Goal: Task Accomplishment & Management: Use online tool/utility

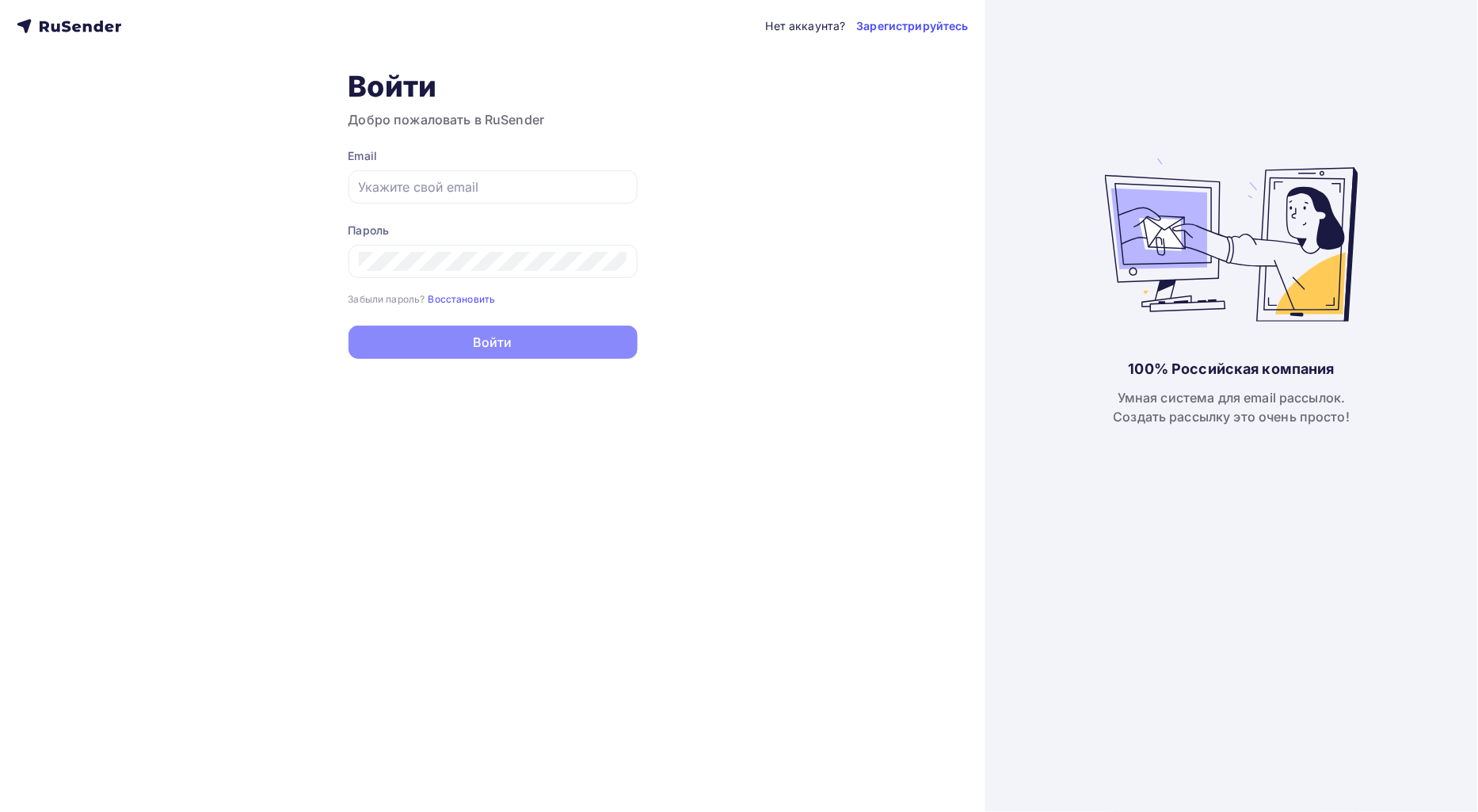
type input "[EMAIL_ADDRESS][DOMAIN_NAME]"
click at [496, 366] on div "Нет аккаунта? Зарегистрируйтесь Войти Добро пожаловать в RuSender Email [EMAIL_…" at bounding box center [492, 406] width 986 height 812
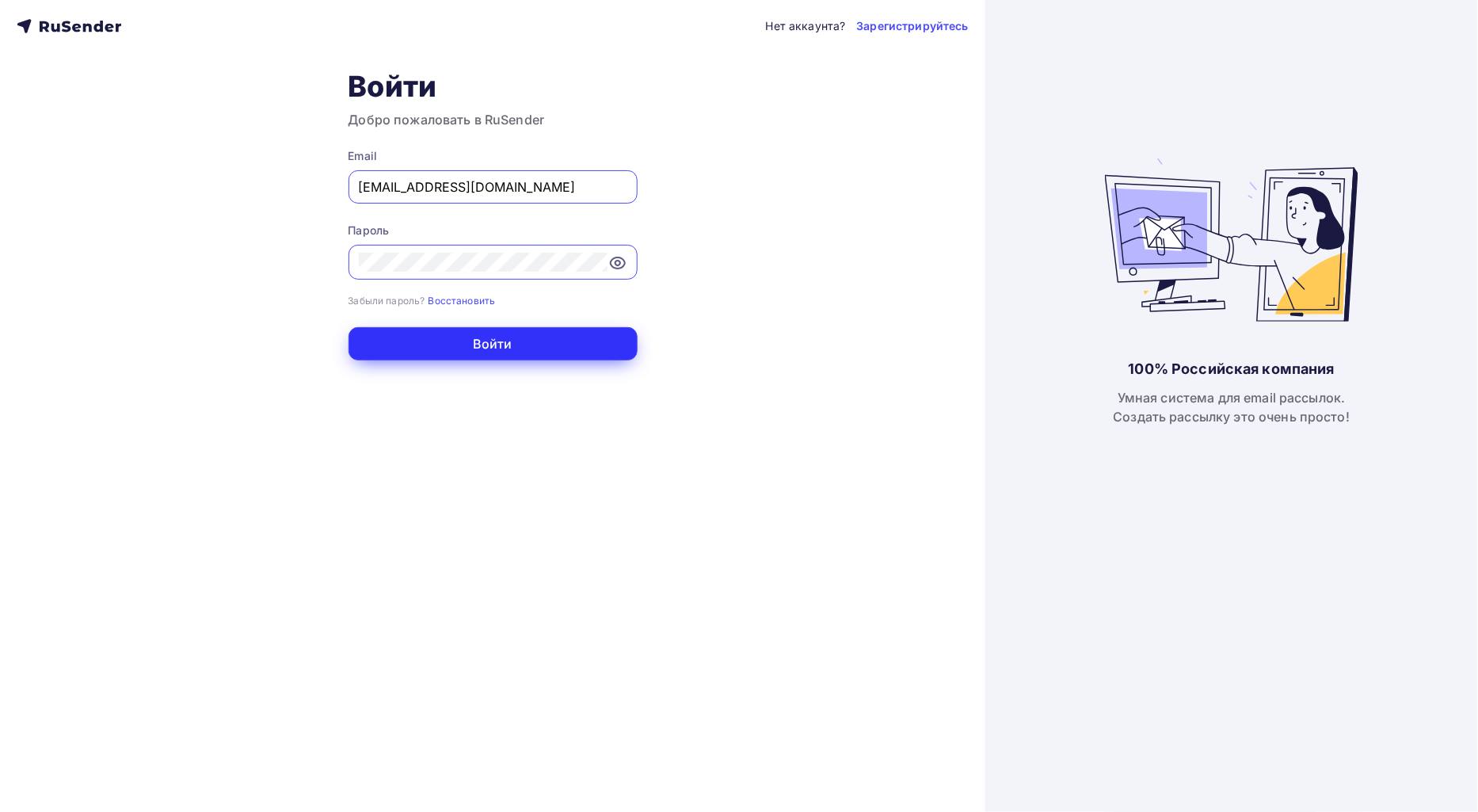
click at [511, 342] on button "Войти" at bounding box center [493, 344] width 289 height 34
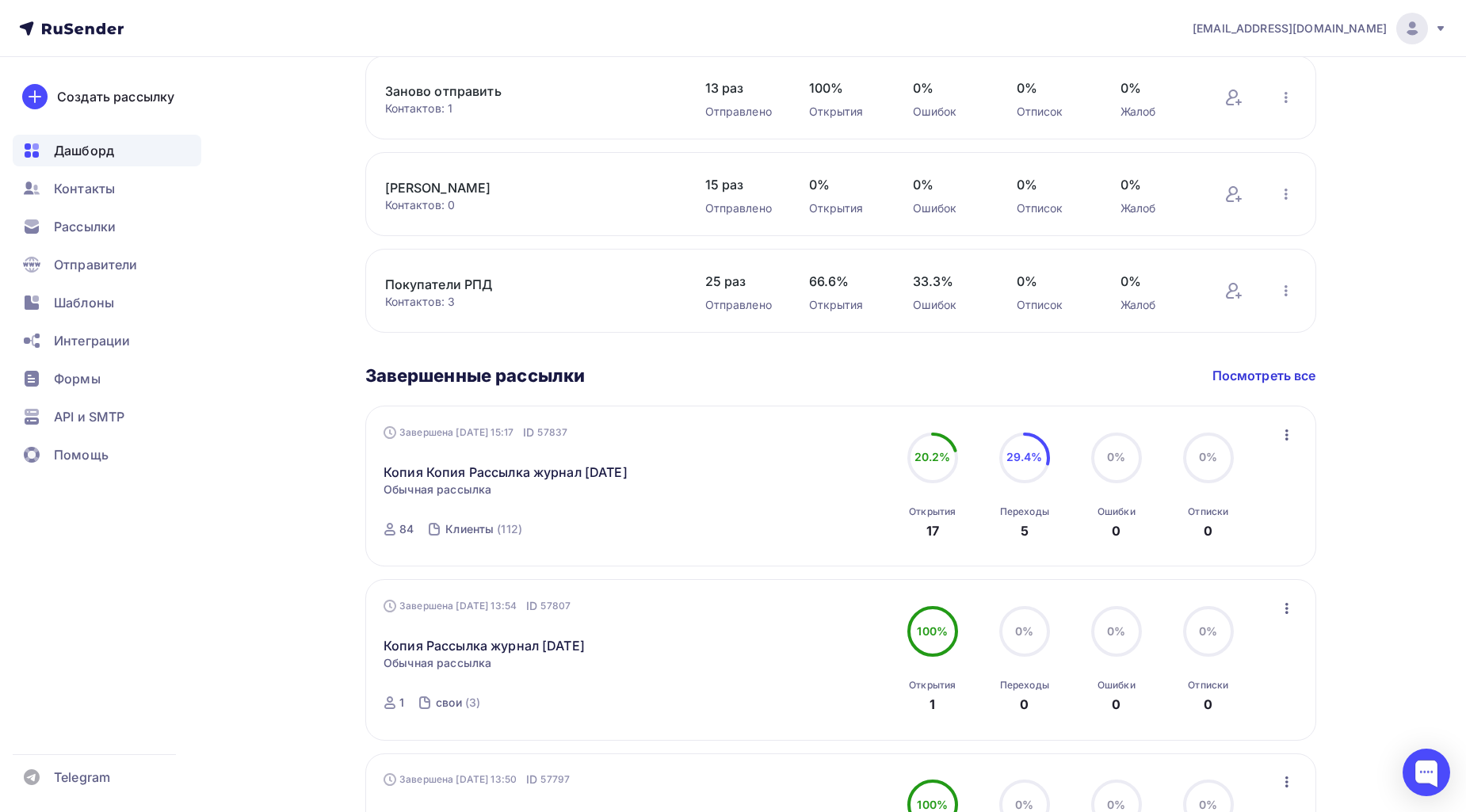
scroll to position [792, 0]
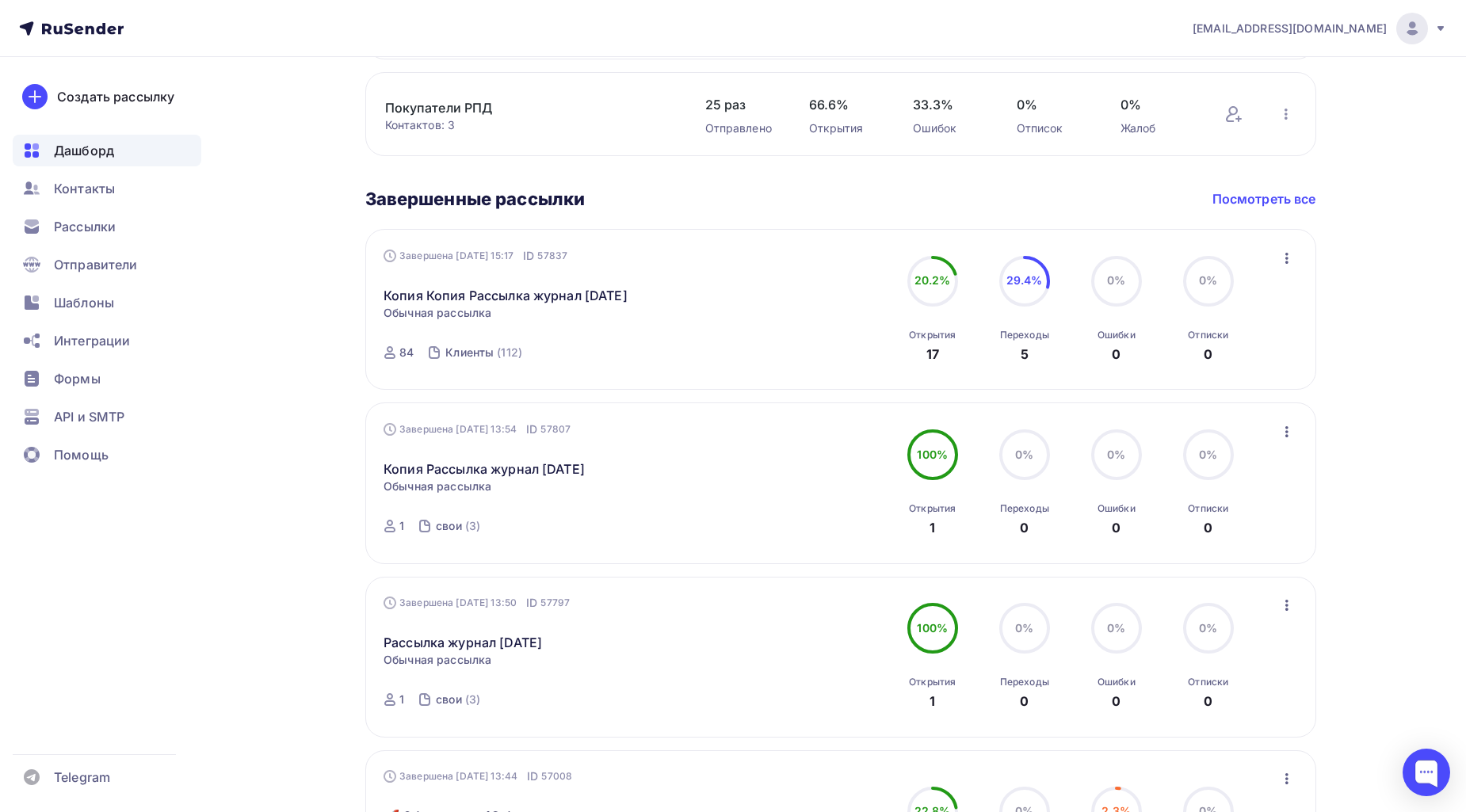
click at [1247, 193] on link "Посмотреть все" at bounding box center [1264, 199] width 104 height 19
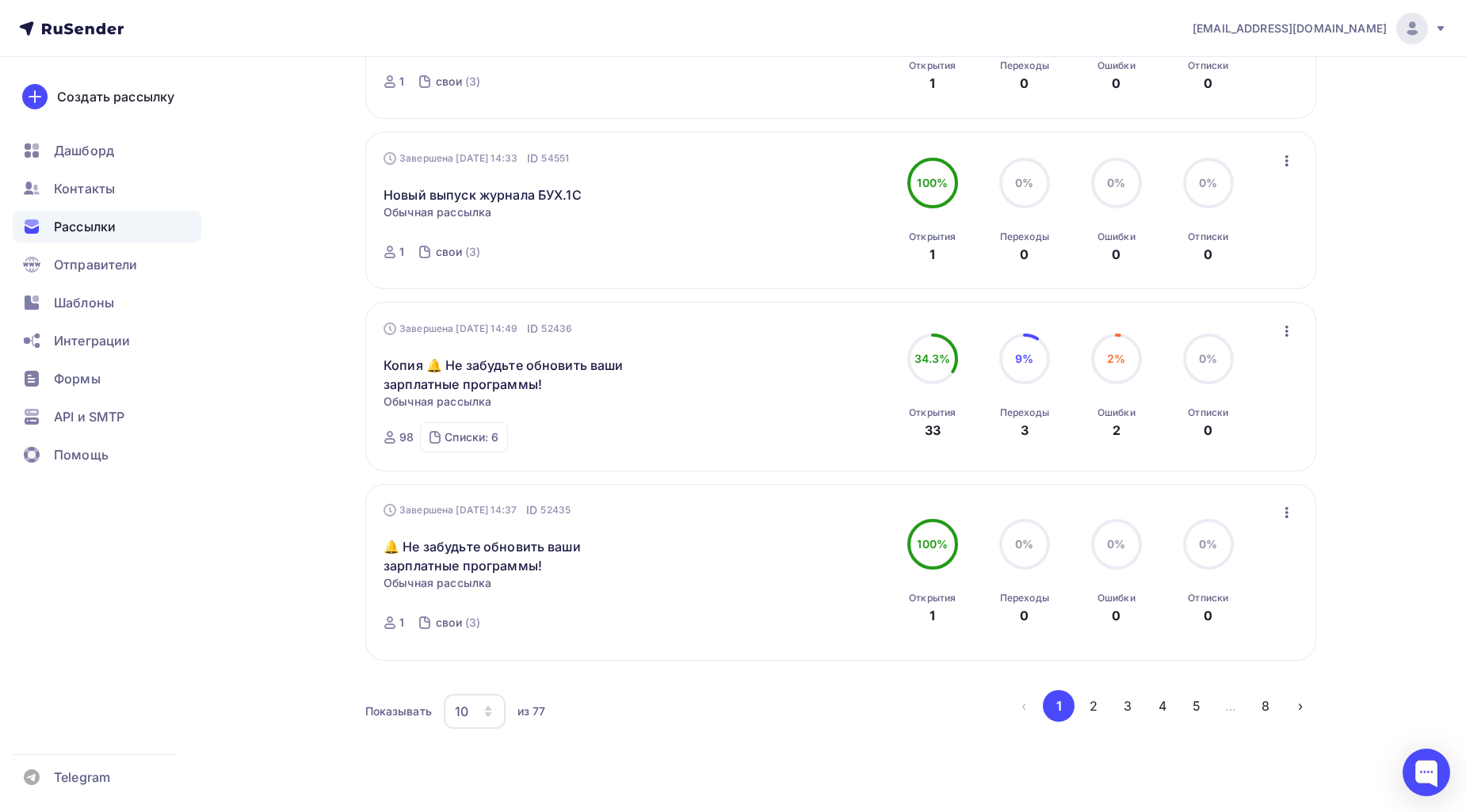
scroll to position [1467, 0]
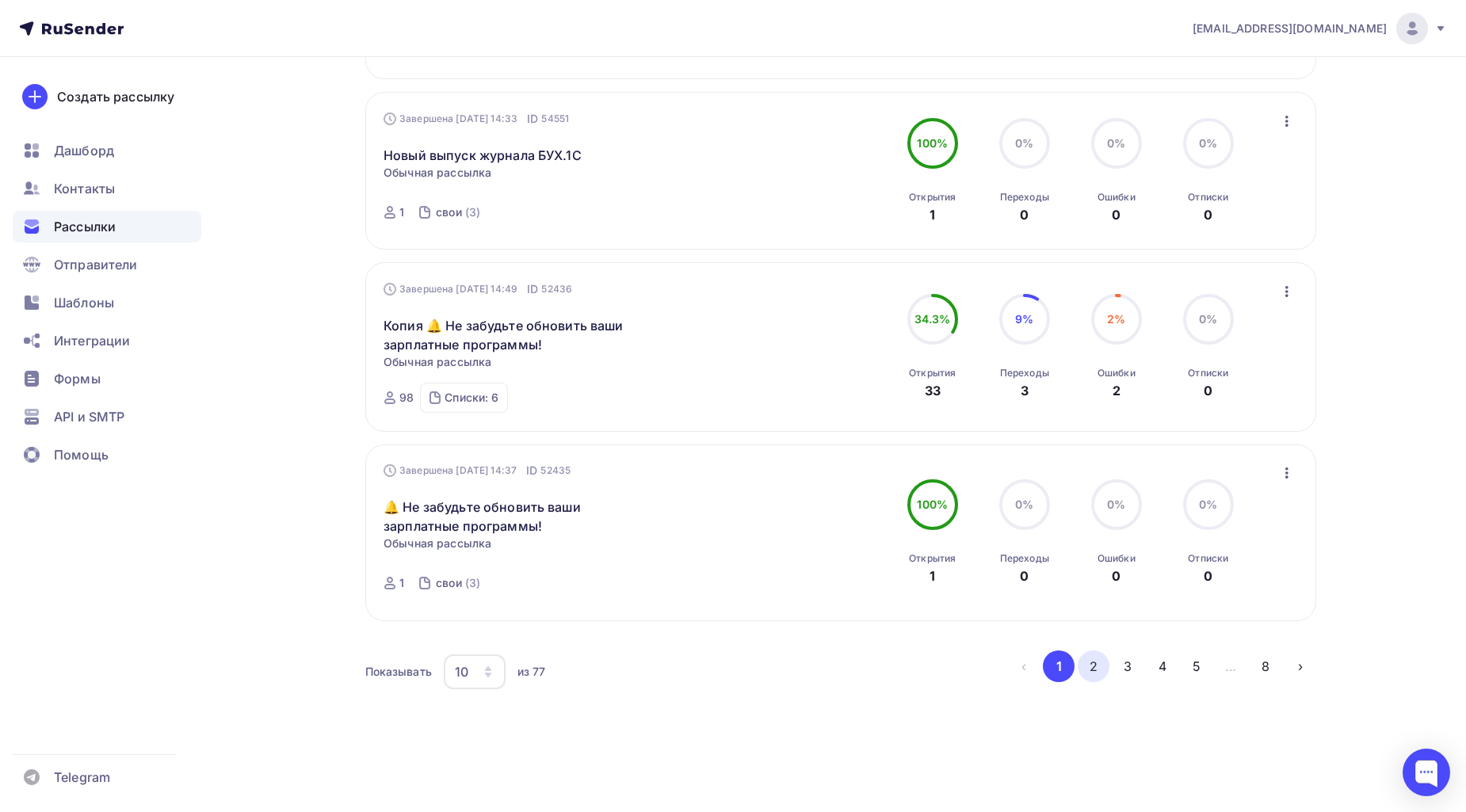
click at [1103, 667] on button "2" at bounding box center [1093, 666] width 32 height 32
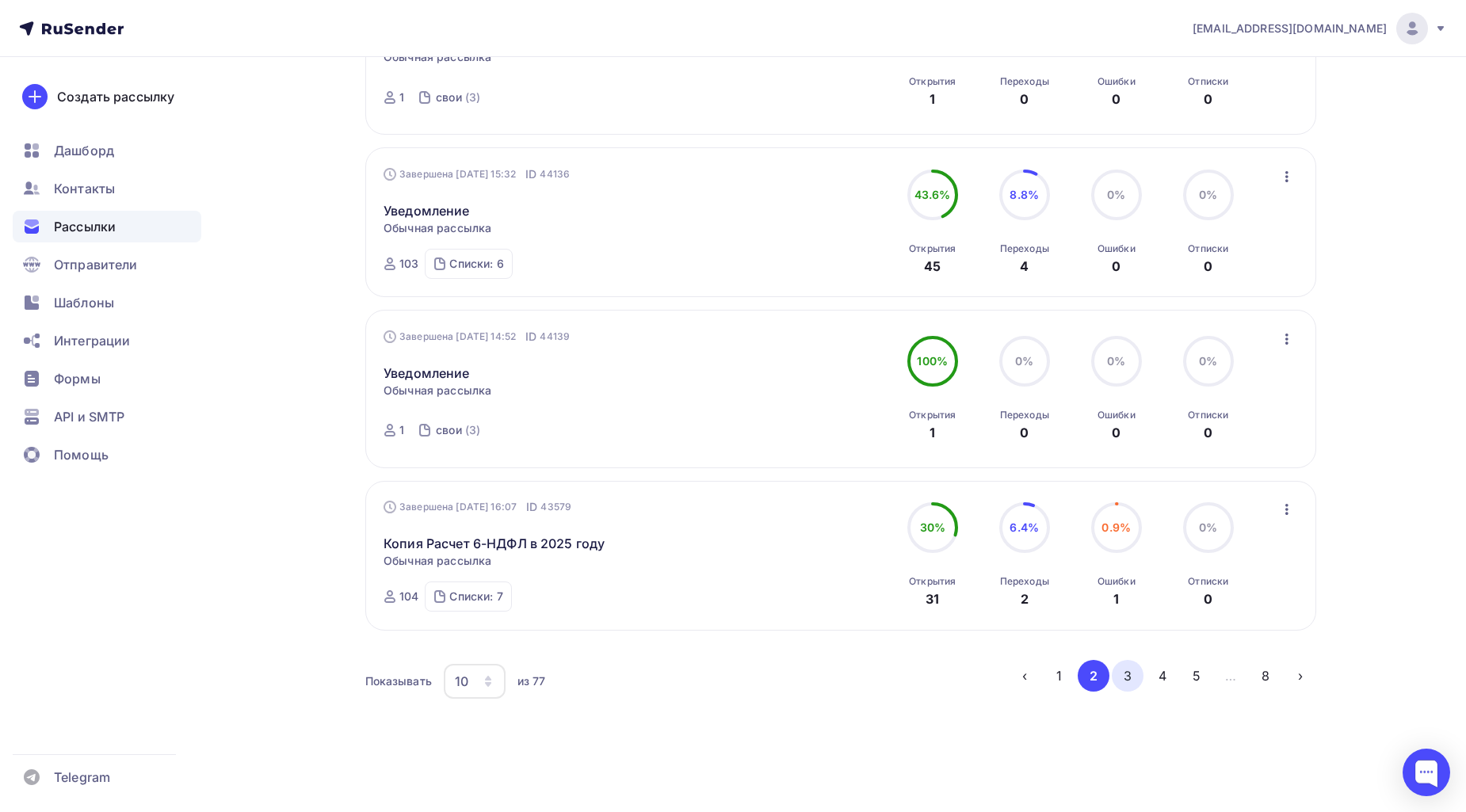
click at [1126, 672] on button "3" at bounding box center [1127, 676] width 32 height 32
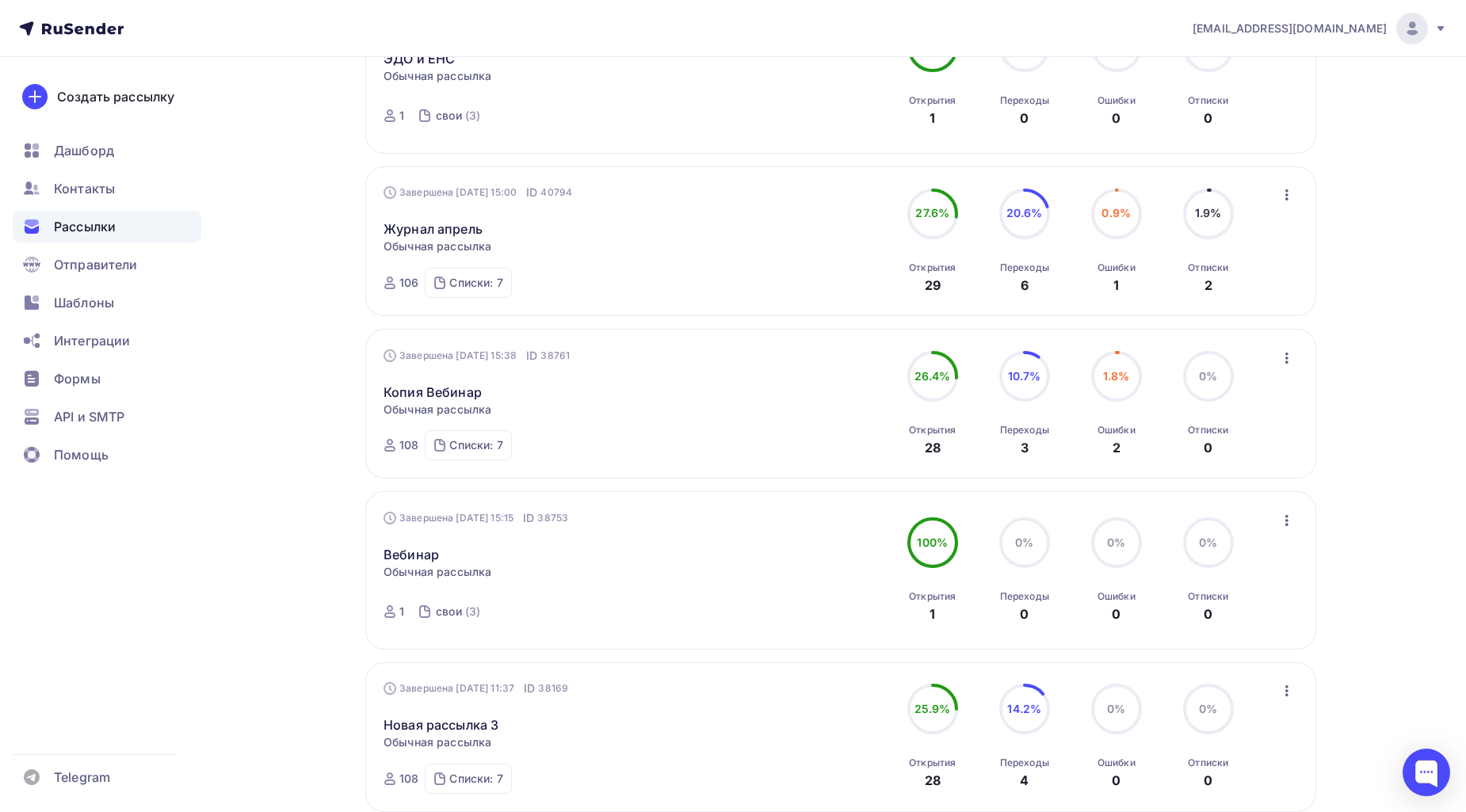
scroll to position [733, 0]
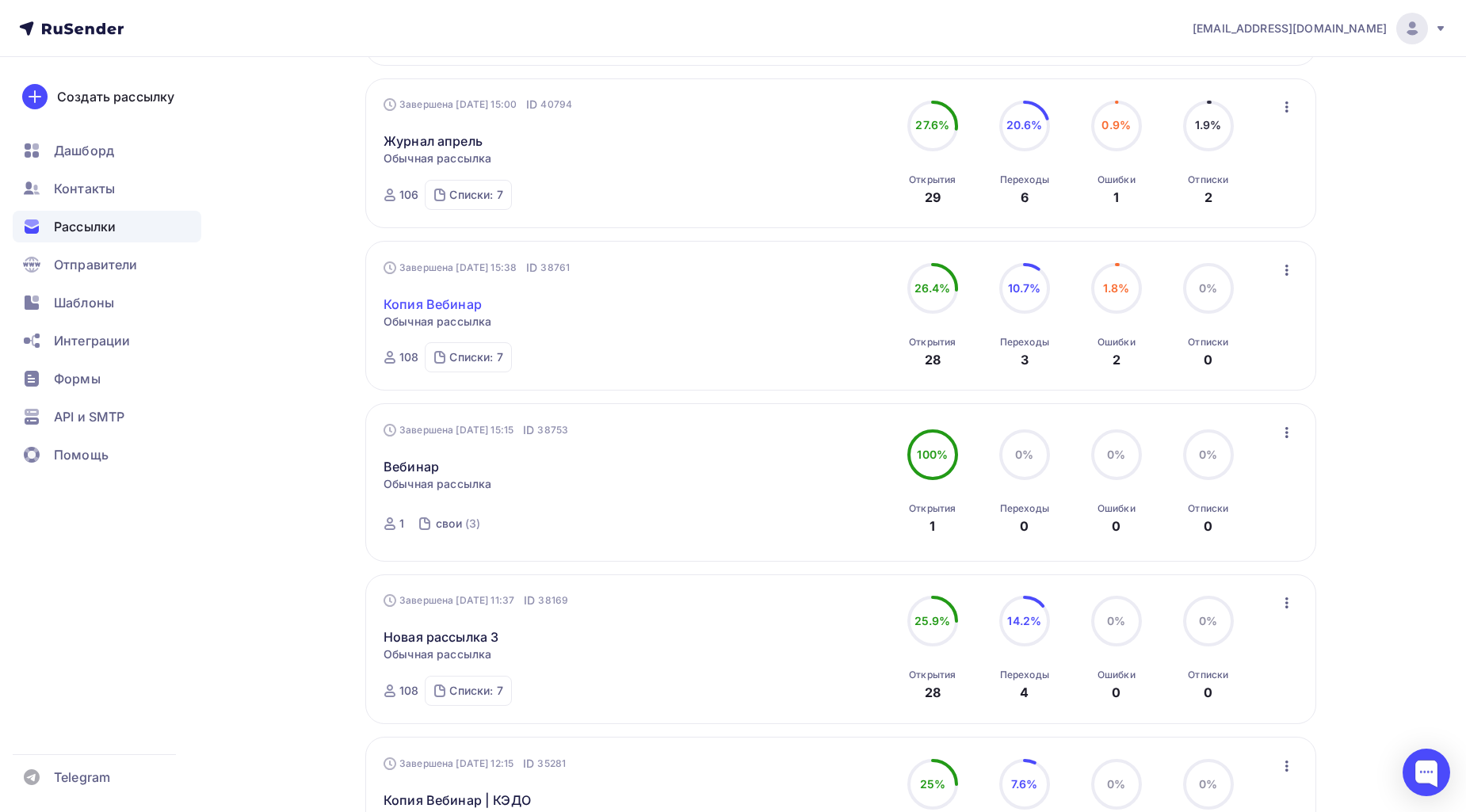
click at [466, 302] on link "Копия Вебинар" at bounding box center [433, 304] width 98 height 19
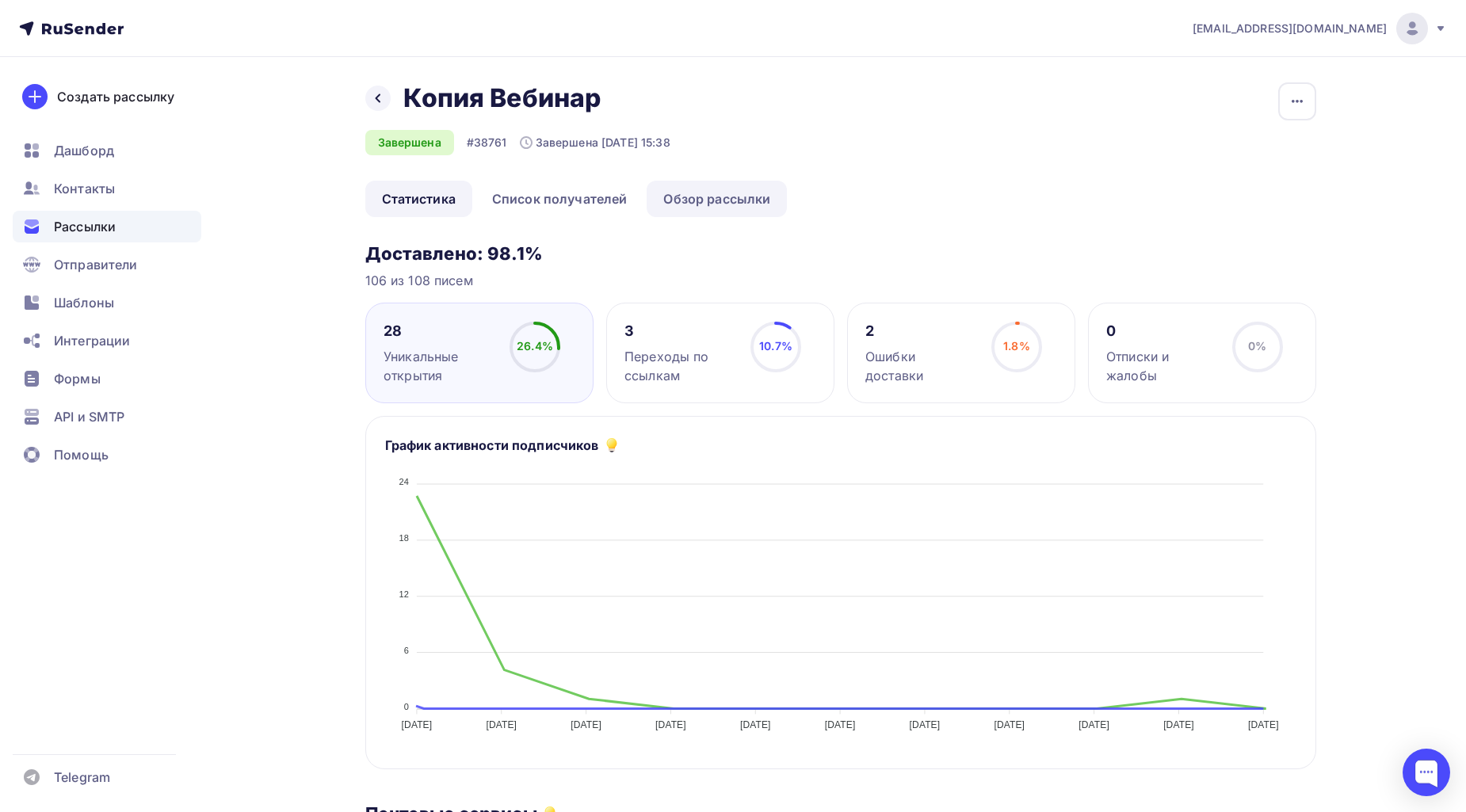
click at [740, 198] on link "Обзор рассылки" at bounding box center [716, 199] width 140 height 36
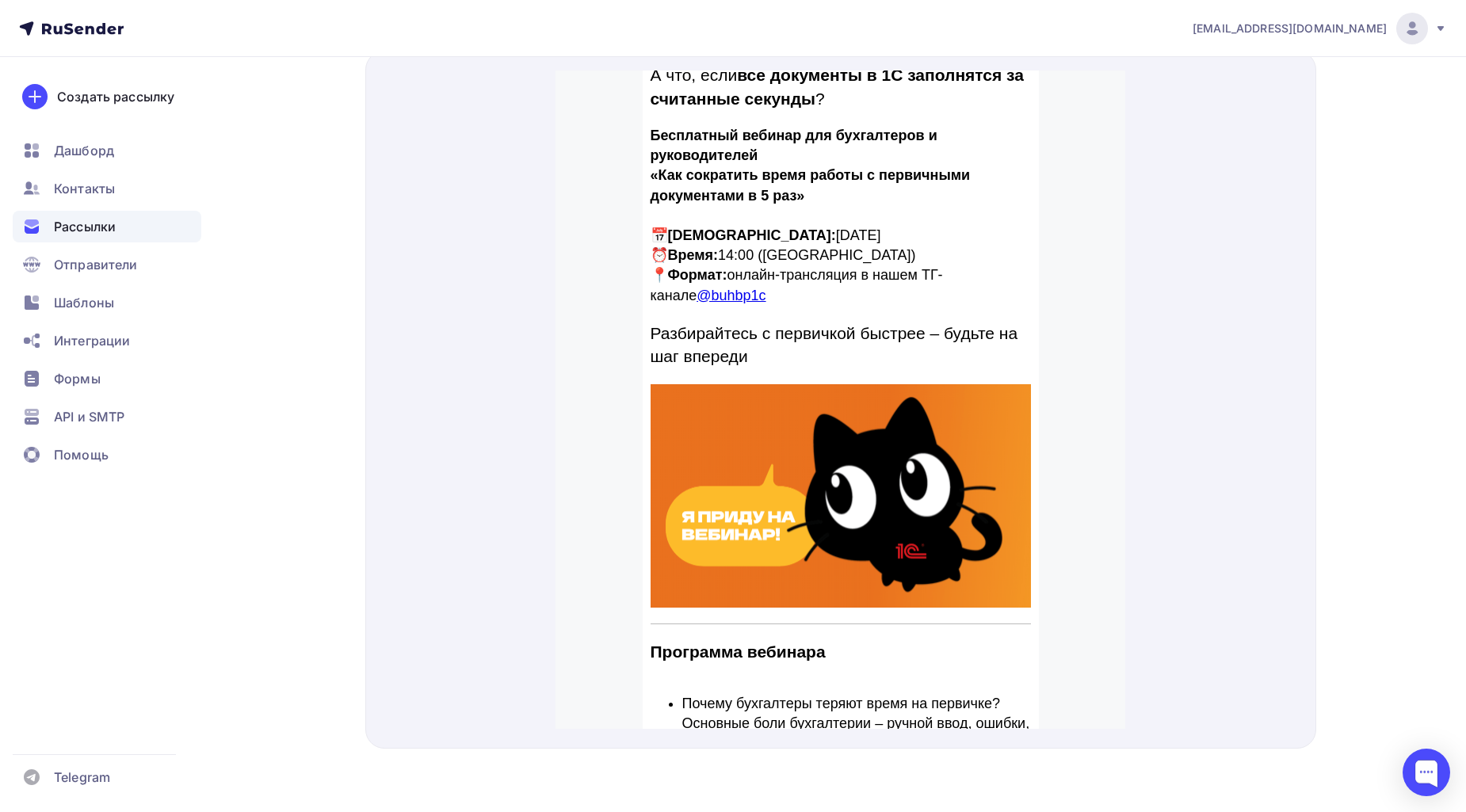
scroll to position [176, 0]
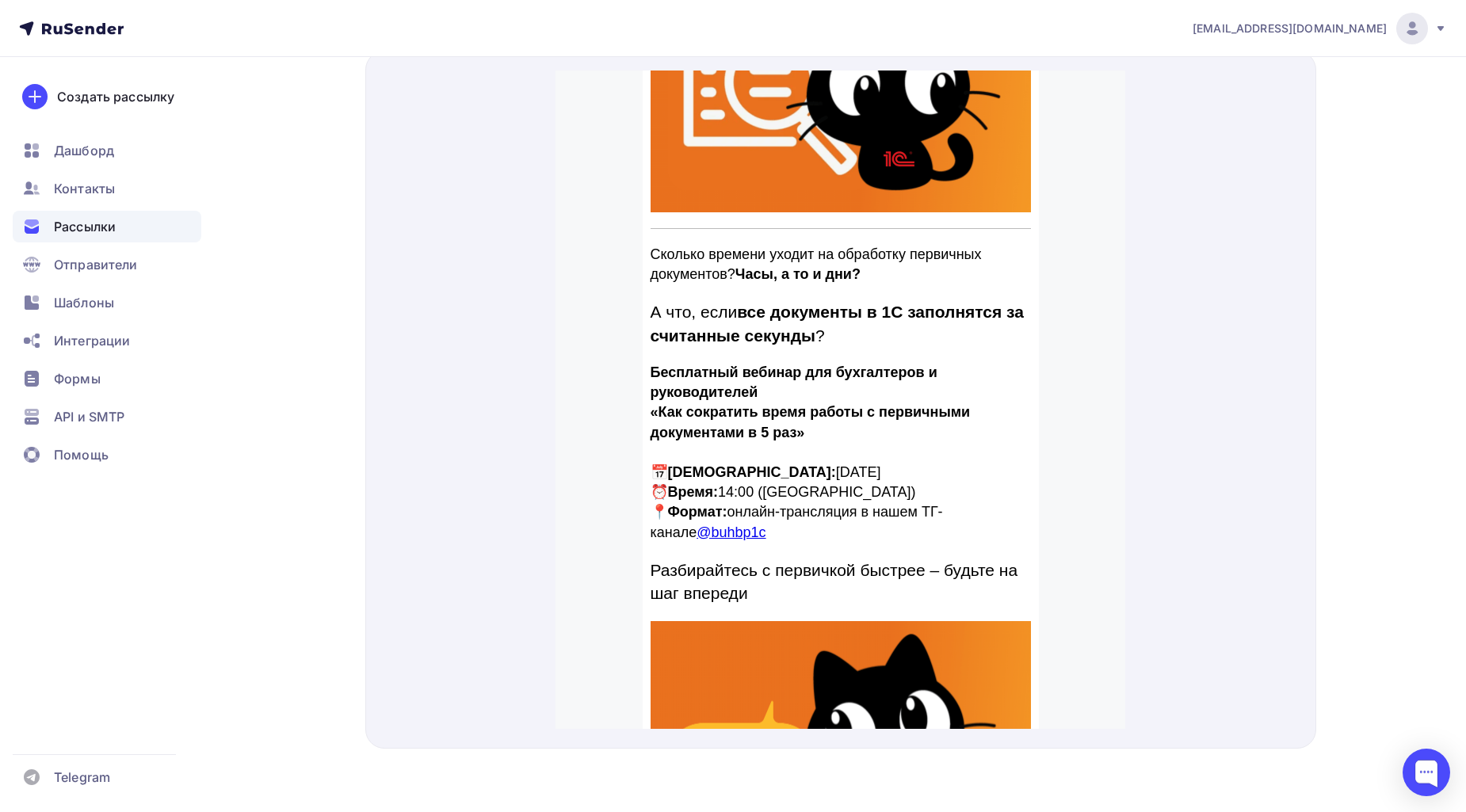
click at [779, 427] on p at bounding box center [841, 434] width 380 height 20
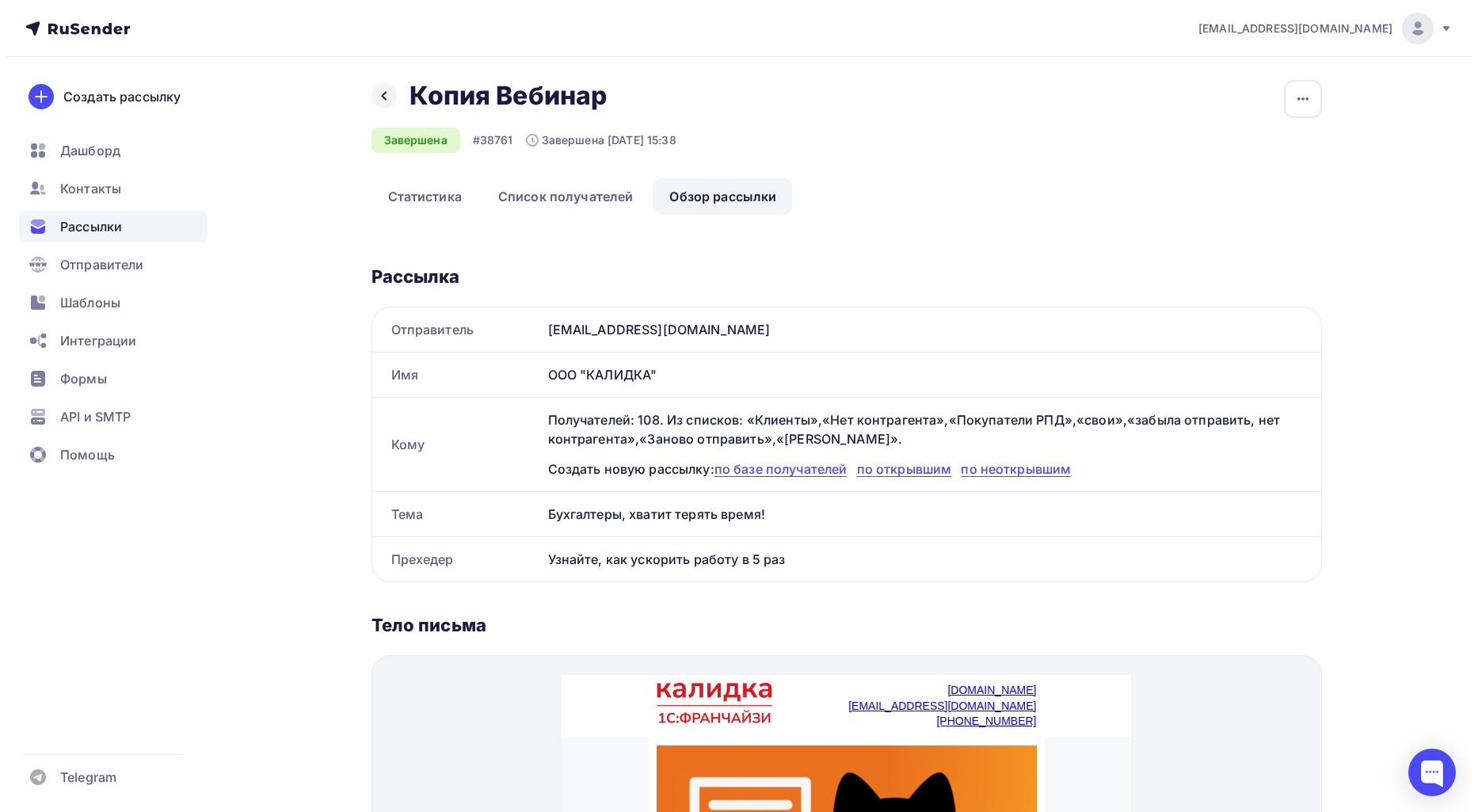
scroll to position [0, 0]
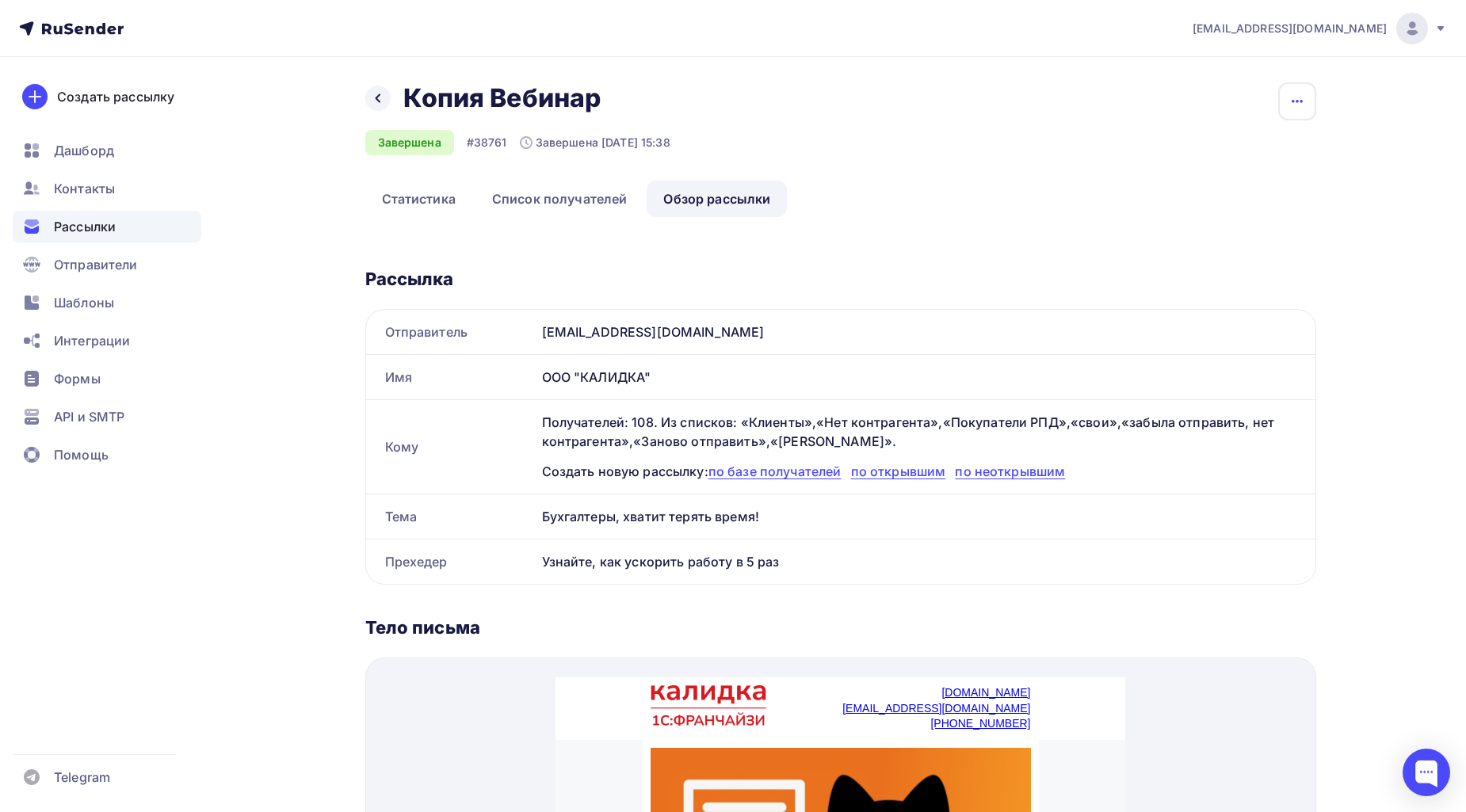
click at [1302, 95] on icon "button" at bounding box center [1297, 101] width 19 height 19
click at [1267, 145] on div "Копировать" at bounding box center [1237, 151] width 152 height 19
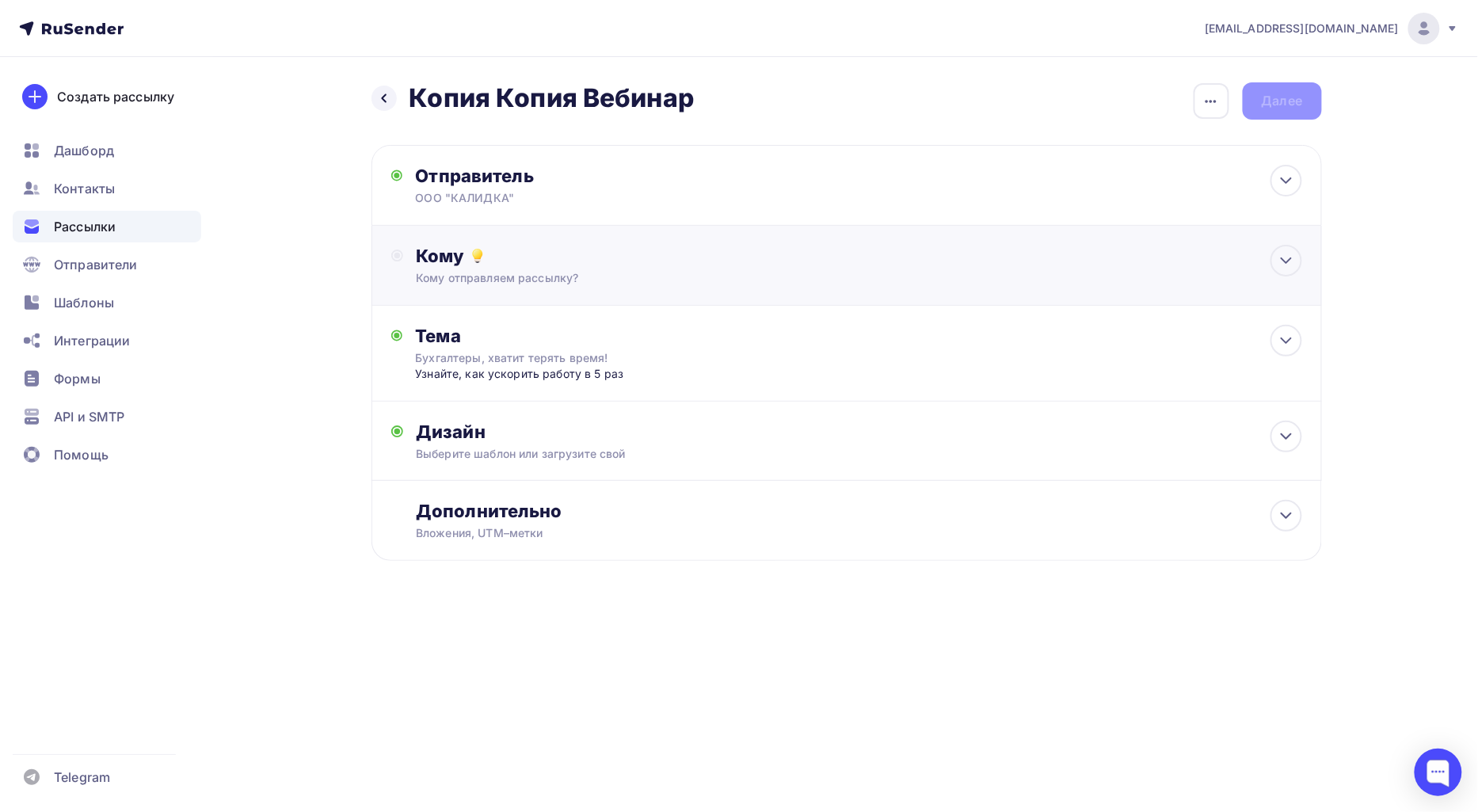
click at [623, 265] on div "Кому" at bounding box center [858, 256] width 885 height 22
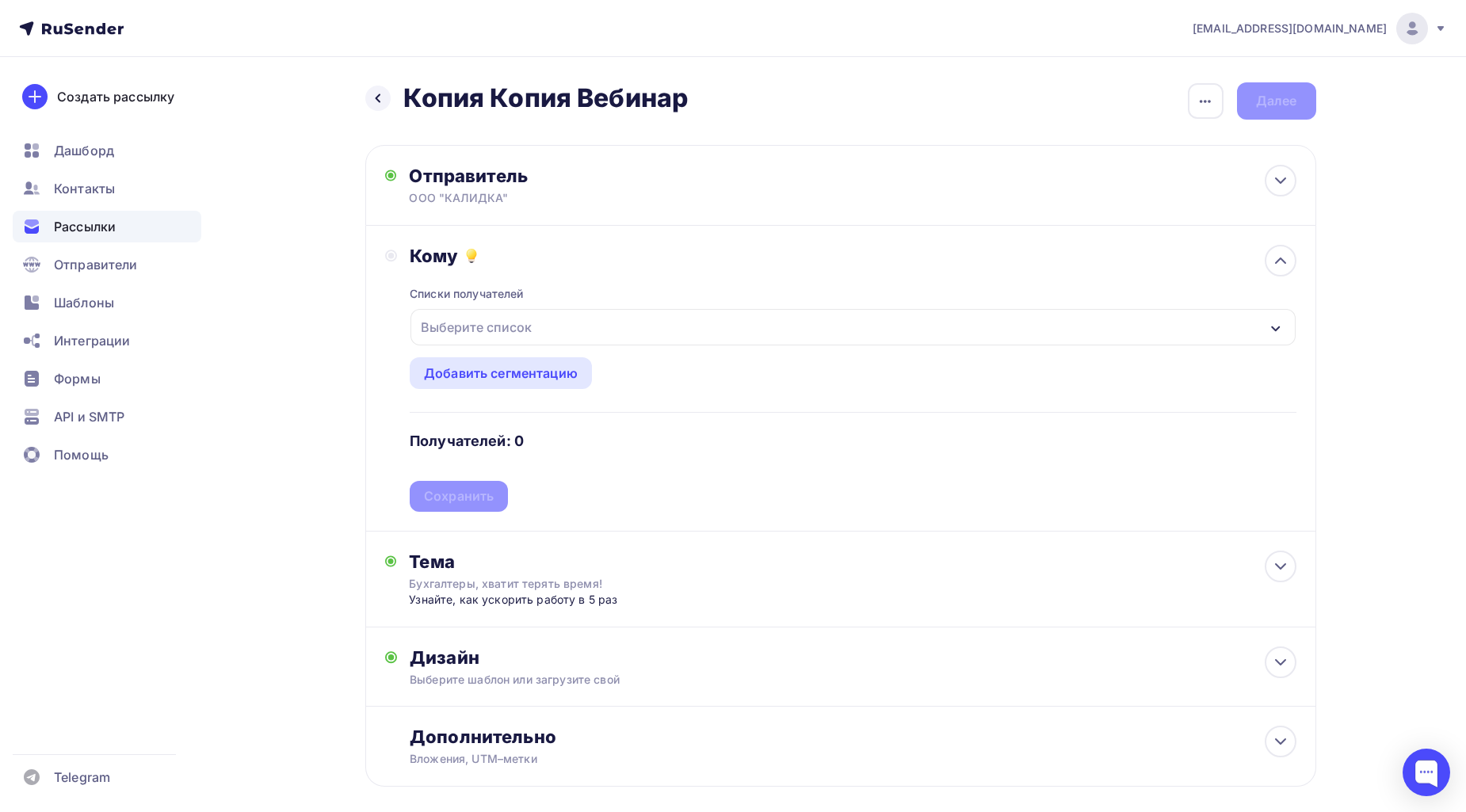
click at [606, 337] on div "Выберите список" at bounding box center [852, 327] width 884 height 36
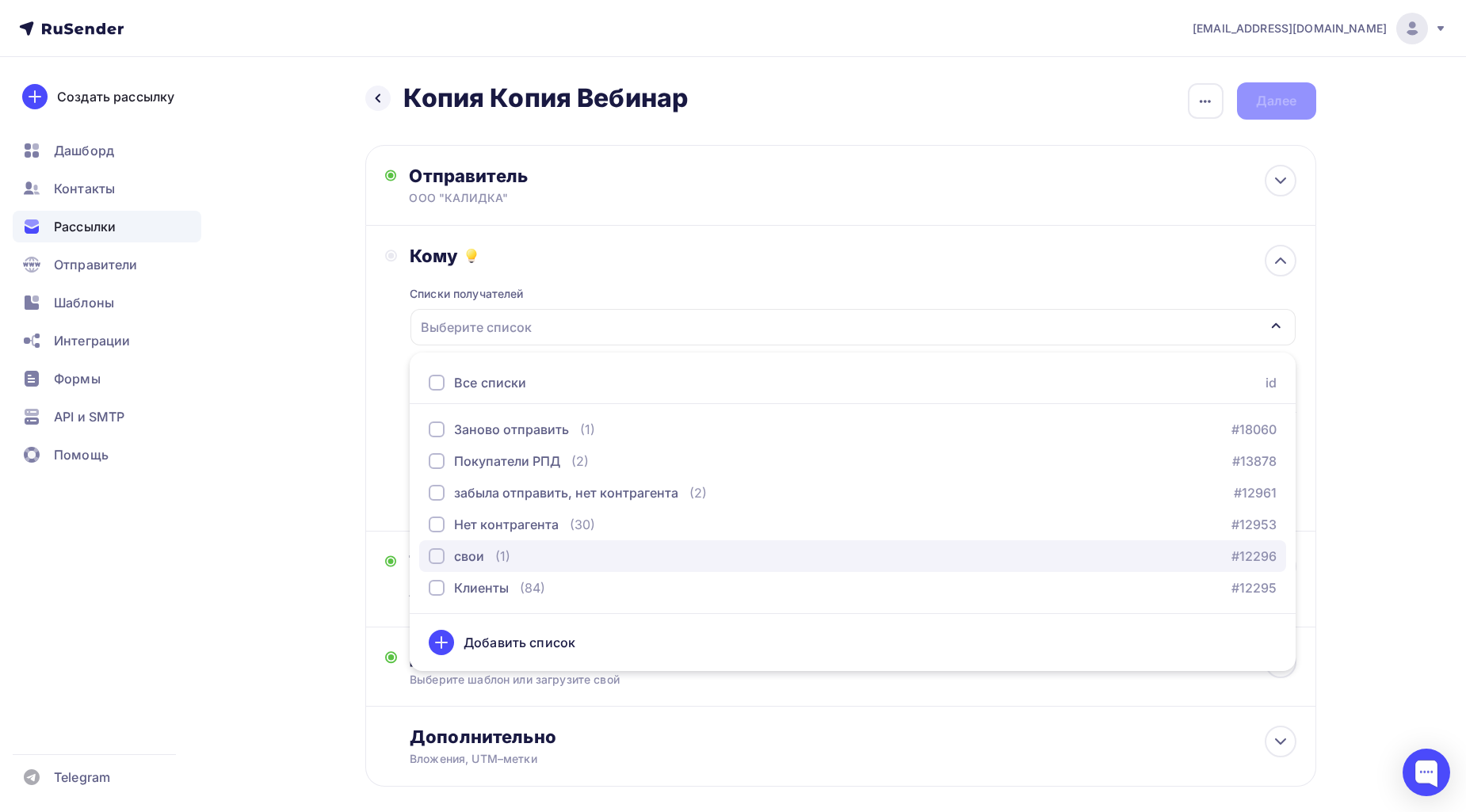
click at [461, 550] on div "свои" at bounding box center [468, 556] width 30 height 19
click at [1371, 416] on div "Назад Копия Копия Вебинар Копия Копия Вебинар Закончить позже Переименовать рас…" at bounding box center [733, 473] width 1298 height 832
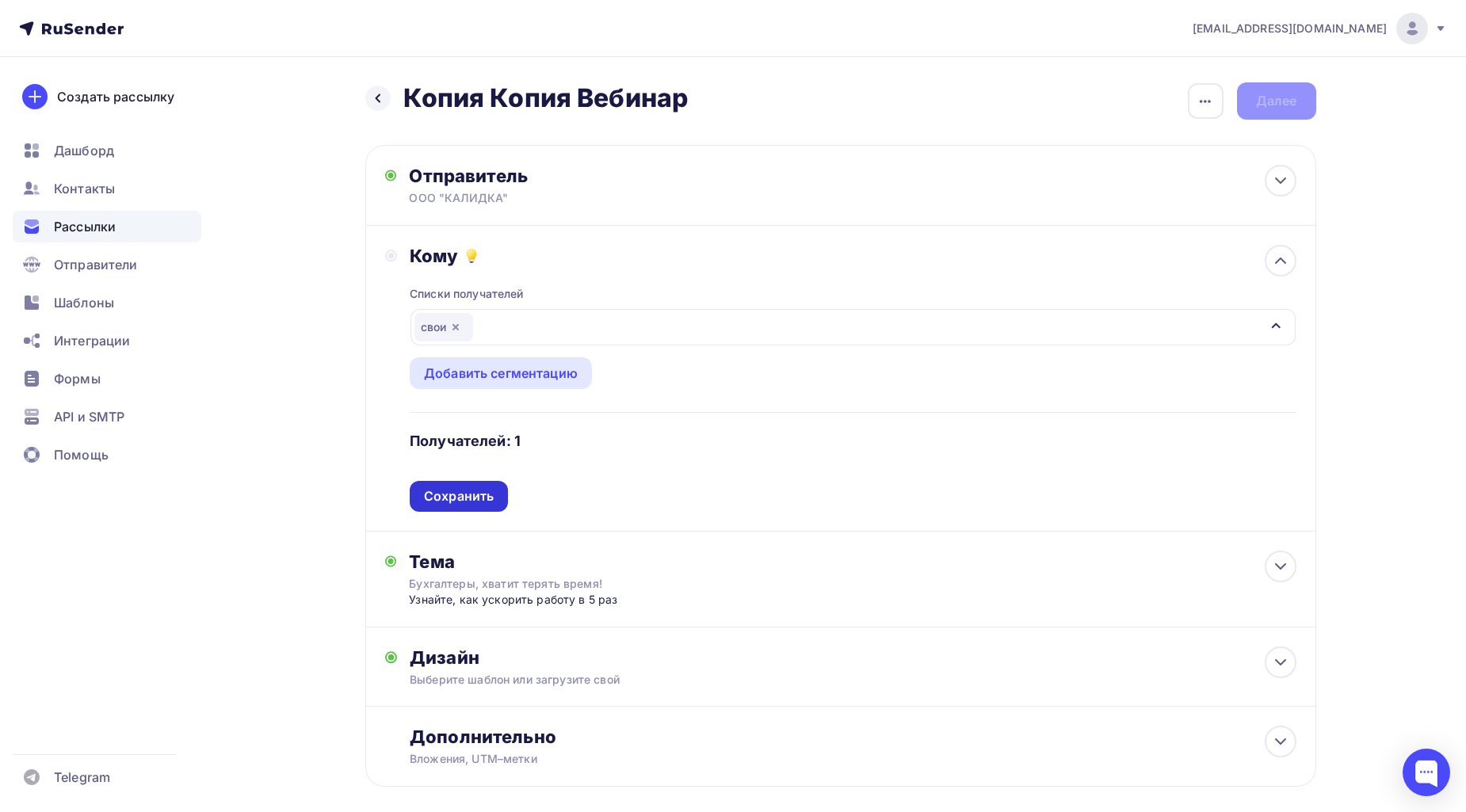
click at [432, 495] on div "Сохранить" at bounding box center [459, 496] width 70 height 18
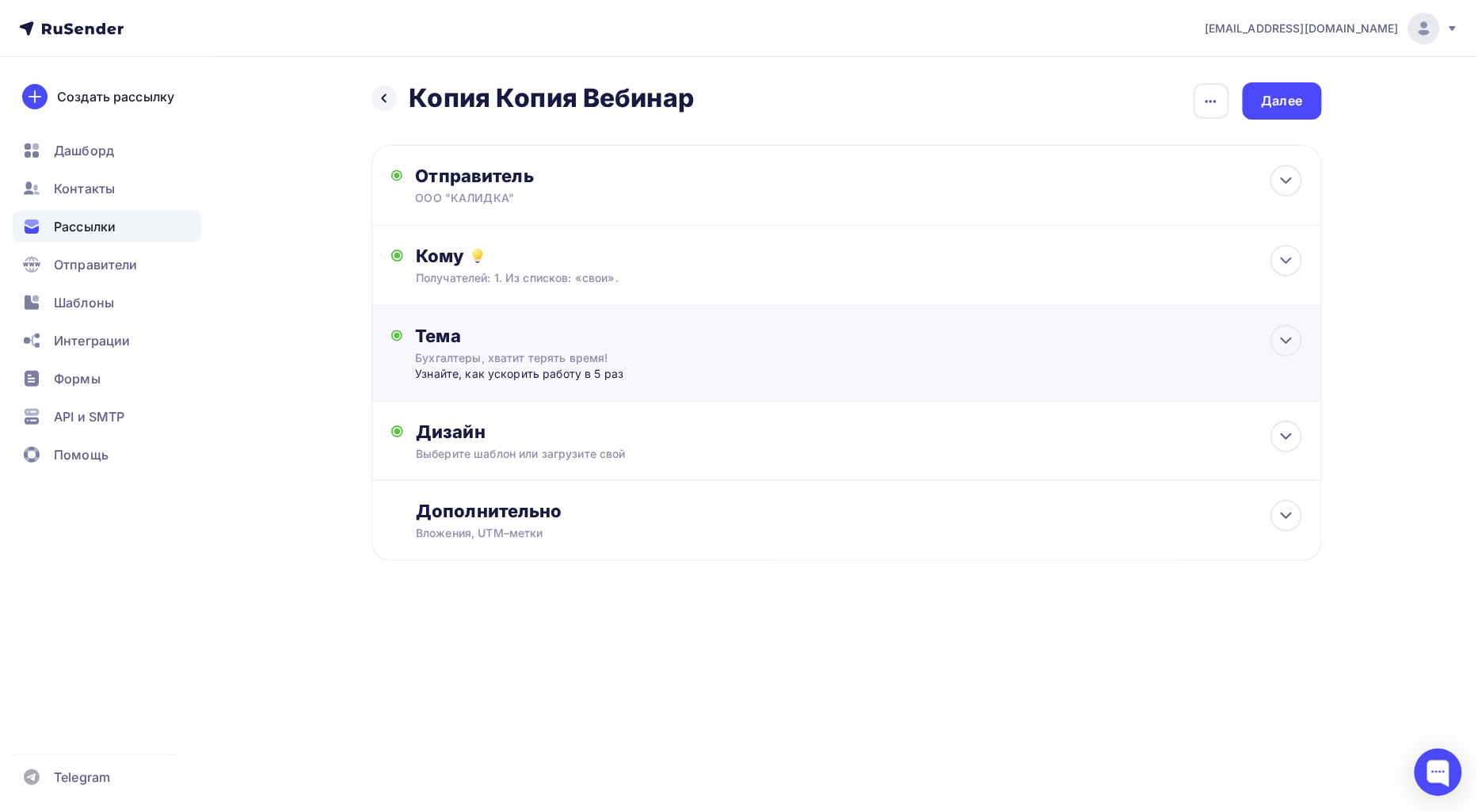
click at [524, 338] on div "Тема" at bounding box center [572, 336] width 313 height 22
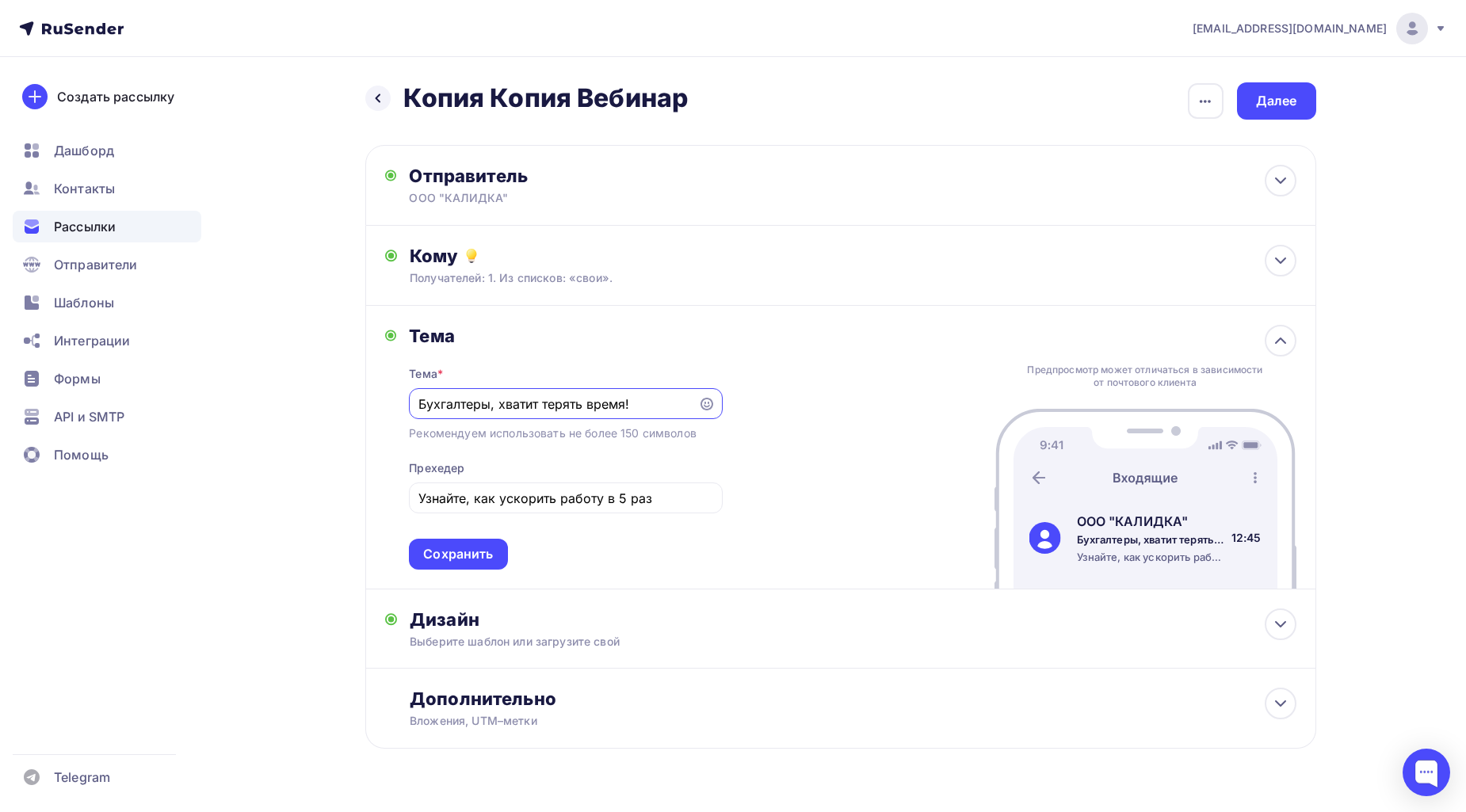
drag, startPoint x: 644, startPoint y: 405, endPoint x: 310, endPoint y: 400, distance: 334.0
click at [310, 400] on div "Назад Копия Копия Вебинар Копия Копия Вебинар Закончить позже Переименовать рас…" at bounding box center [733, 454] width 1298 height 794
paste input "text"
click at [565, 408] on input "text" at bounding box center [554, 404] width 271 height 19
paste input "Бесплатный вебинар"
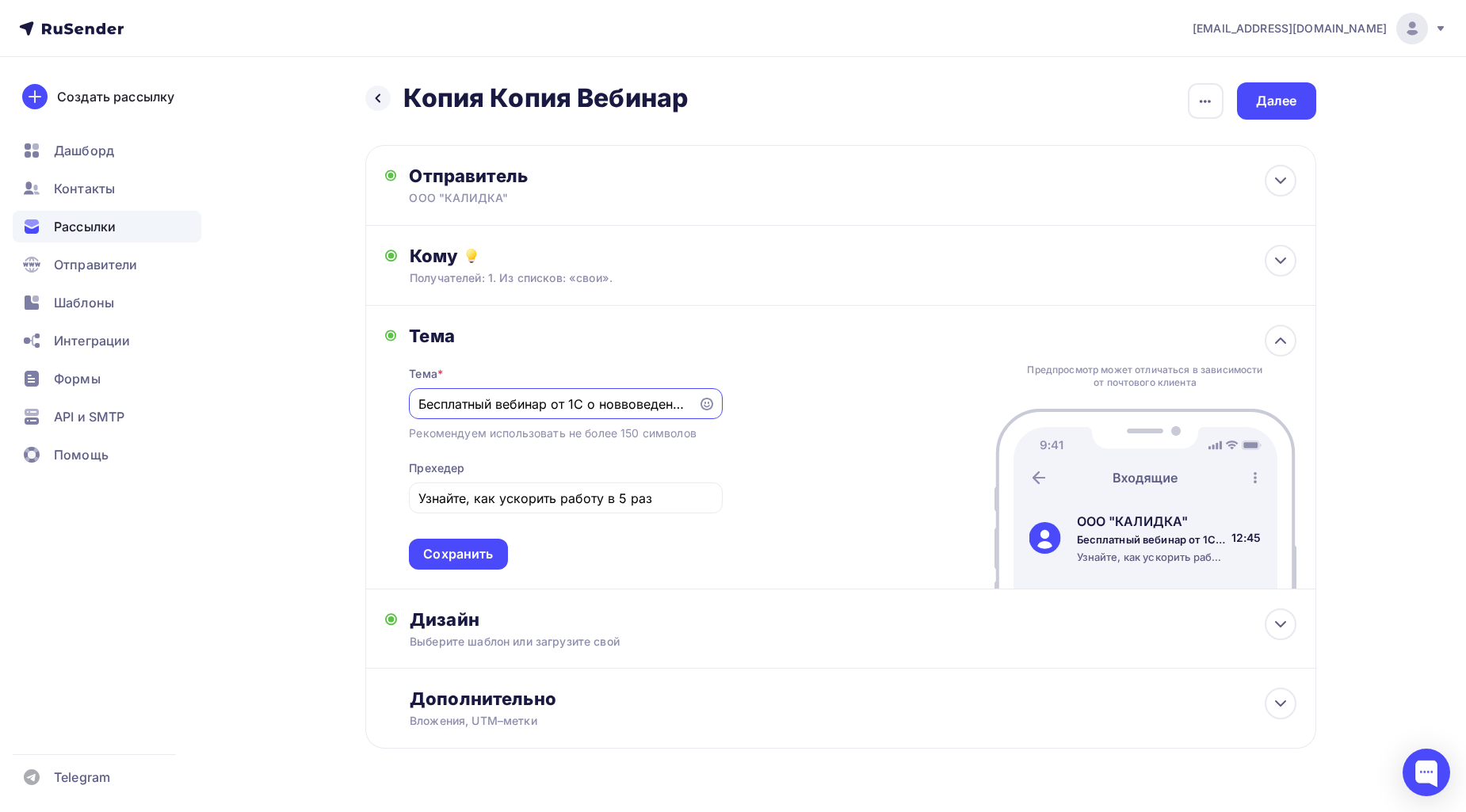
click at [630, 409] on input "Бесплатный вебинар от 1С о новвоведениях" at bounding box center [554, 404] width 271 height 19
click at [654, 406] on input "Бесплатный вебинар от 1С о новвоведениях" at bounding box center [554, 404] width 271 height 19
drag, startPoint x: 600, startPoint y: 405, endPoint x: 714, endPoint y: 405, distance: 114.0
click at [714, 405] on div "Бесплатный вебинар от 1С о новвоведениях" at bounding box center [565, 403] width 313 height 31
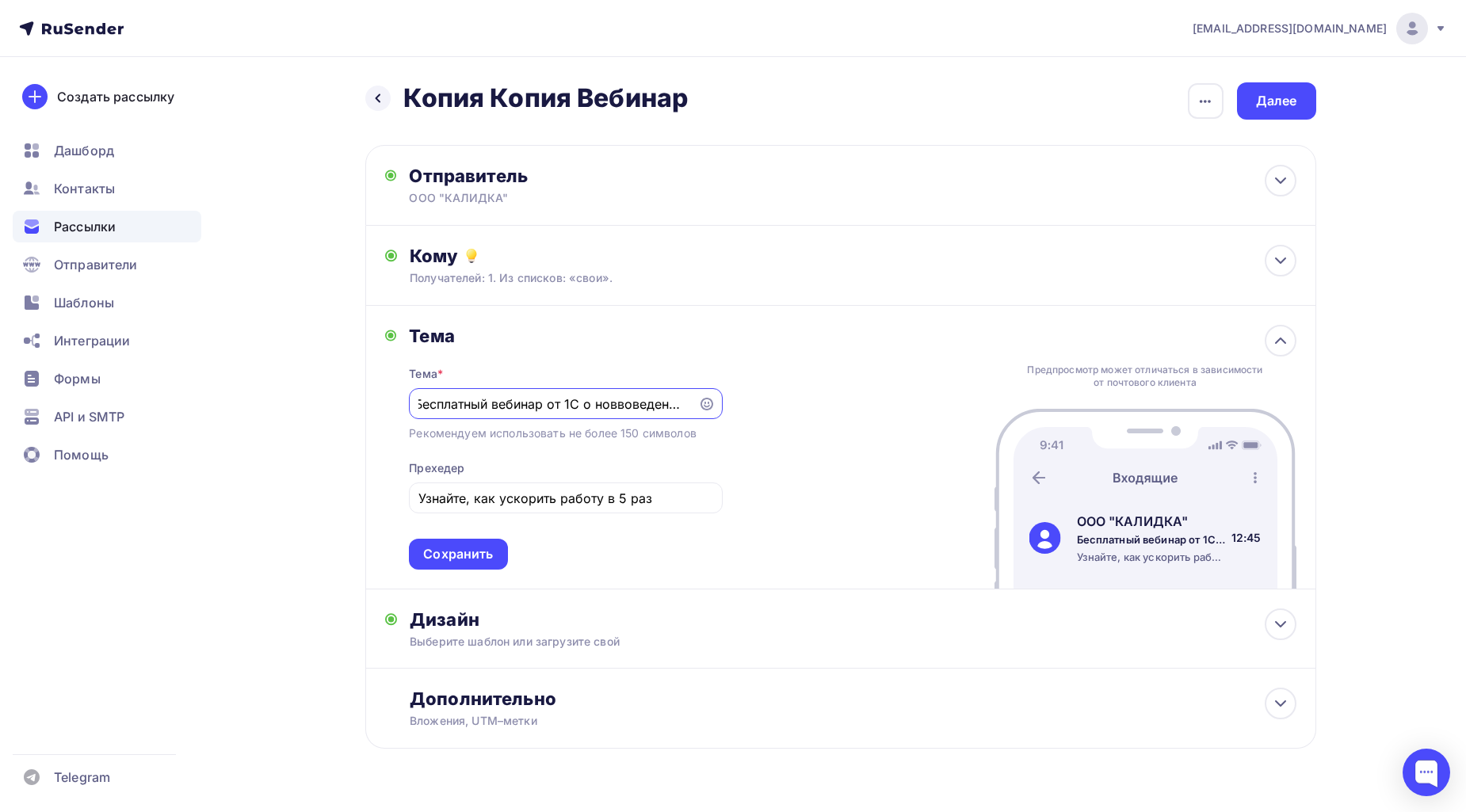
paste input "ажные изменения"
click at [575, 406] on input "Бесплатный вебинар от 1С о Важные изменения" at bounding box center [554, 404] width 271 height 19
click at [618, 405] on input "Бесплатный вебинар от 1С о важные изменения" at bounding box center [554, 404] width 271 height 19
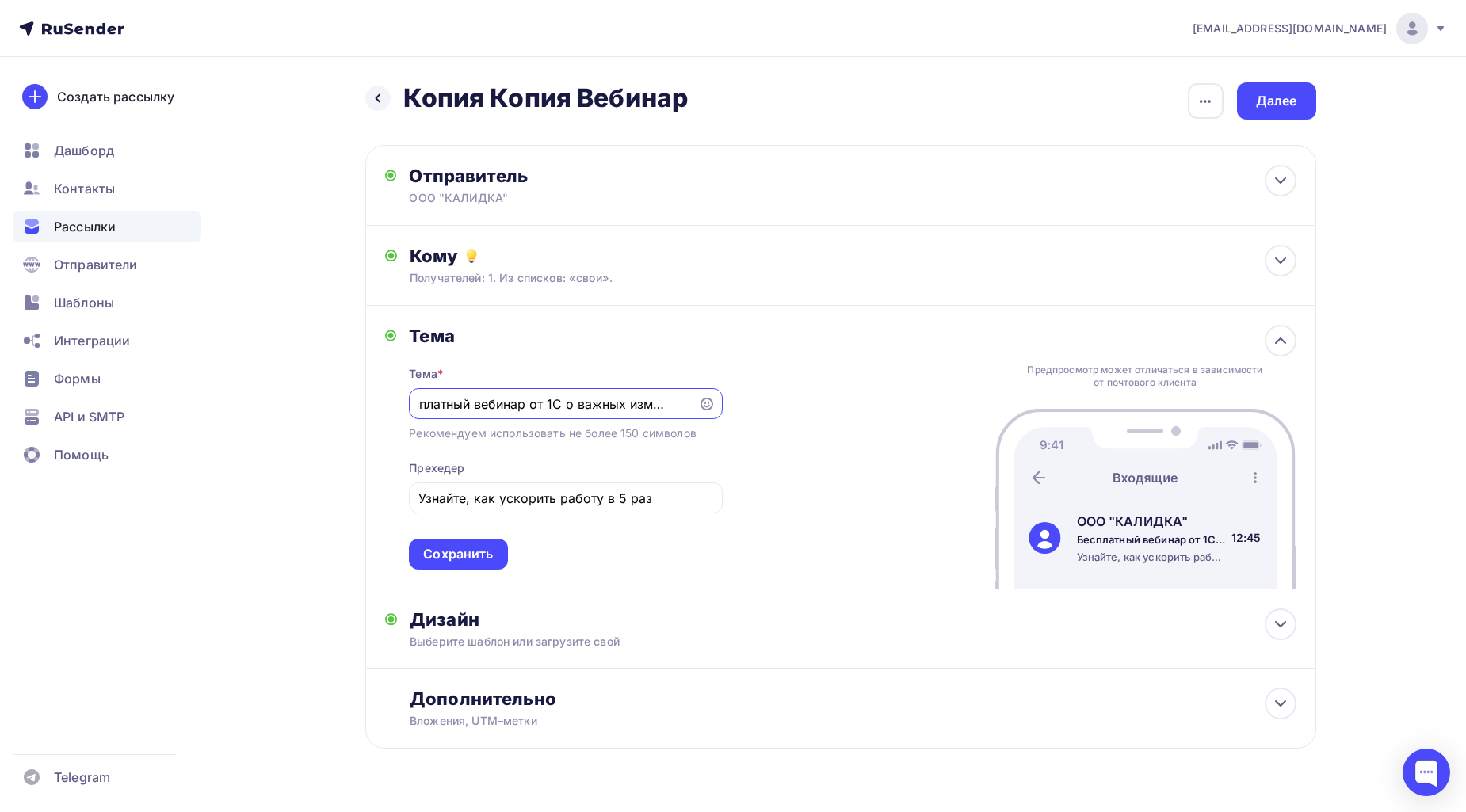
click at [663, 403] on input "Бесплатный вебинар от 1С о важных изменения" at bounding box center [554, 404] width 271 height 19
click at [790, 414] on div "Тема Тема * Бесплатный вебинар от 1С о важных изменениях Рекомендуем использова…" at bounding box center [841, 447] width 950 height 283
click at [647, 405] on input "Бесплатный вебинар от 1С о важных изменениях" at bounding box center [554, 404] width 271 height 19
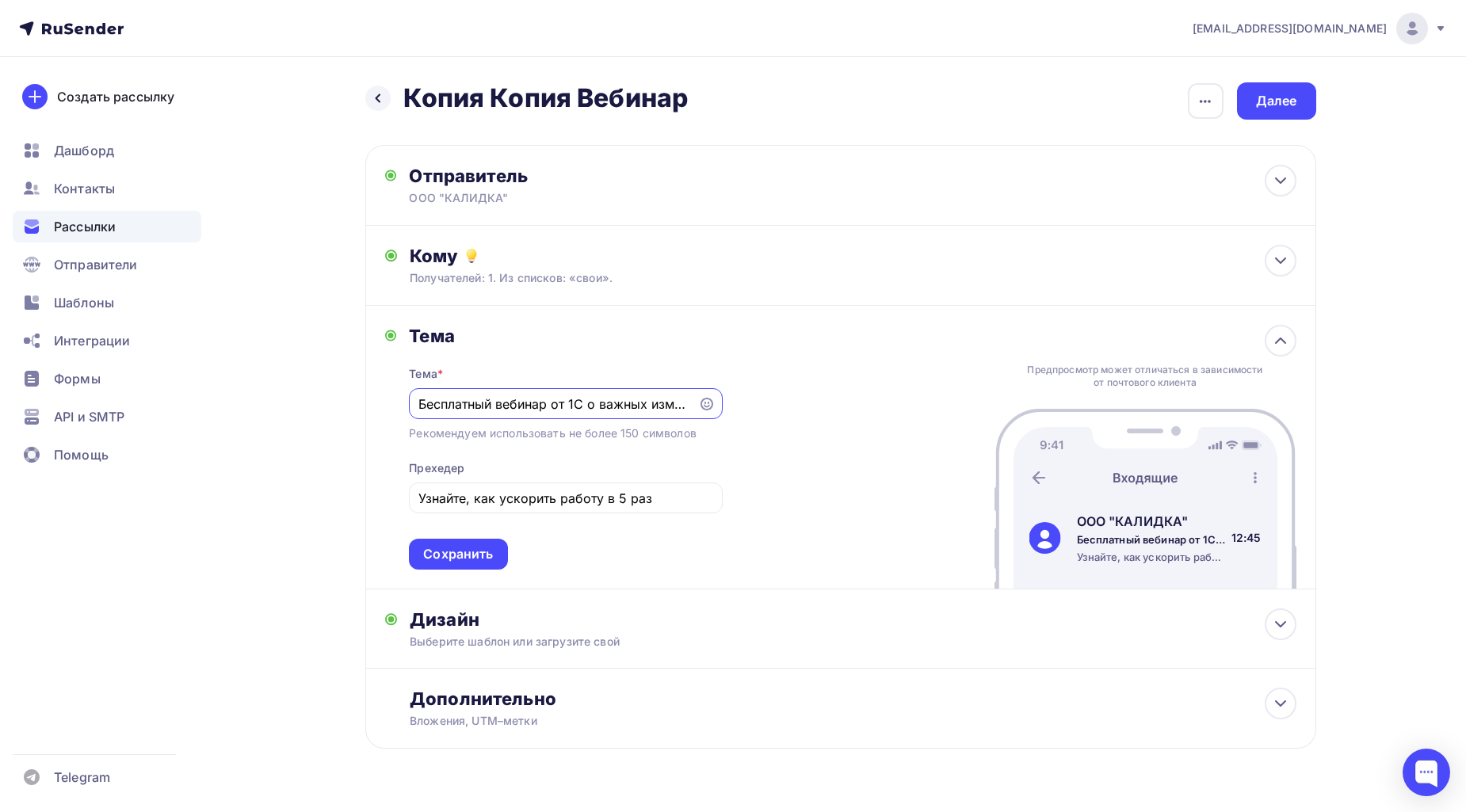
click at [680, 407] on input "Бесплатный вебинар от 1С о важных изменениях" at bounding box center [554, 404] width 271 height 19
drag, startPoint x: 416, startPoint y: 399, endPoint x: 691, endPoint y: 409, distance: 275.2
click at [691, 409] on div "Бесплатный вебинар от 1С о важных изменениях" at bounding box center [565, 403] width 313 height 31
drag, startPoint x: 420, startPoint y: 405, endPoint x: 738, endPoint y: 409, distance: 318.0
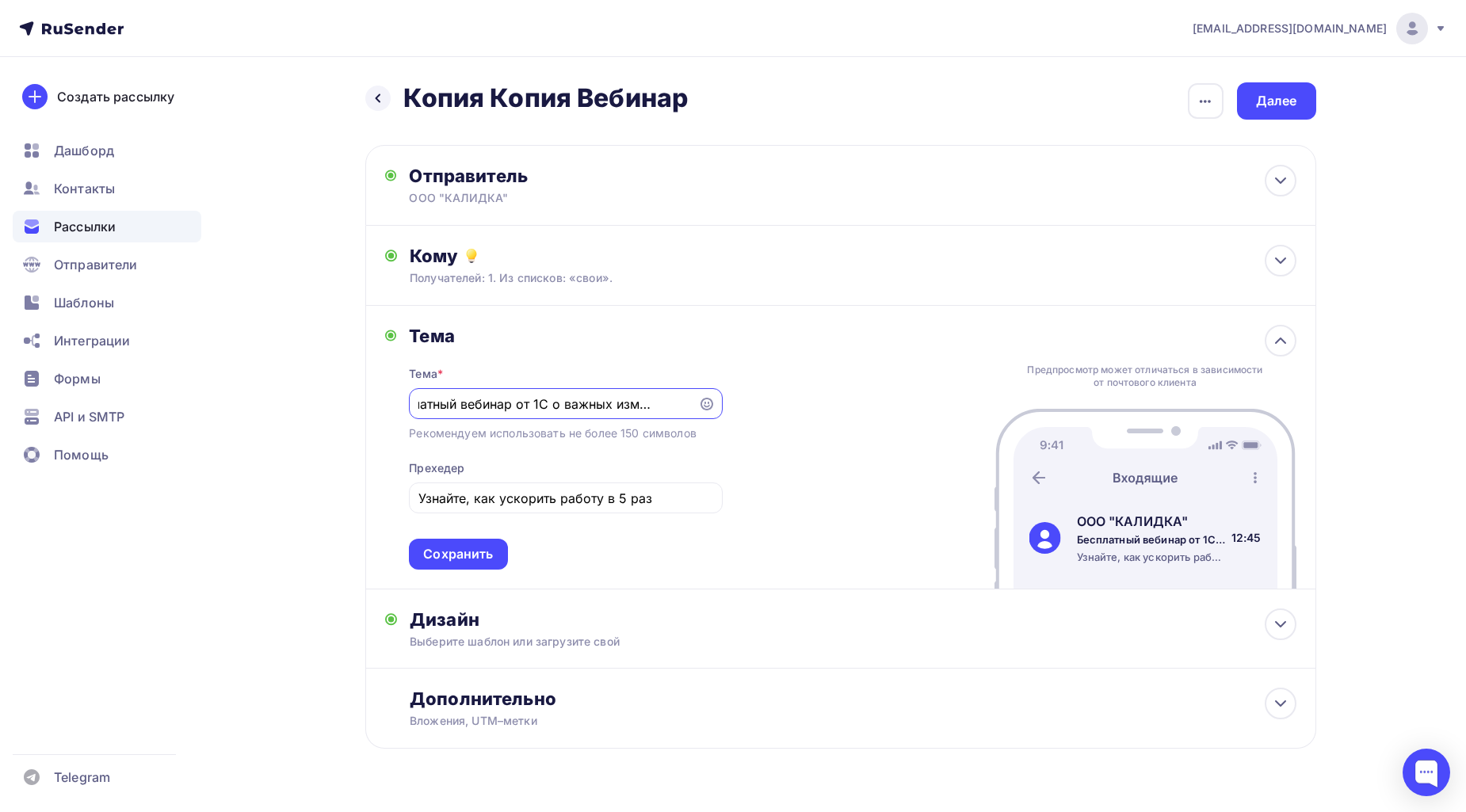
click at [738, 409] on div "Тема Тема * Бесплатный вебинар от 1С о важных изменениях Рекомендуем использова…" at bounding box center [841, 447] width 950 height 283
paste input "ажные изменения для бухгалтера 2025! Бесплатный семинар 1С"
type input "Важные изменения для бухгалтера 2025! Бесплатный семинар 1С"
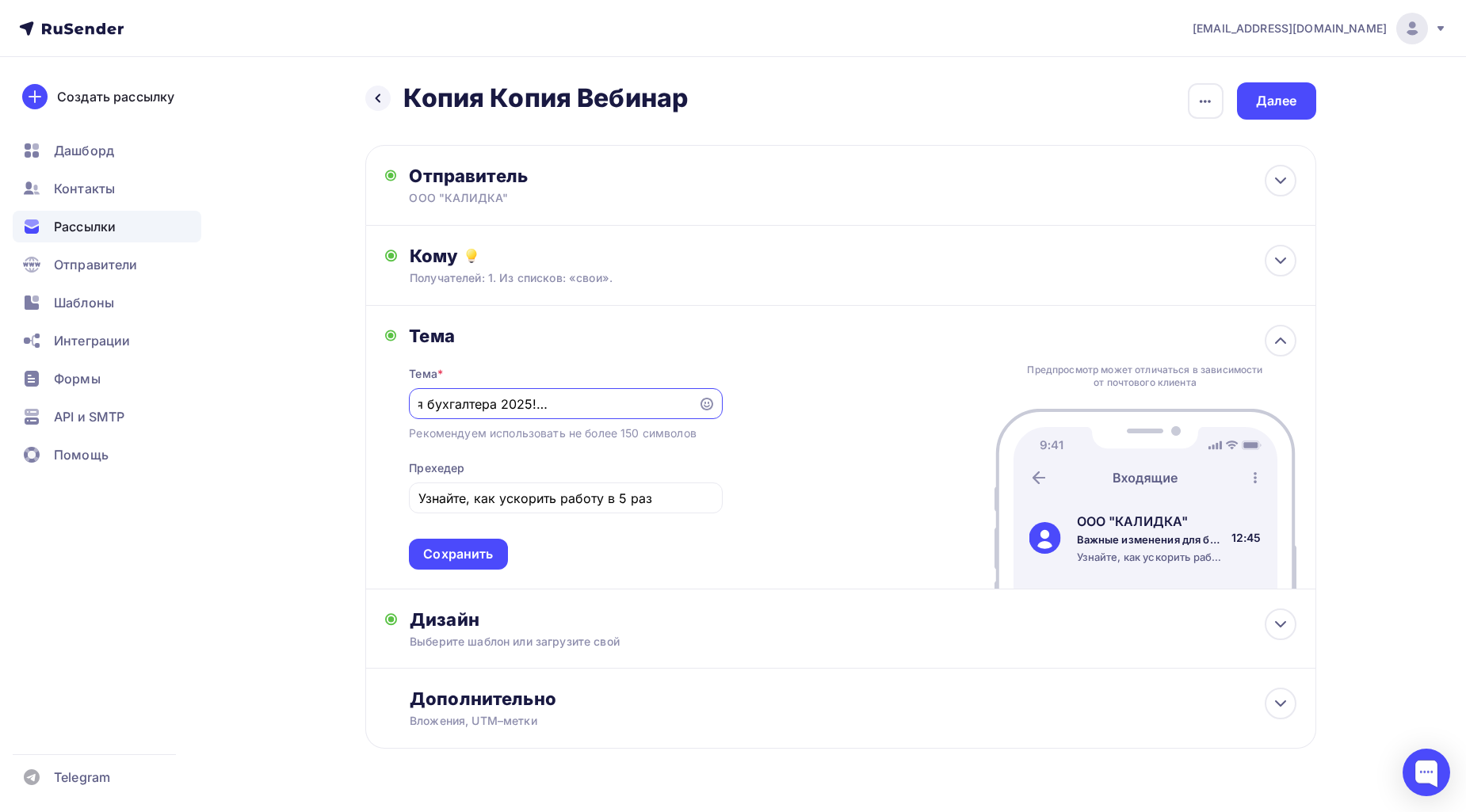
click at [783, 425] on div "Тема Тема * Важные изменения для бухгалтера 2025! Бесплатный семинар 1С Рекомен…" at bounding box center [841, 447] width 950 height 283
drag, startPoint x: 658, startPoint y: 497, endPoint x: 378, endPoint y: 508, distance: 280.2
click at [378, 508] on div "Тема Тема * Важные изменения для бухгалтера 2025! Бесплатный семинар 1С Рекомен…" at bounding box center [841, 447] width 950 height 283
paste input "все о нововведениях в работе и законодательстве"
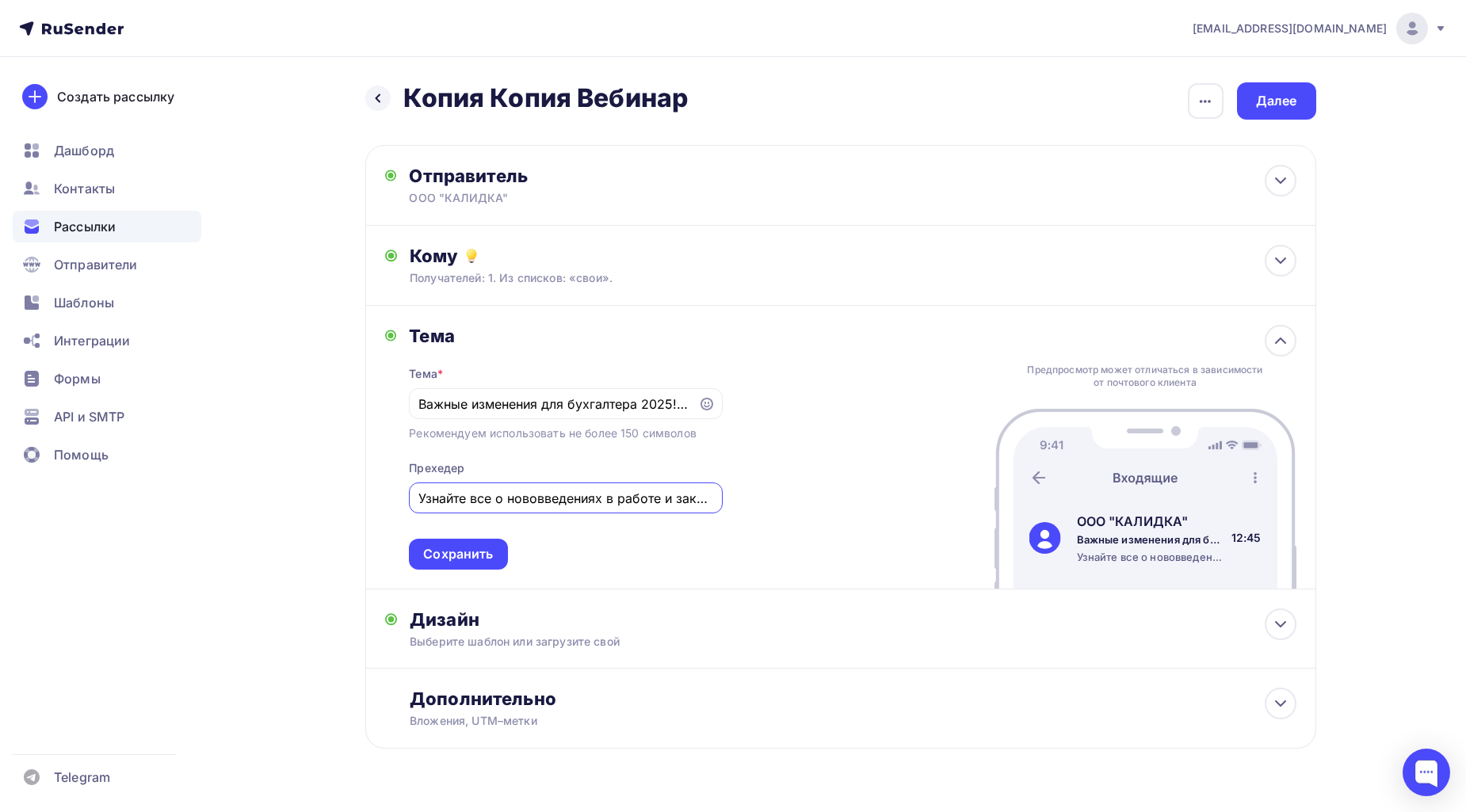
scroll to position [0, 73]
type input "Узнайте все о нововведениях в работе и законодательстве"
click at [598, 535] on div "Тема * Важные изменения для бухгалтера 2025! Бесплатный семинар 1С Рекомендуем …" at bounding box center [565, 459] width 313 height 223
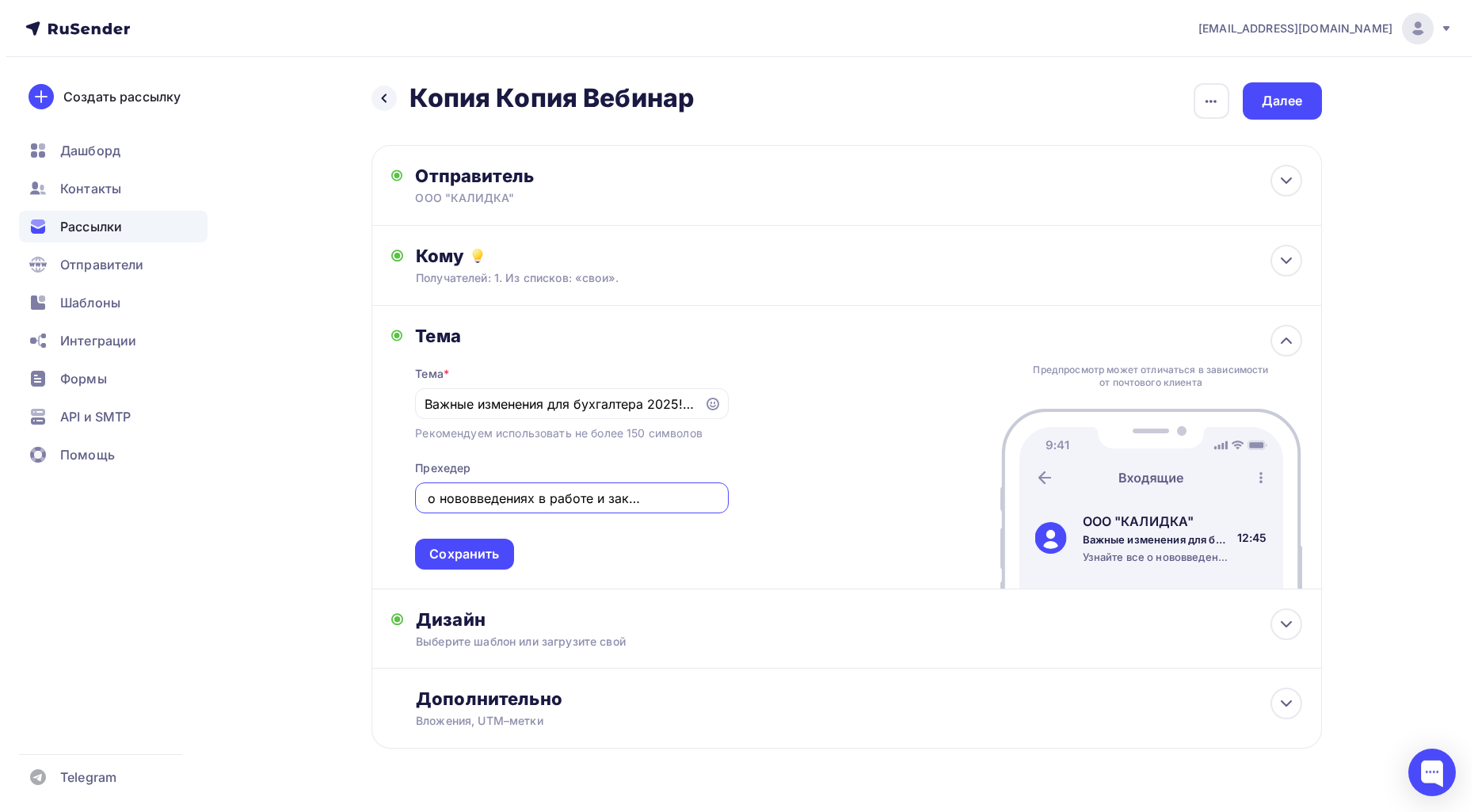
scroll to position [0, 0]
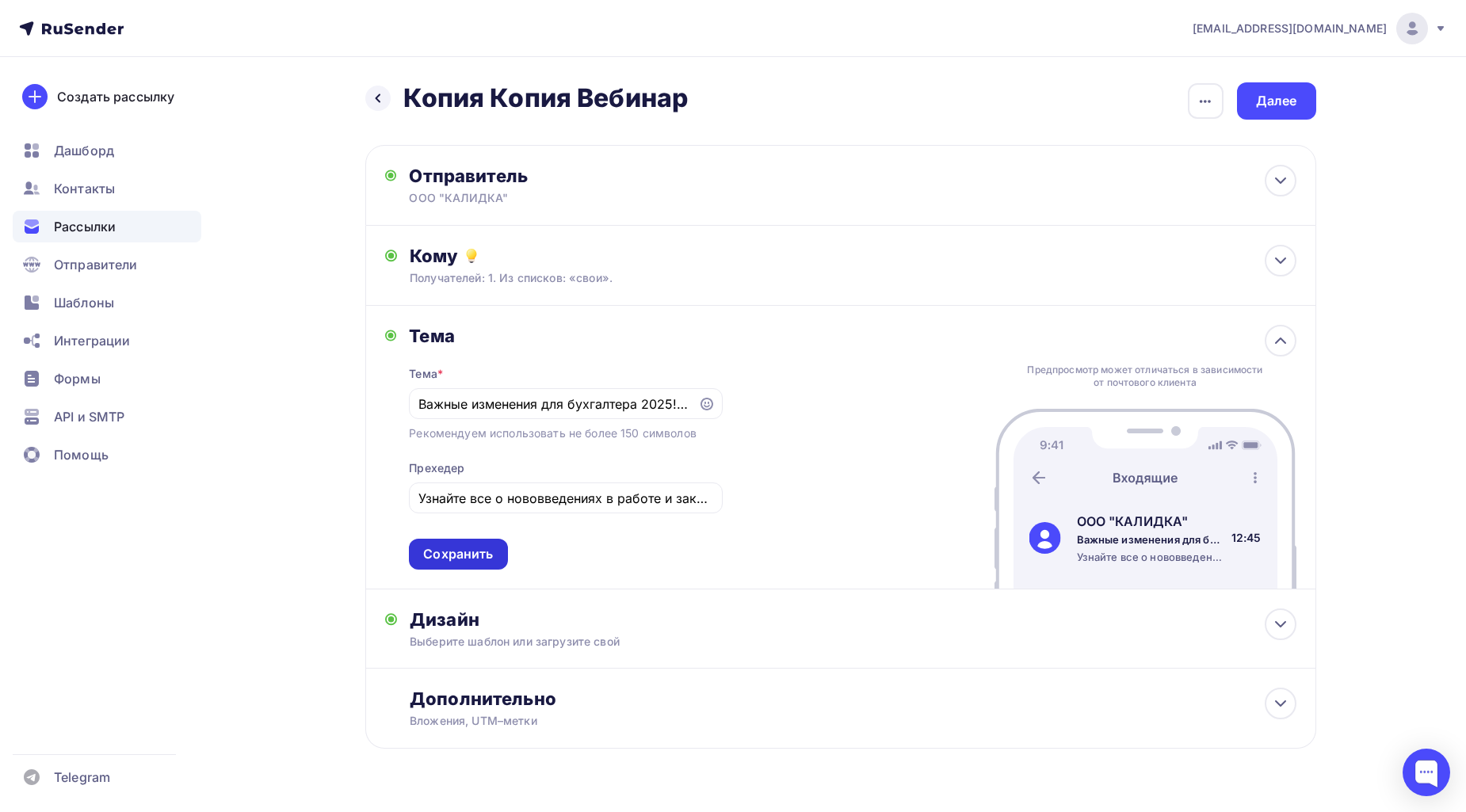
click at [493, 545] on div "Сохранить" at bounding box center [458, 555] width 98 height 31
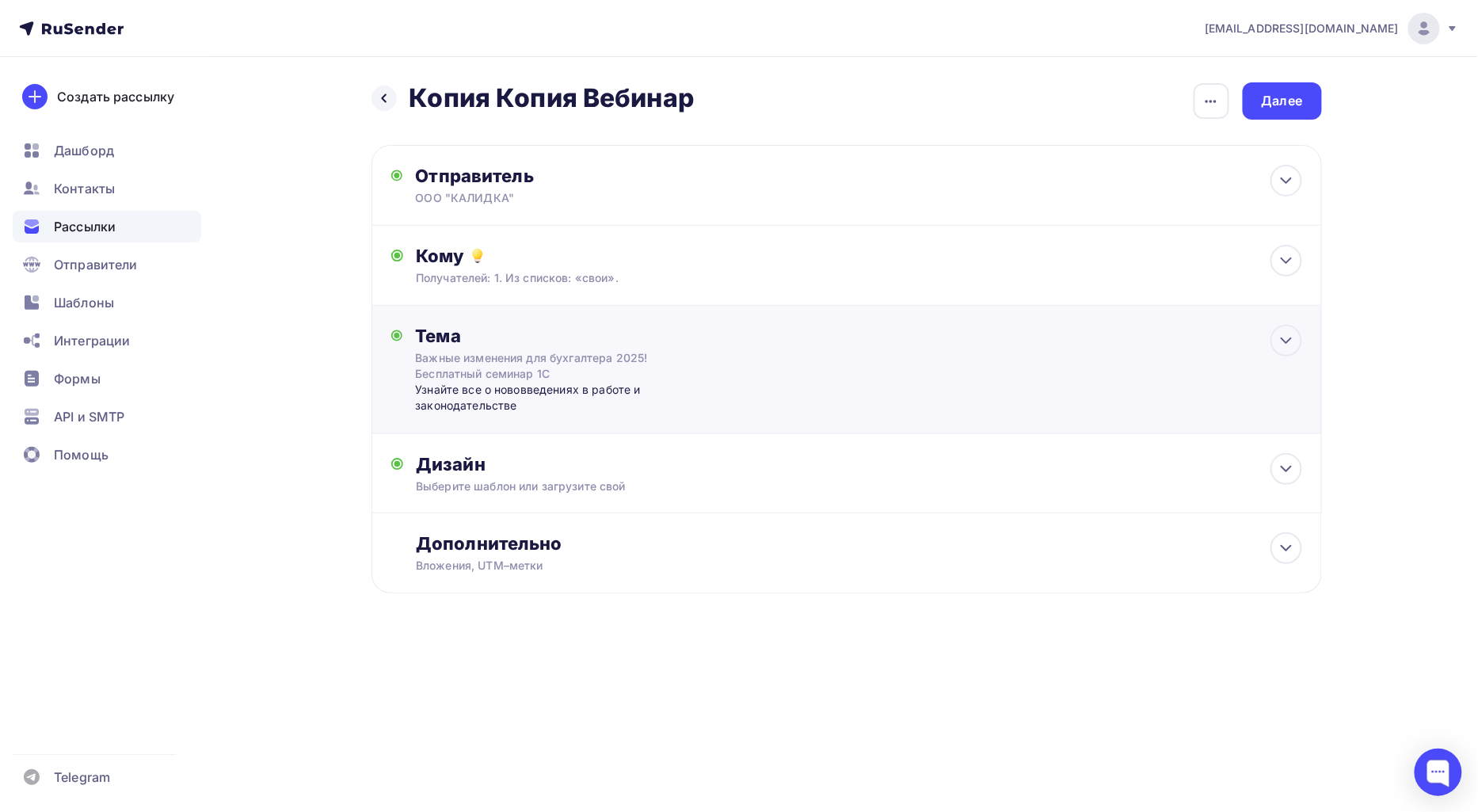
click at [707, 413] on div "Узнайте все о нововведениях в работе и законодательстве" at bounding box center [572, 398] width 313 height 33
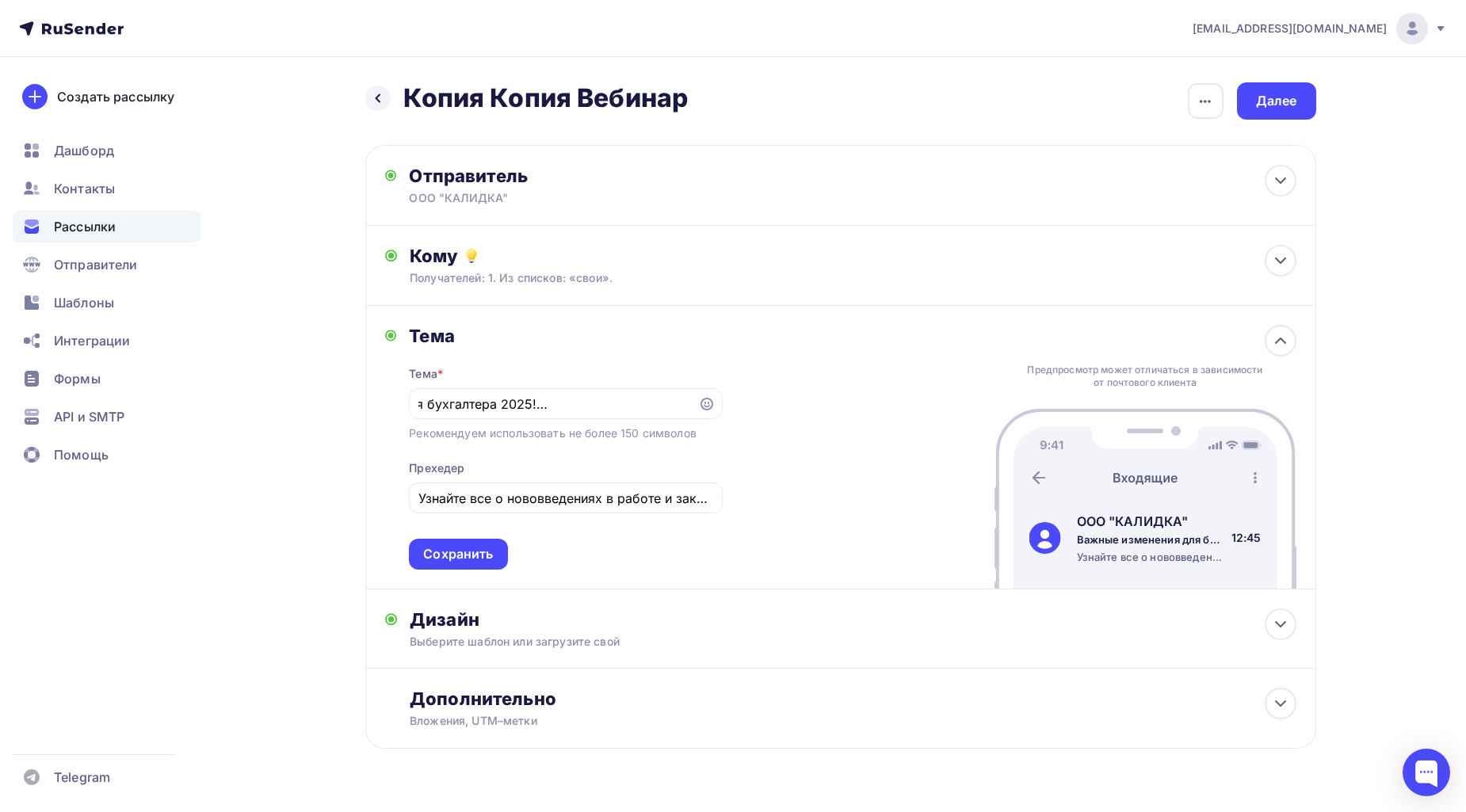
click at [880, 400] on div "Тема Тема * Важные изменения для бухгалтера 2025! Бесплатный семинар 1С Рекомен…" at bounding box center [841, 447] width 950 height 283
click at [865, 406] on div "Тема Тема * Важные изменения для бухгалтера 2025! Бесплатный семинар 1С Рекомен…" at bounding box center [841, 447] width 950 height 283
click at [490, 551] on div "Сохранить" at bounding box center [458, 554] width 70 height 18
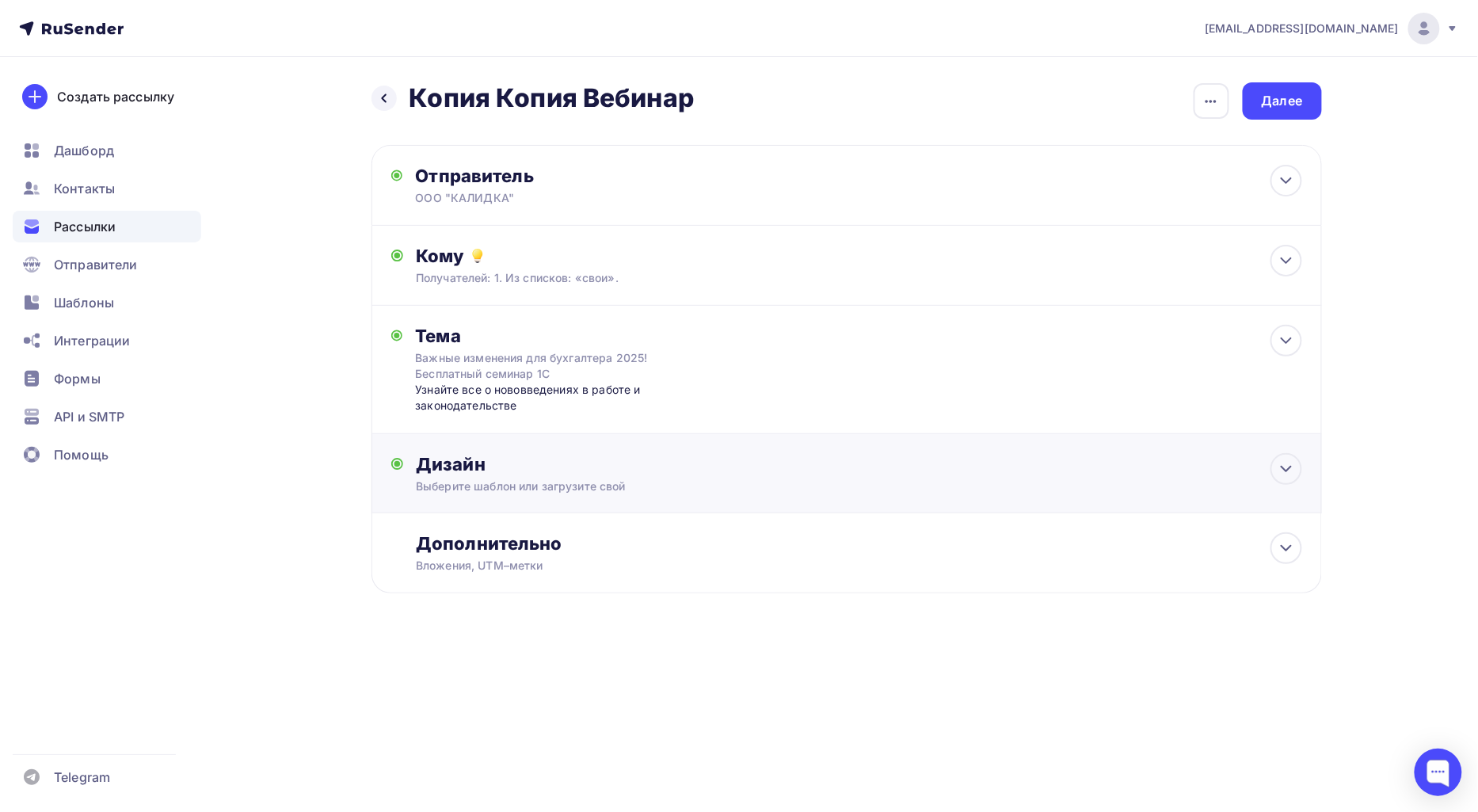
click at [670, 485] on div "Выберите шаблон или загрузите свой" at bounding box center [814, 486] width 797 height 16
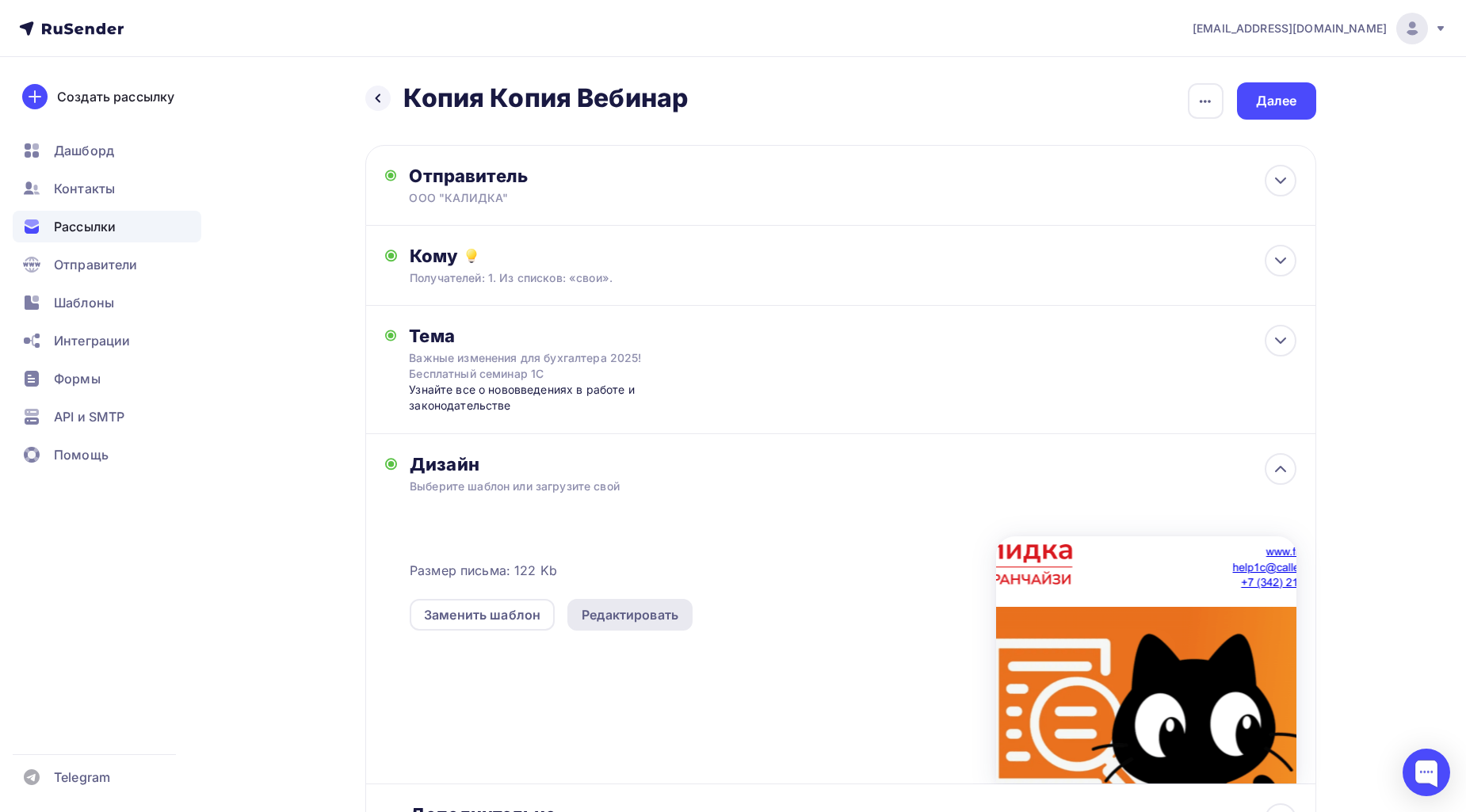
click at [655, 614] on div "Редактировать" at bounding box center [630, 615] width 97 height 19
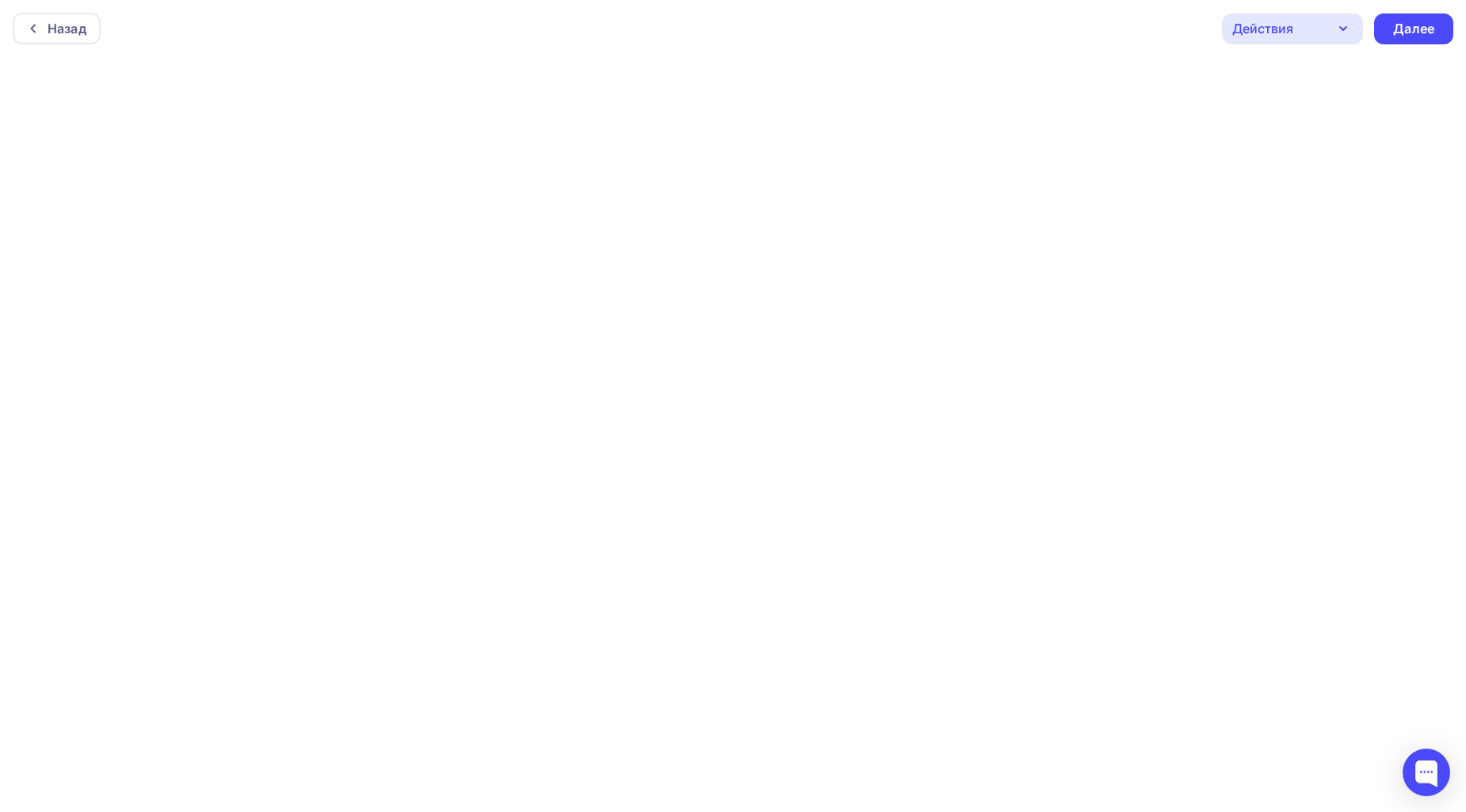
scroll to position [4, 0]
click at [1414, 29] on div "Далее" at bounding box center [1413, 24] width 41 height 18
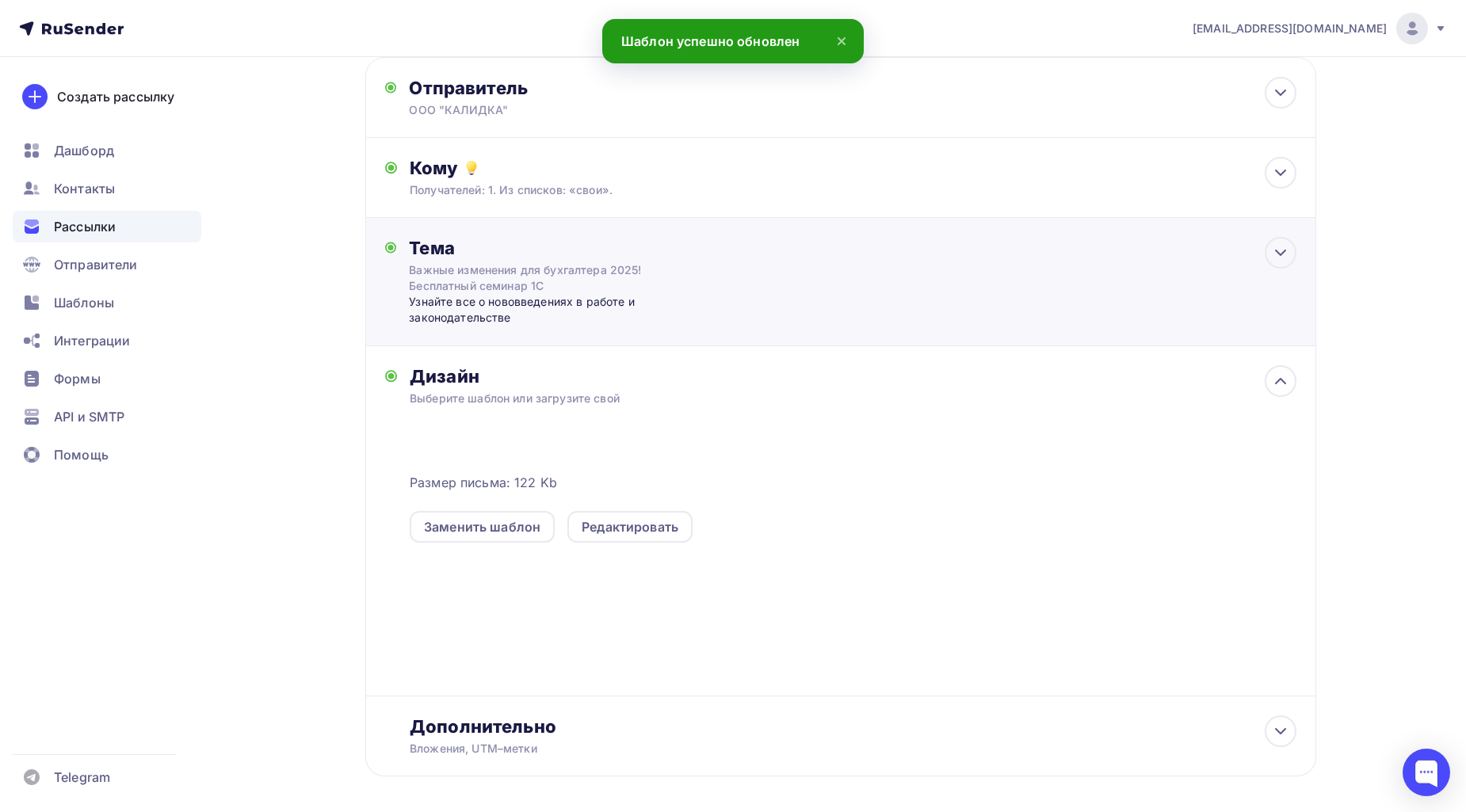
scroll to position [154, 0]
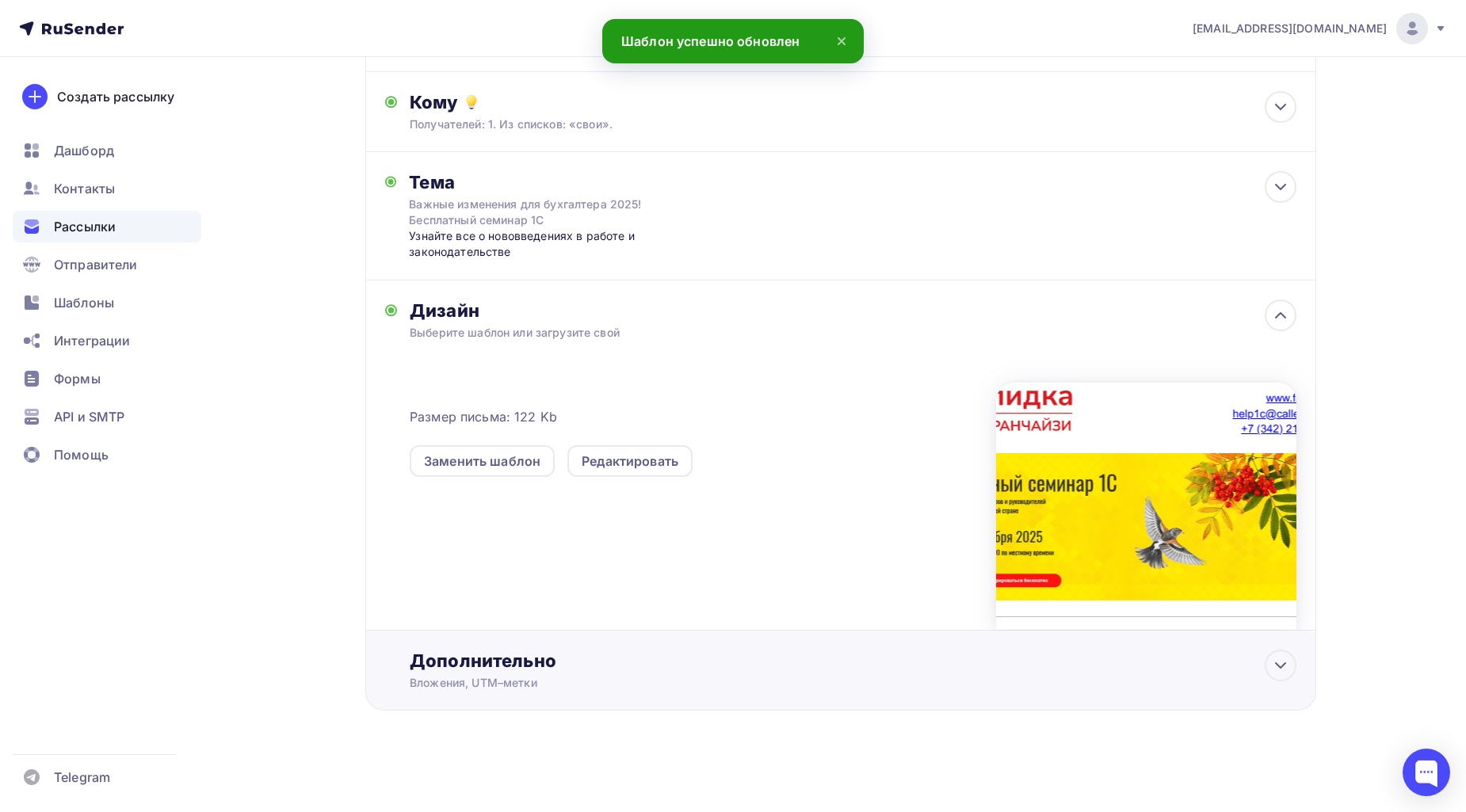
click at [555, 671] on div "Дополнительно" at bounding box center [852, 661] width 885 height 22
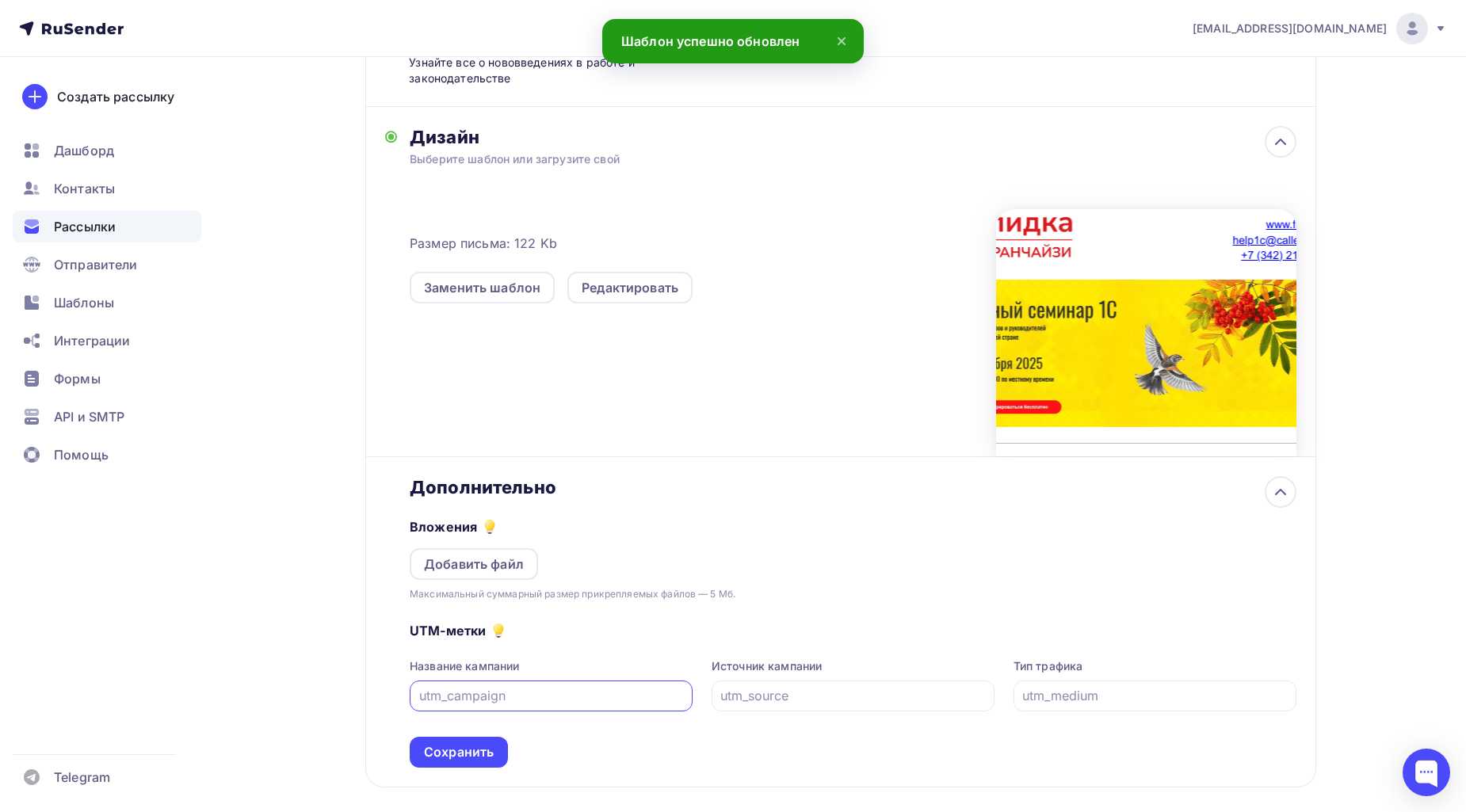
scroll to position [329, 0]
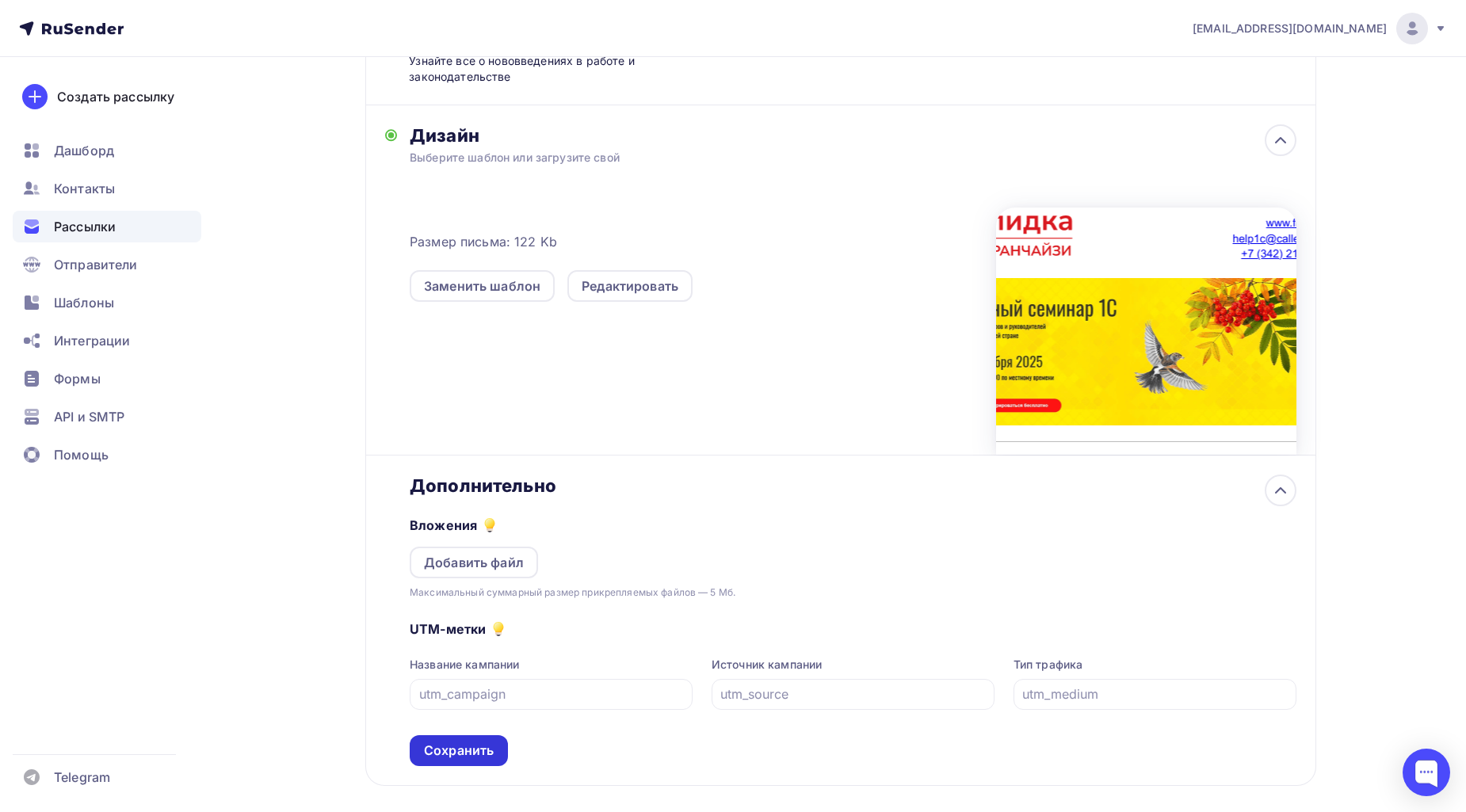
click at [441, 743] on div "Сохранить" at bounding box center [459, 750] width 70 height 18
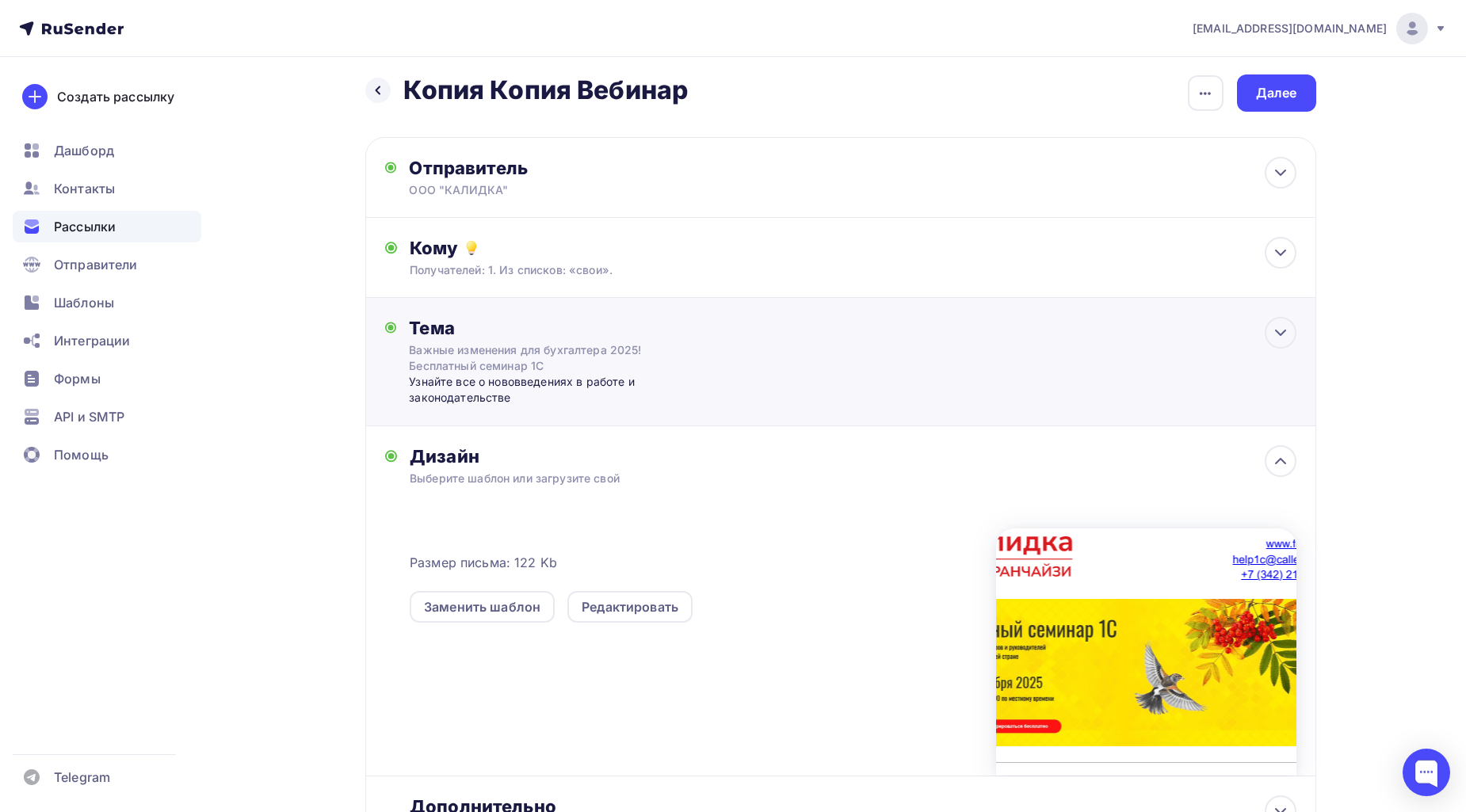
scroll to position [0, 0]
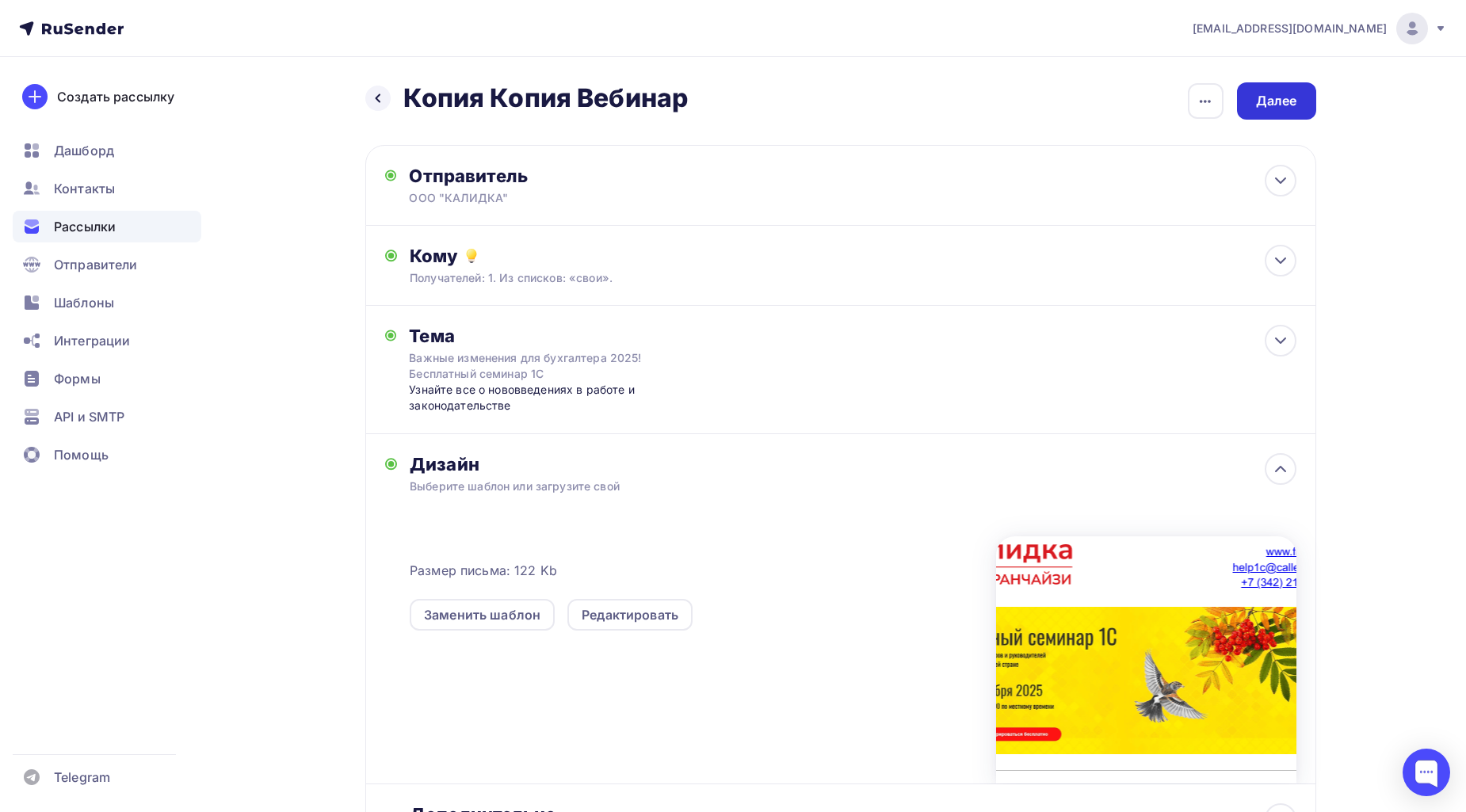
click at [1257, 99] on div "Далее" at bounding box center [1277, 100] width 41 height 18
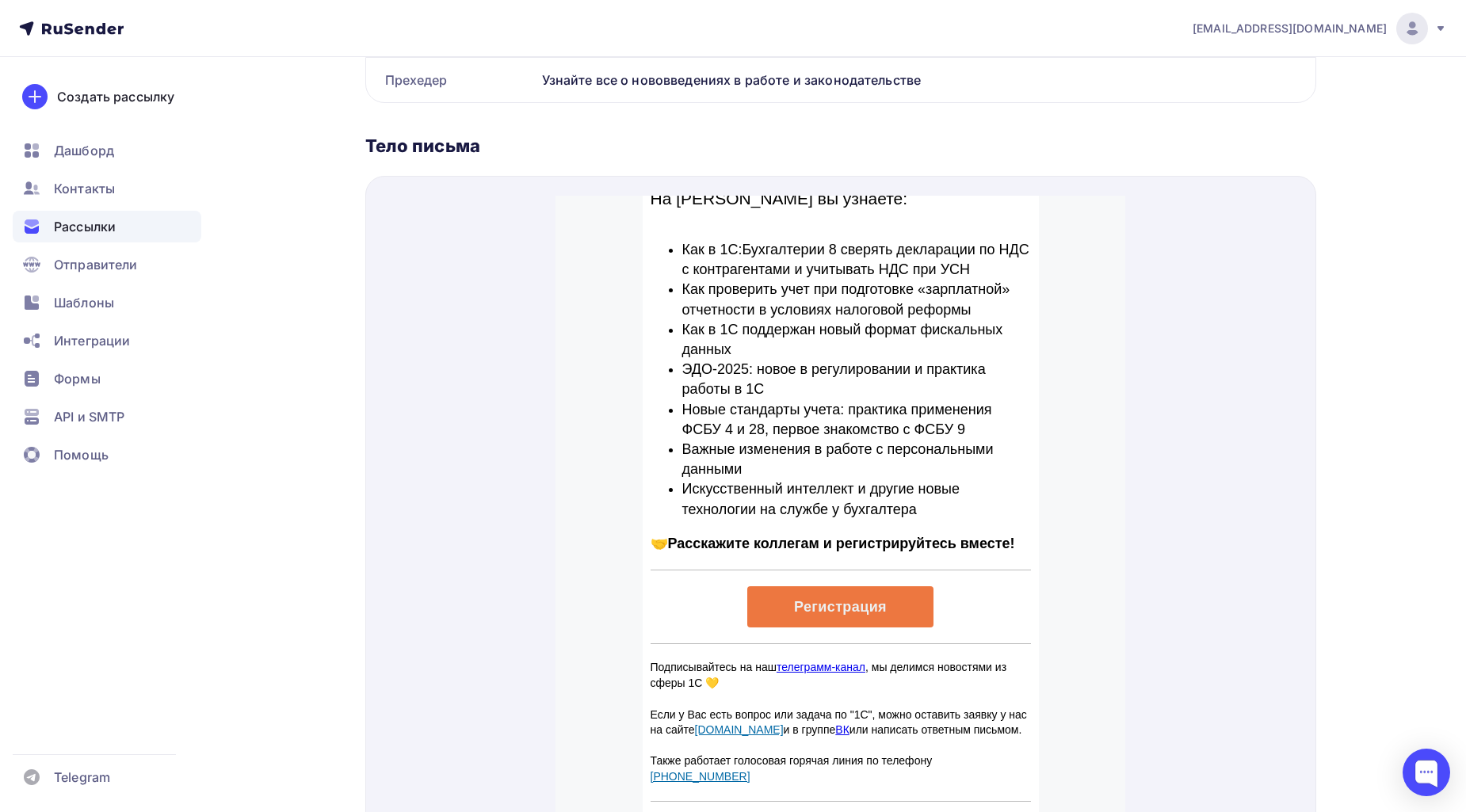
scroll to position [616, 0]
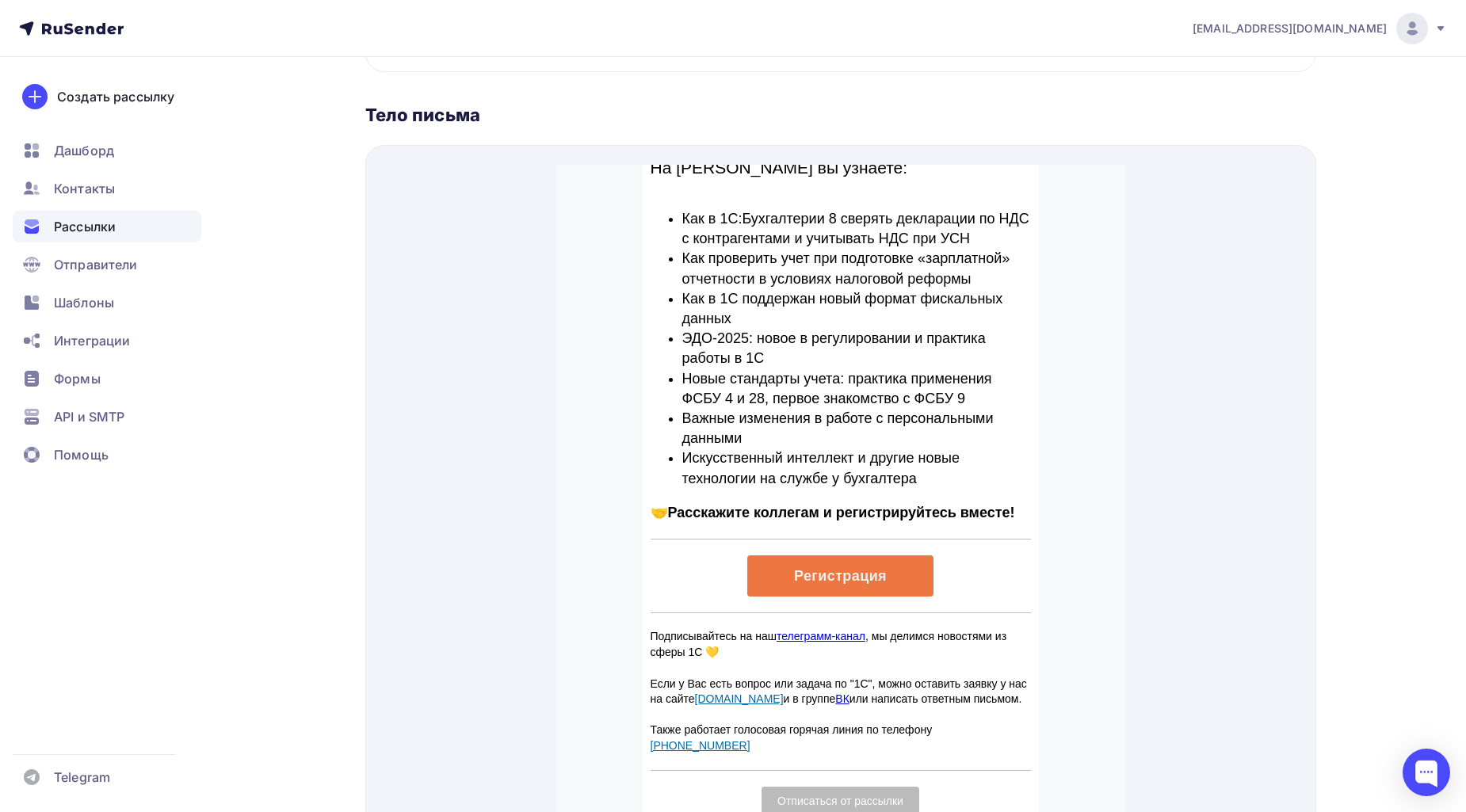
click at [871, 556] on span "Регистрация" at bounding box center [840, 557] width 92 height 16
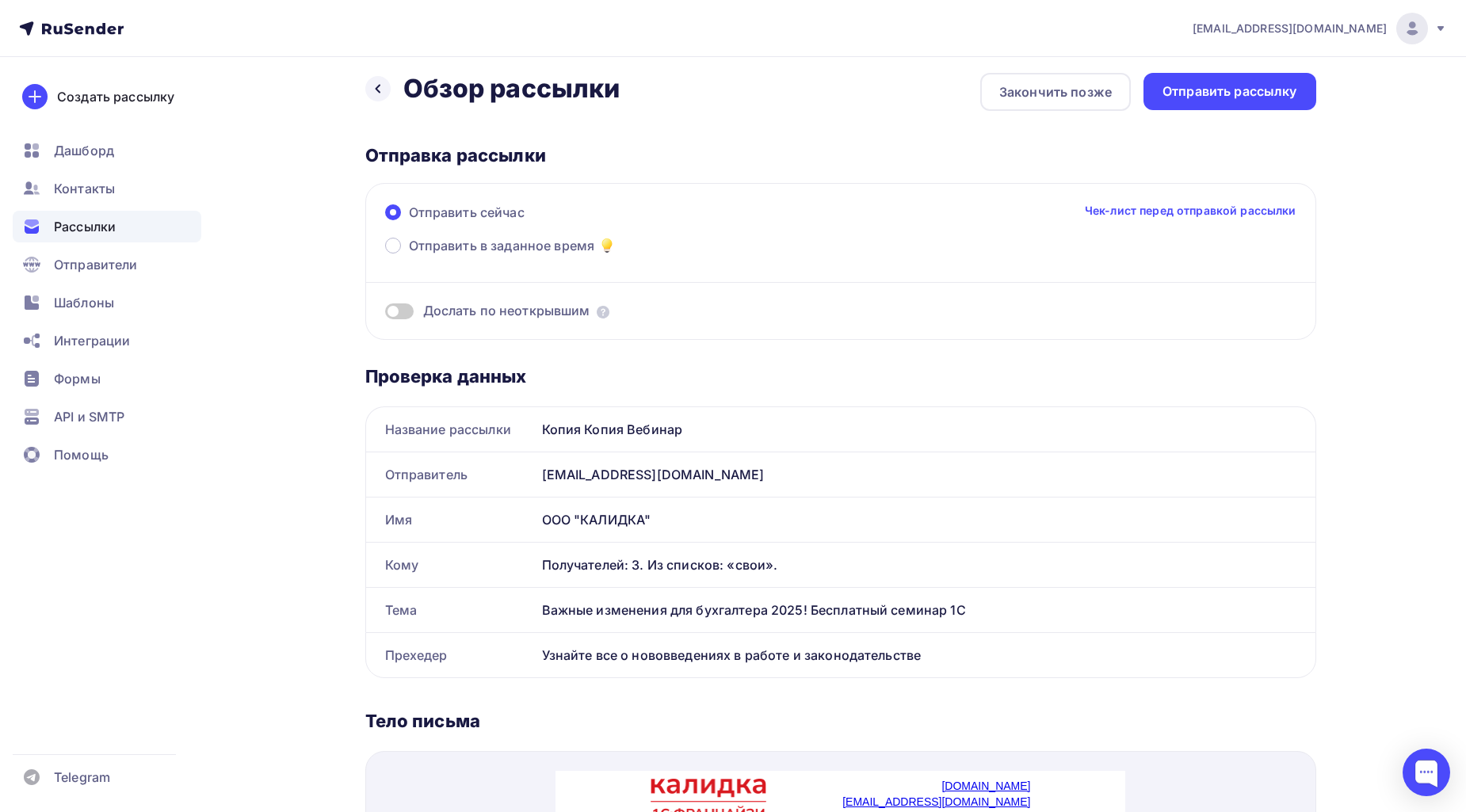
scroll to position [0, 0]
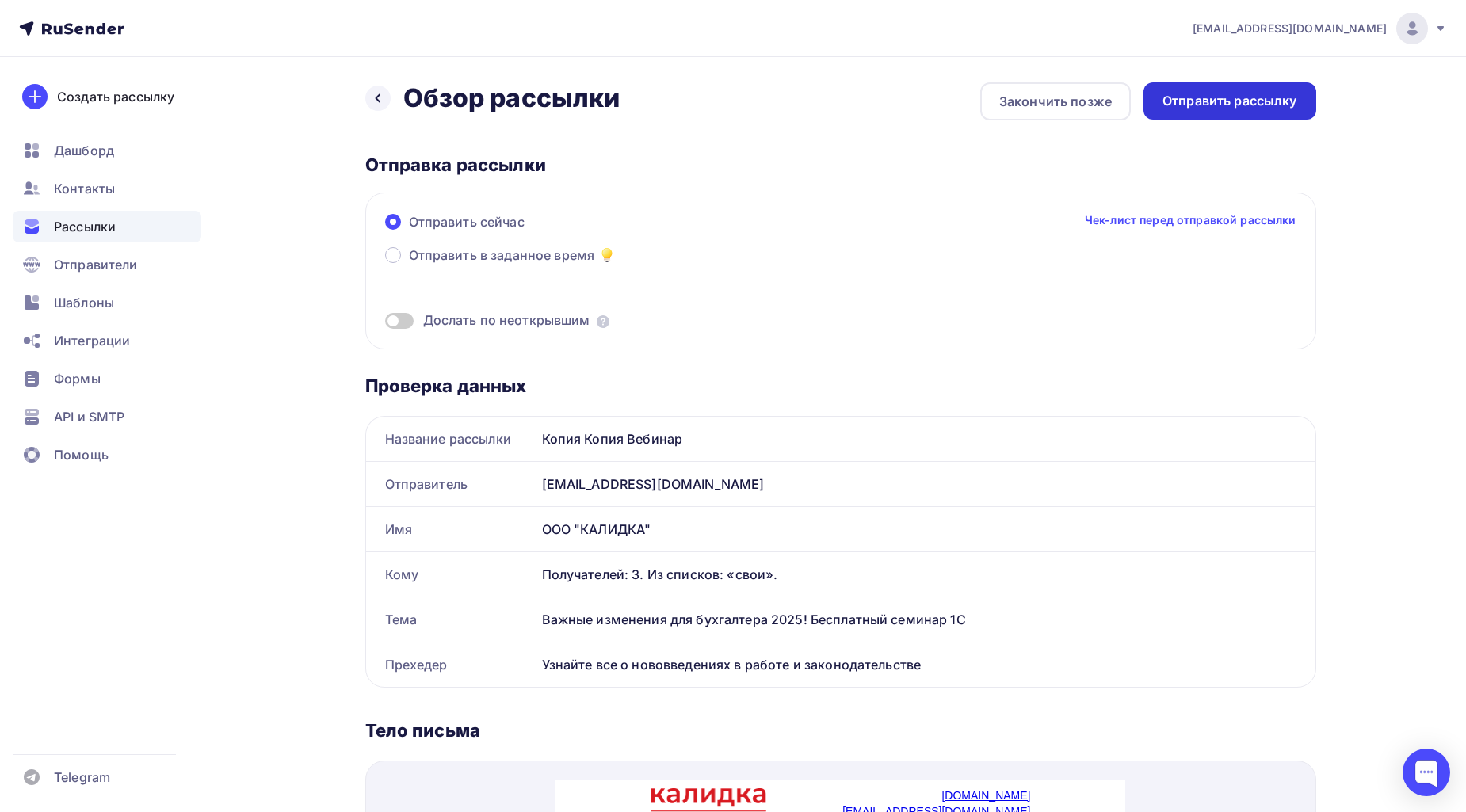
click at [1248, 92] on div "Отправить рассылку" at bounding box center [1229, 100] width 135 height 18
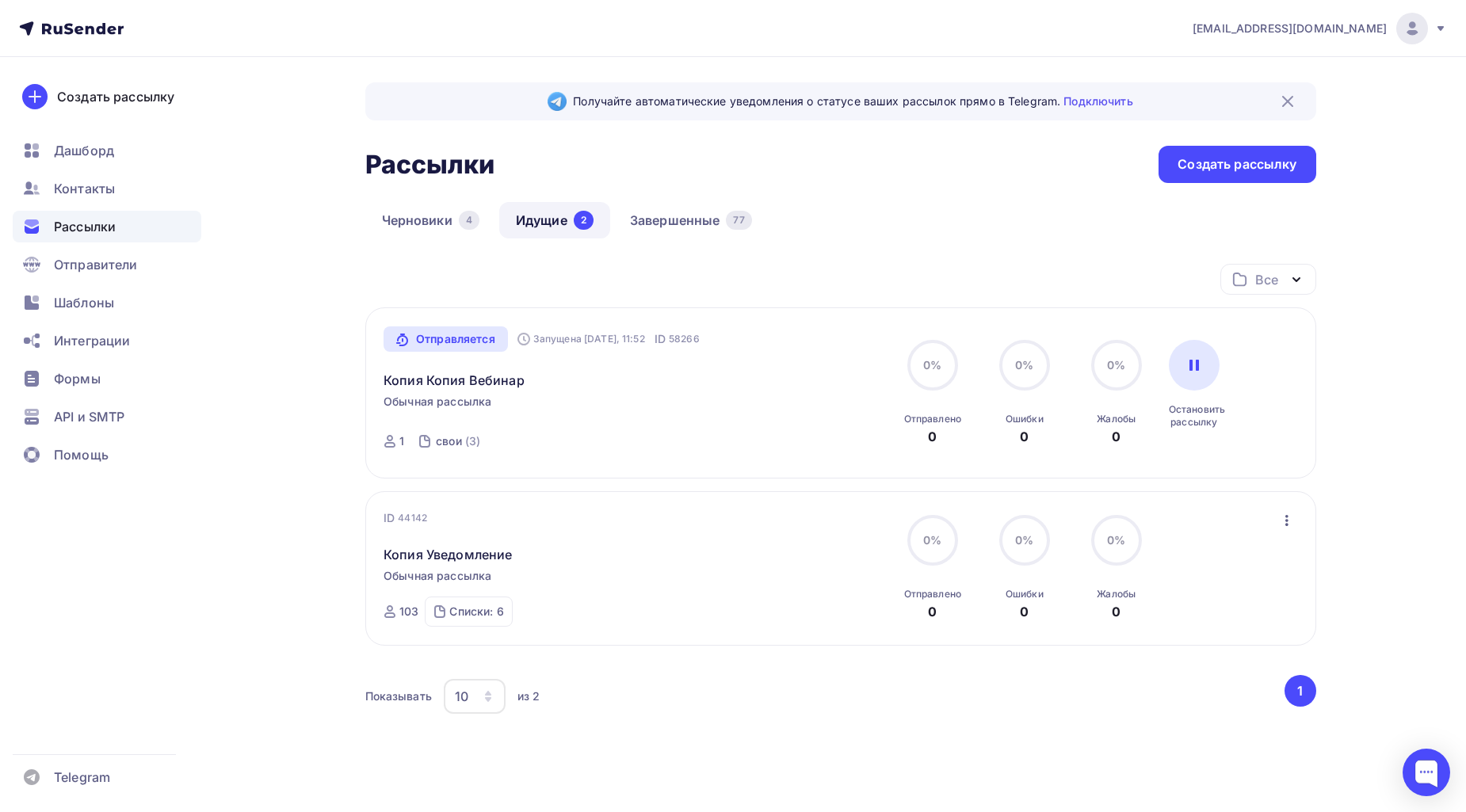
click at [782, 294] on div "Все Все папки Создать новую папку" at bounding box center [841, 285] width 950 height 43
click at [1385, 361] on div "[EMAIL_ADDRESS][DOMAIN_NAME] Аккаунт Тарифы Выйти Создать рассылку [GEOGRAPHIC_…" at bounding box center [733, 437] width 1466 height 875
click at [476, 384] on link "Копия Копия Вебинар" at bounding box center [454, 380] width 141 height 19
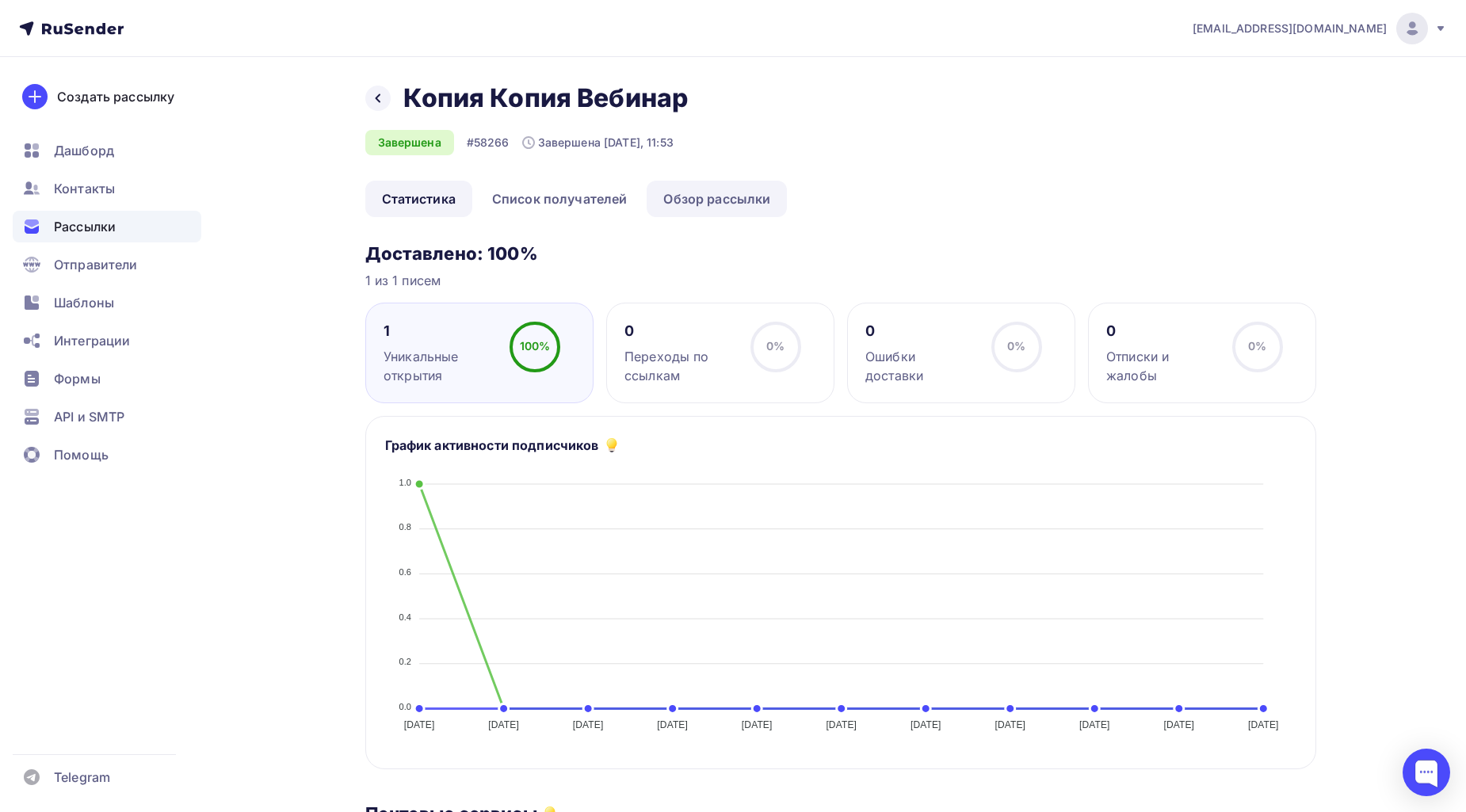
click at [742, 202] on link "Обзор рассылки" at bounding box center [716, 199] width 140 height 36
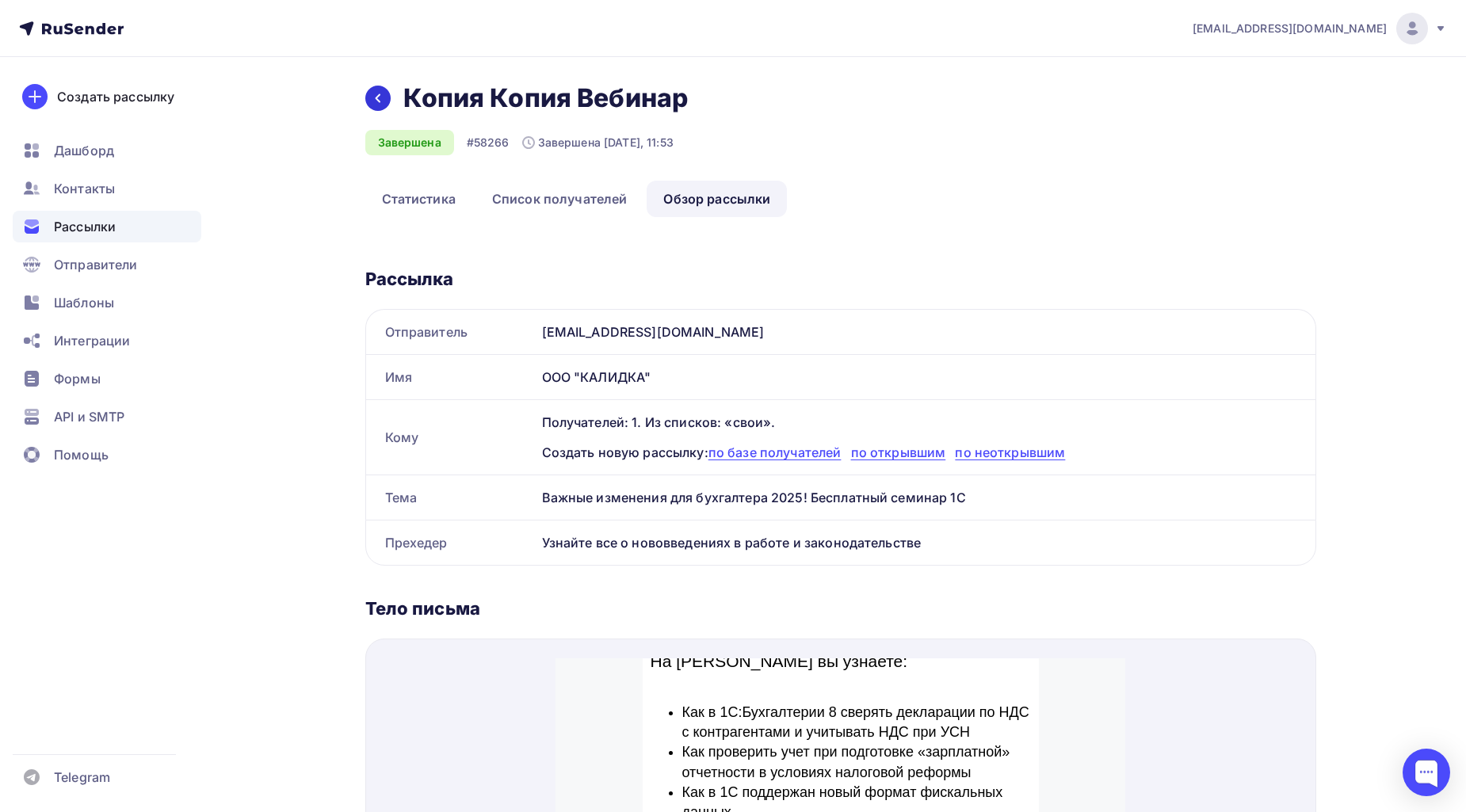
click at [374, 95] on icon at bounding box center [378, 98] width 13 height 13
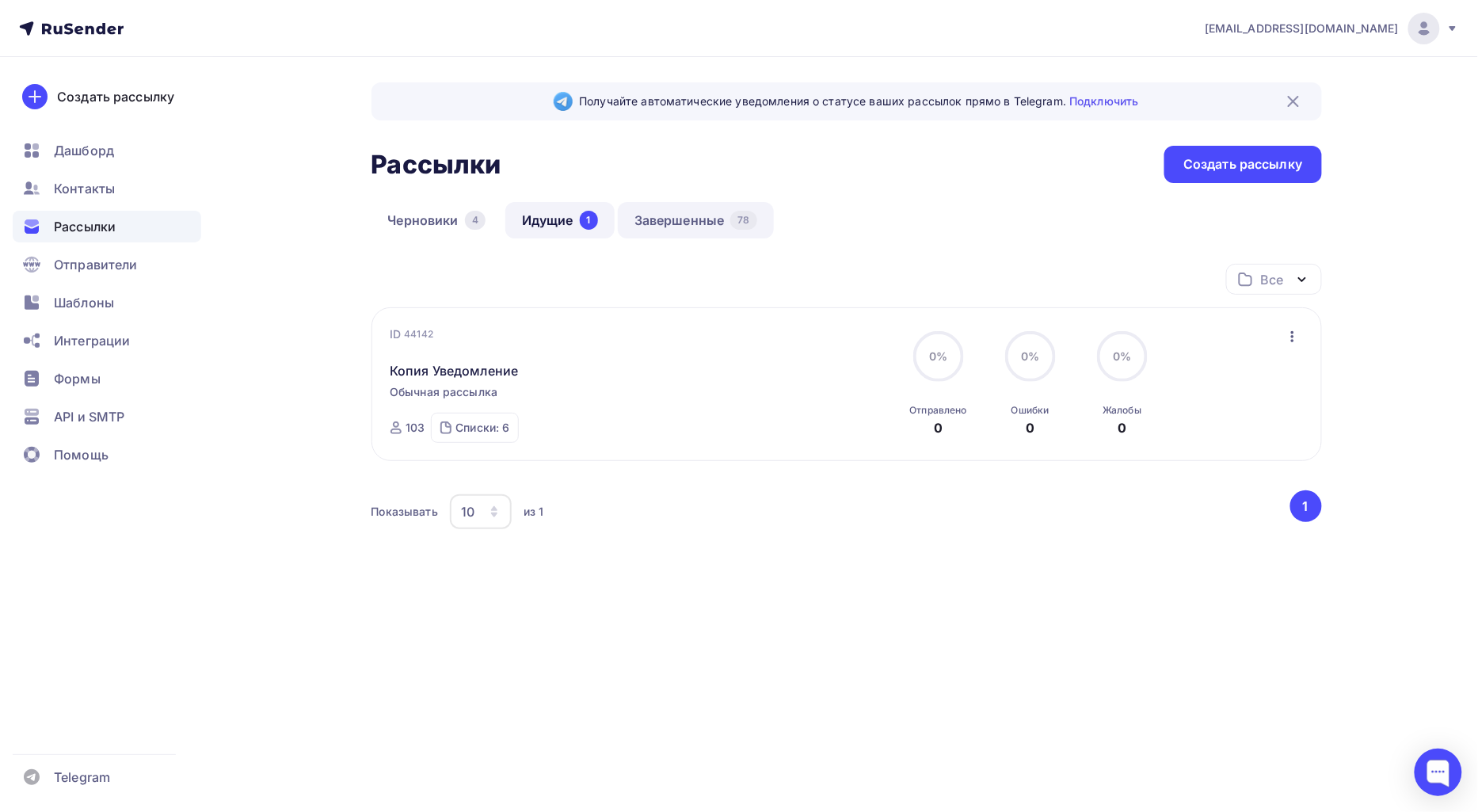
click at [690, 217] on link "Завершенные 78" at bounding box center [695, 220] width 156 height 36
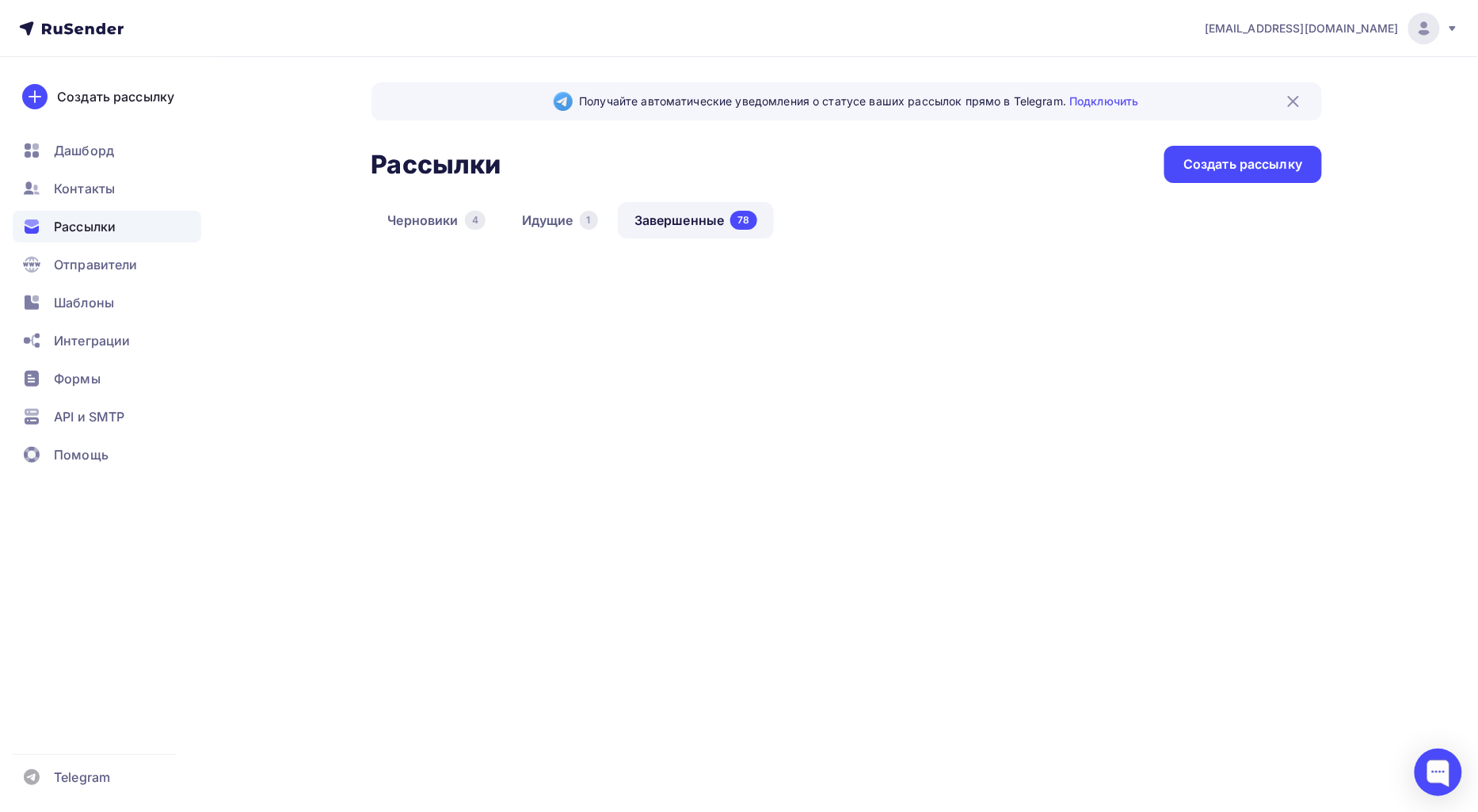
click at [417, 214] on link "Черновики 4" at bounding box center [436, 220] width 130 height 36
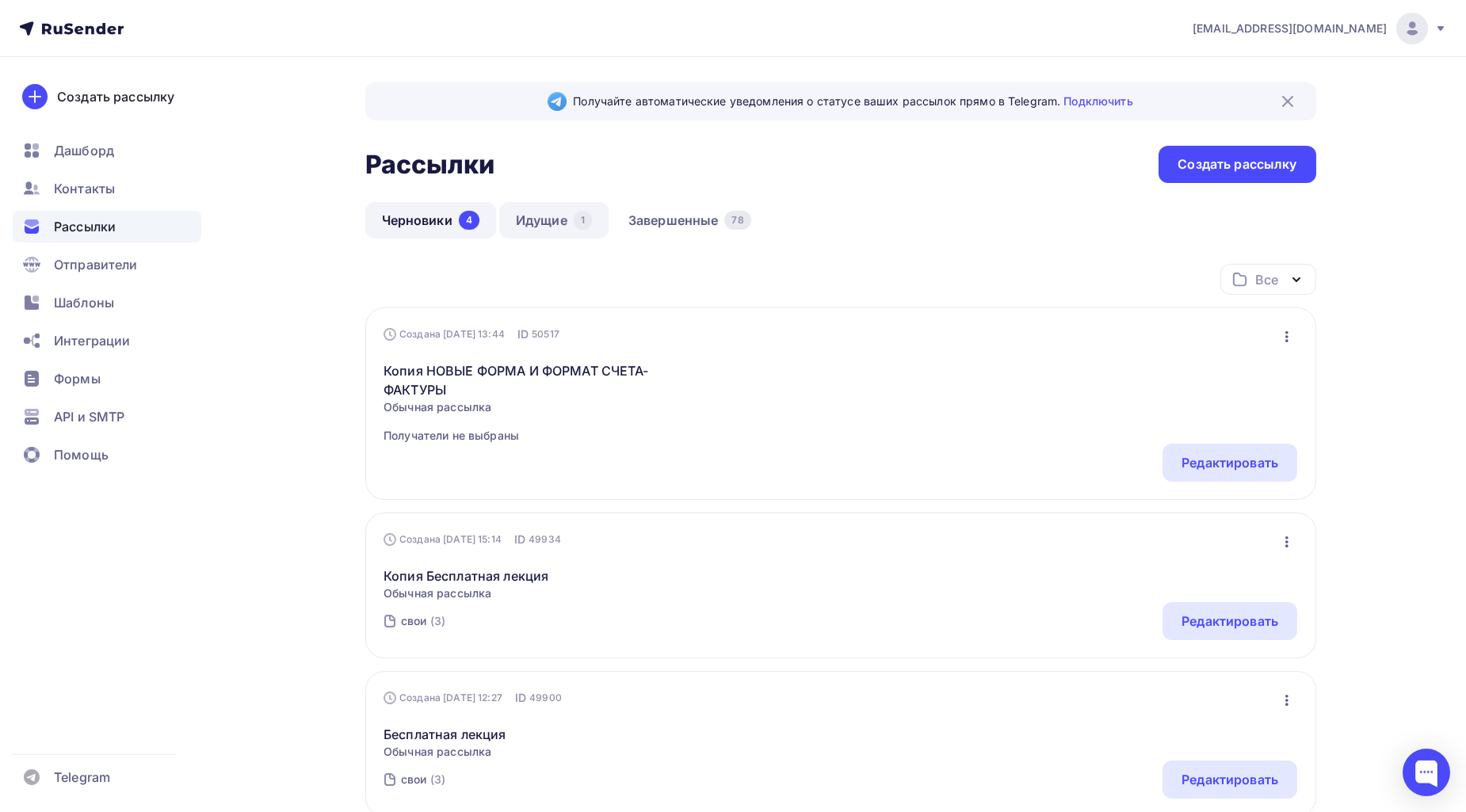
click at [539, 226] on link "Идущие 1" at bounding box center [554, 220] width 110 height 36
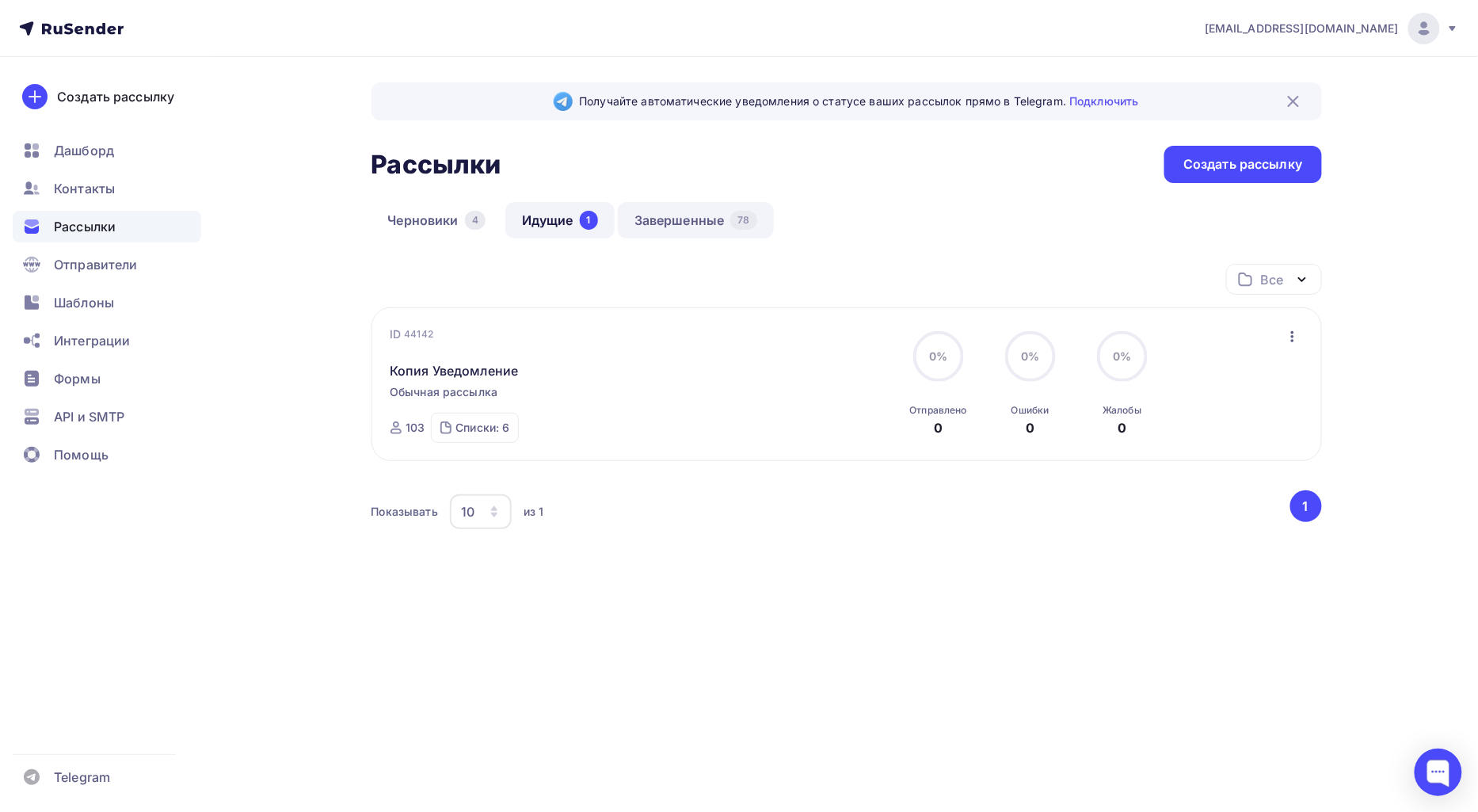
click at [695, 225] on link "Завершенные 78" at bounding box center [695, 220] width 156 height 36
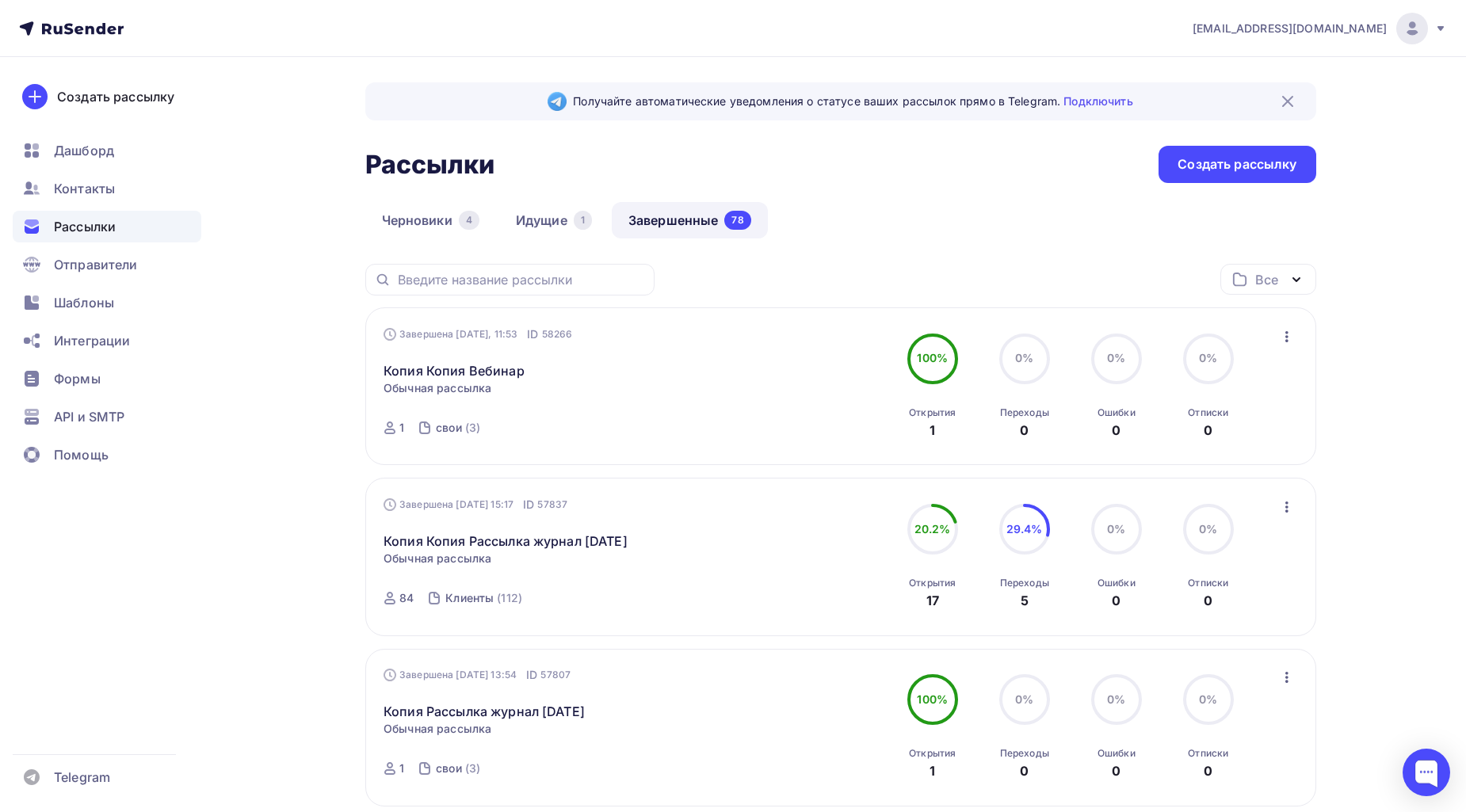
click at [1279, 341] on icon "button" at bounding box center [1286, 337] width 19 height 19
click at [1184, 437] on div "Копировать в новую" at bounding box center [1214, 441] width 162 height 19
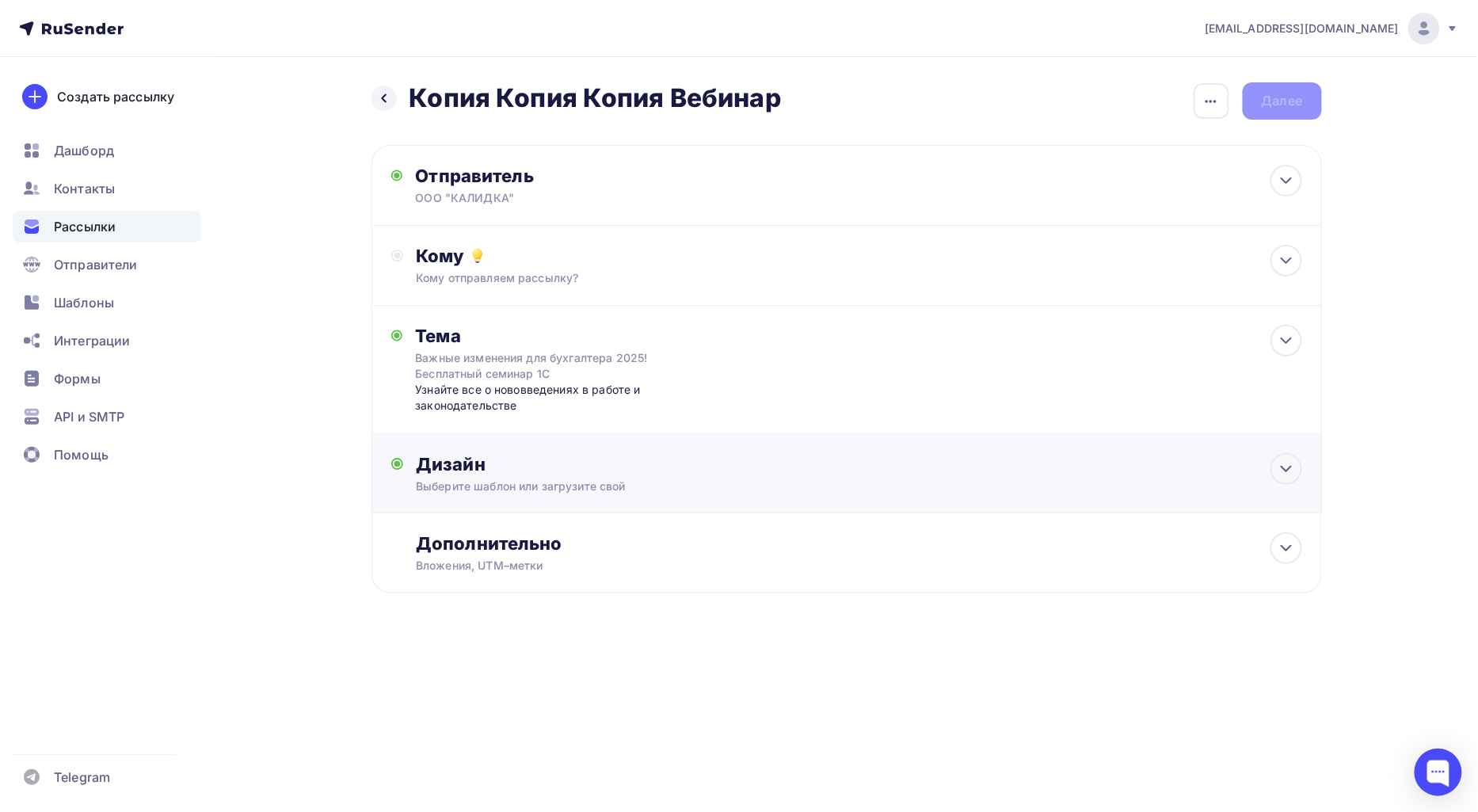
click at [604, 485] on div "Выберите шаблон или загрузите свой" at bounding box center [814, 486] width 797 height 16
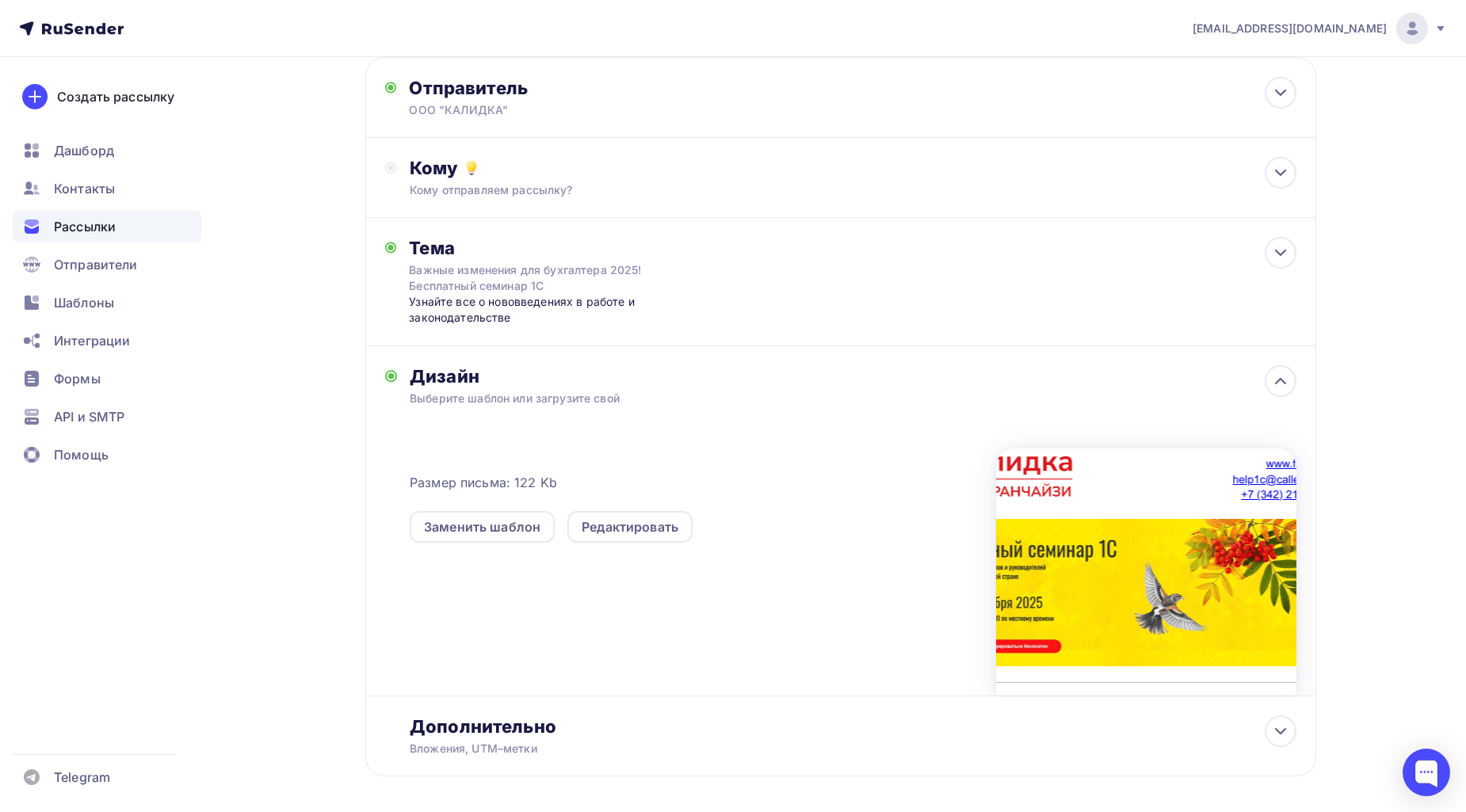
scroll to position [154, 0]
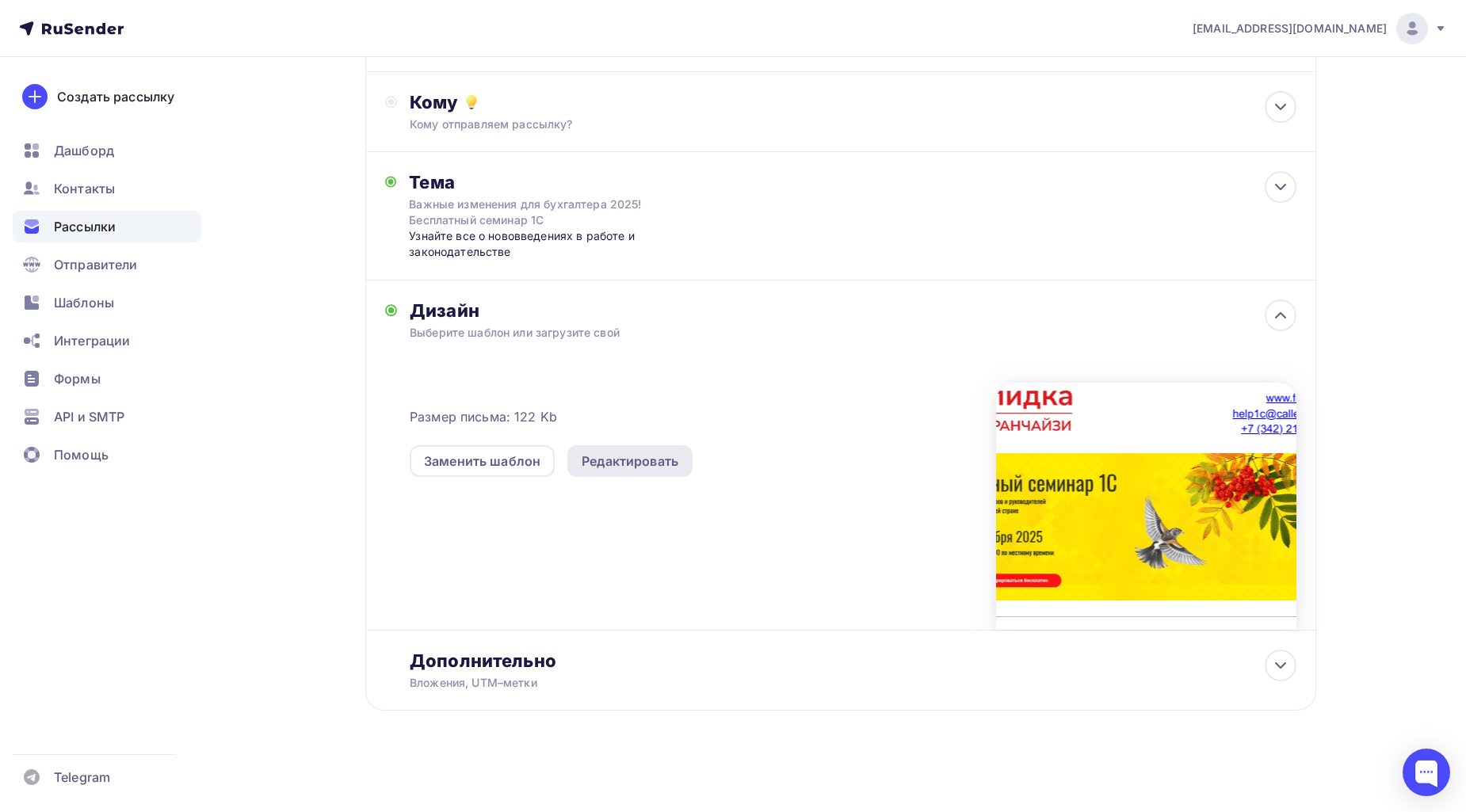
click at [635, 449] on div "Редактировать" at bounding box center [630, 460] width 125 height 32
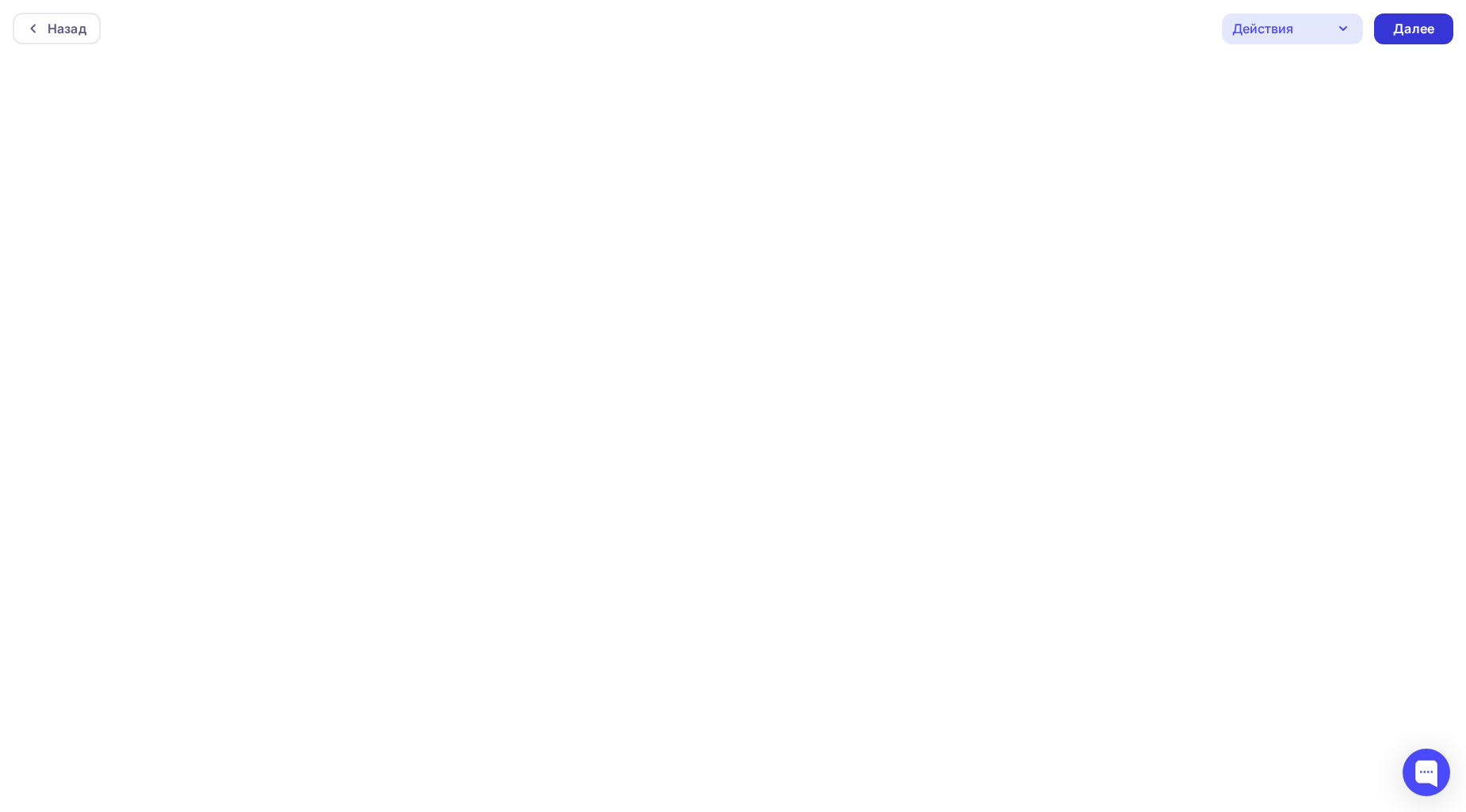
click at [1393, 27] on div "Далее" at bounding box center [1413, 29] width 41 height 18
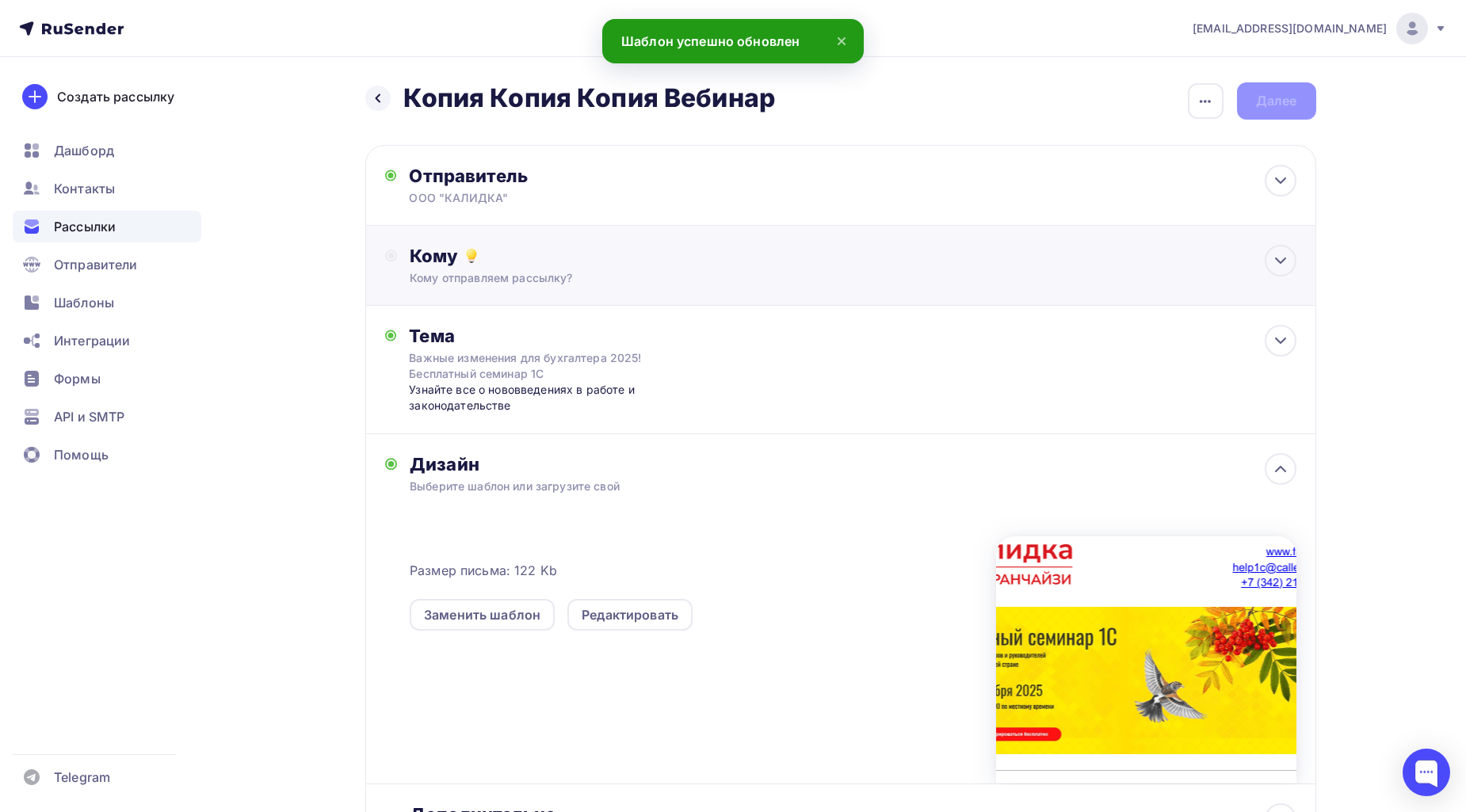
click at [518, 282] on div "Кому отправляем рассылку?" at bounding box center [808, 278] width 797 height 16
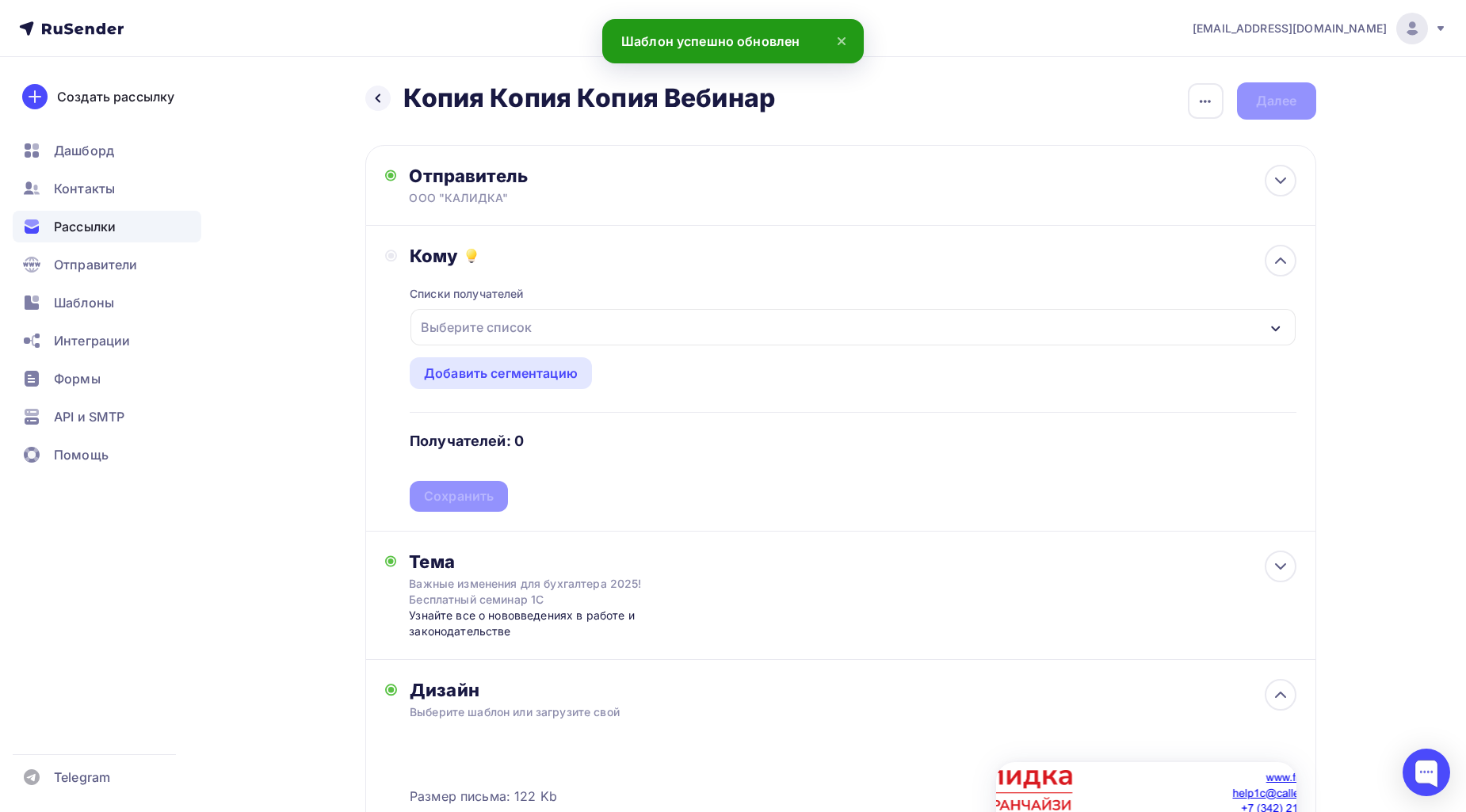
click at [505, 331] on div "Выберите список" at bounding box center [476, 327] width 124 height 29
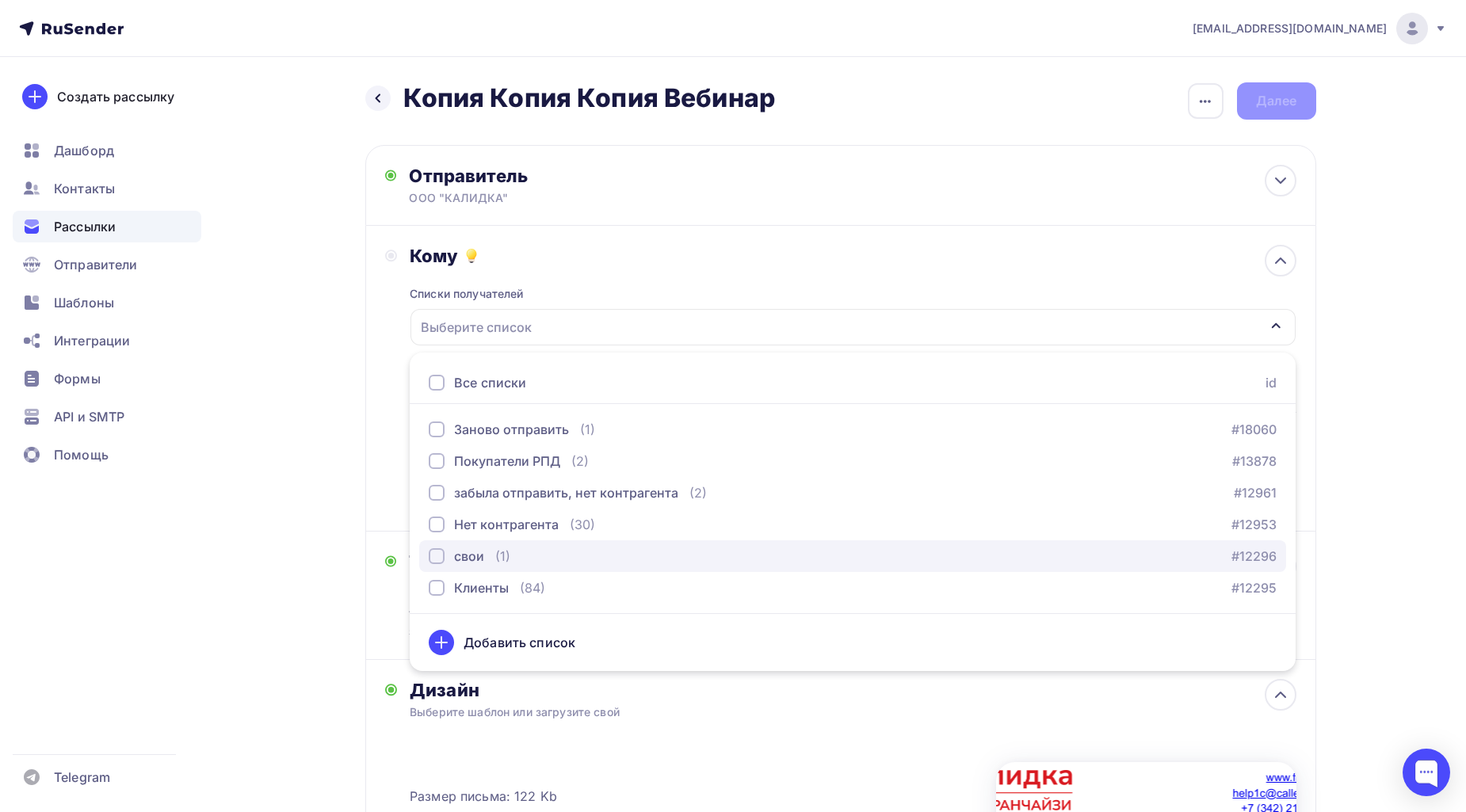
drag, startPoint x: 477, startPoint y: 559, endPoint x: 467, endPoint y: 564, distance: 11.2
click at [477, 559] on div "свои" at bounding box center [468, 556] width 30 height 19
click at [1375, 267] on div "Назад Копия Копия Копия Вебинар Копия Копия Копия Вебинар Закончить позже Переи…" at bounding box center [733, 625] width 1298 height 1135
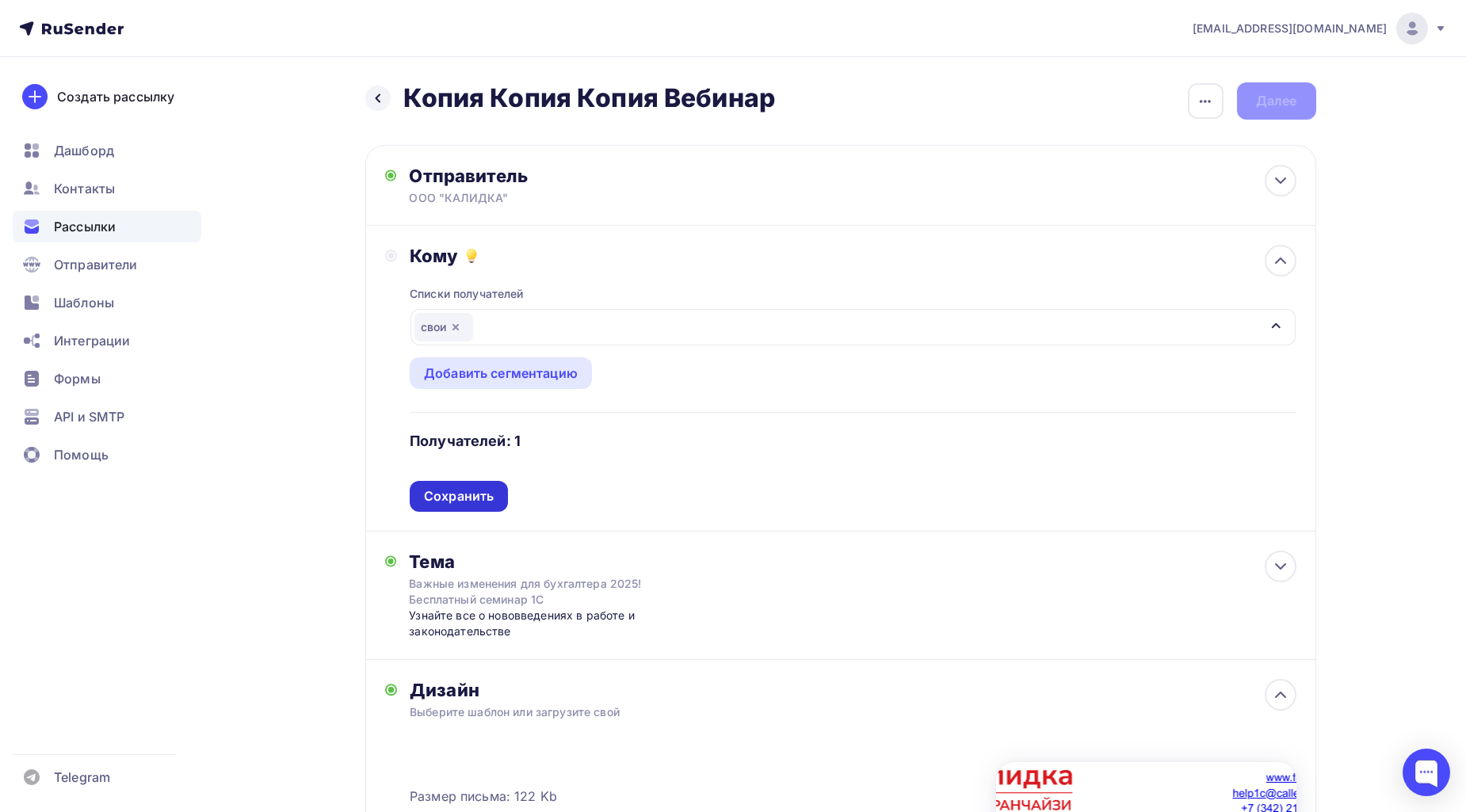
click at [475, 502] on div "Сохранить" at bounding box center [459, 496] width 70 height 18
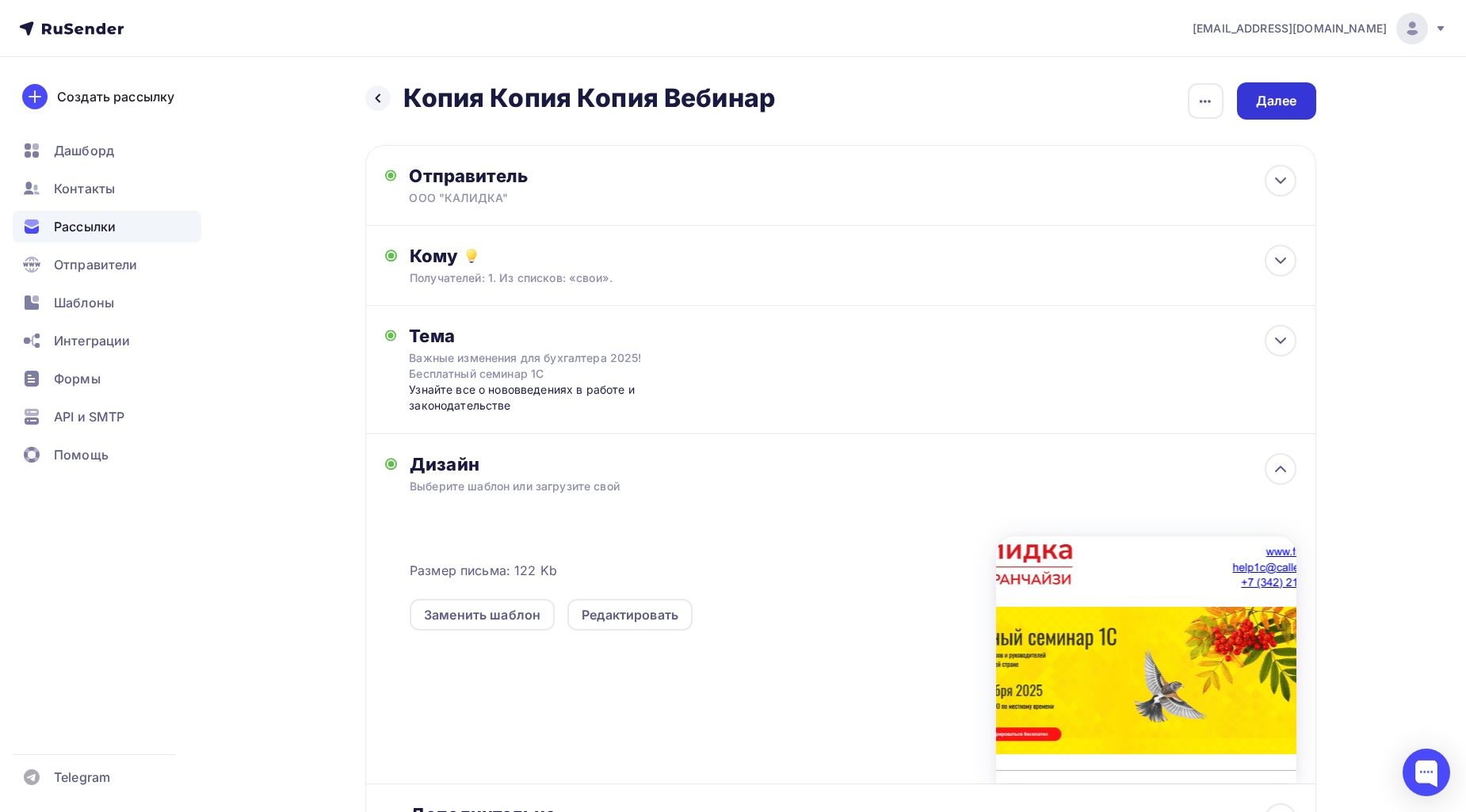
click at [1296, 105] on div "Далее" at bounding box center [1277, 100] width 79 height 37
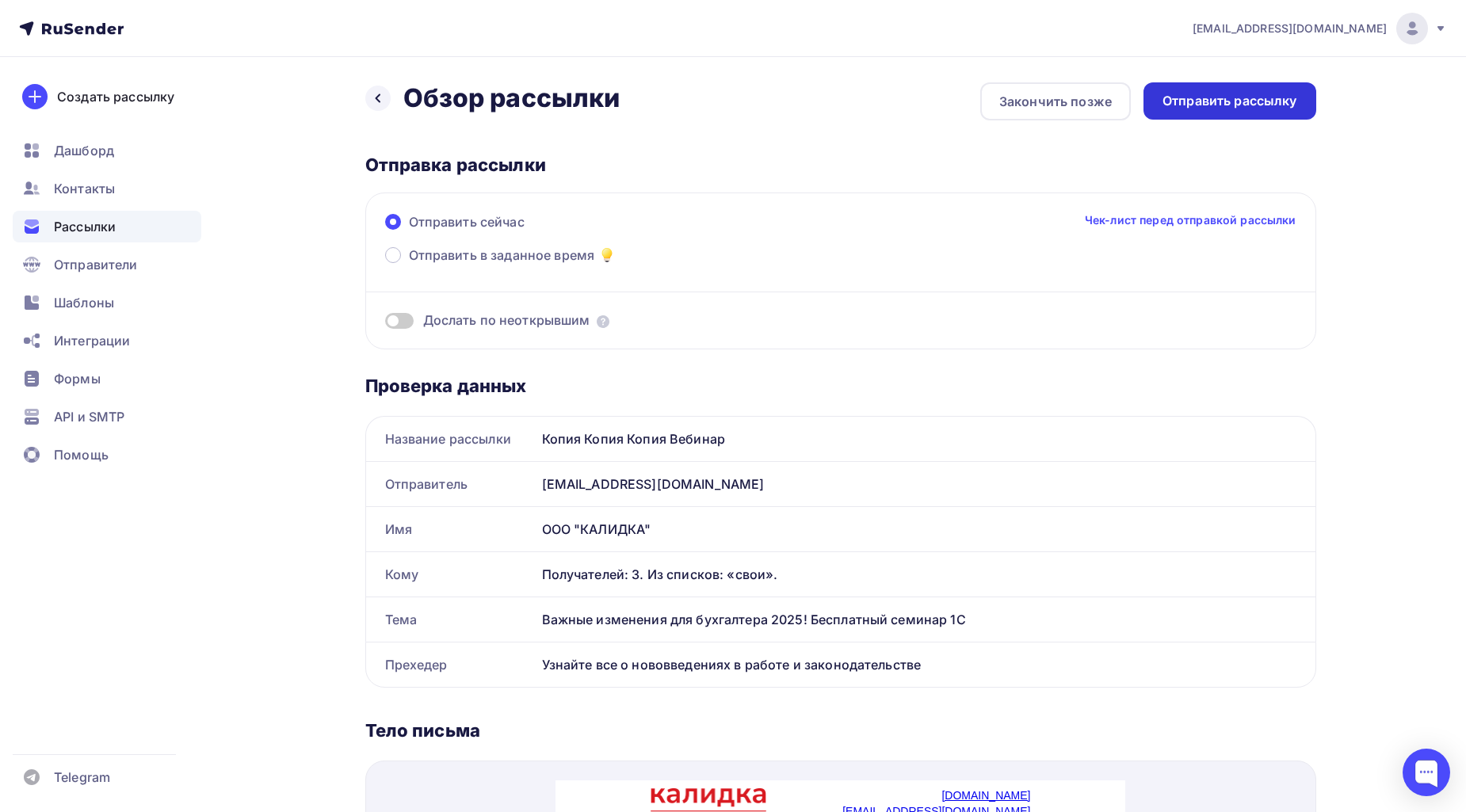
click at [1244, 98] on div "Отправить рассылку" at bounding box center [1229, 100] width 135 height 18
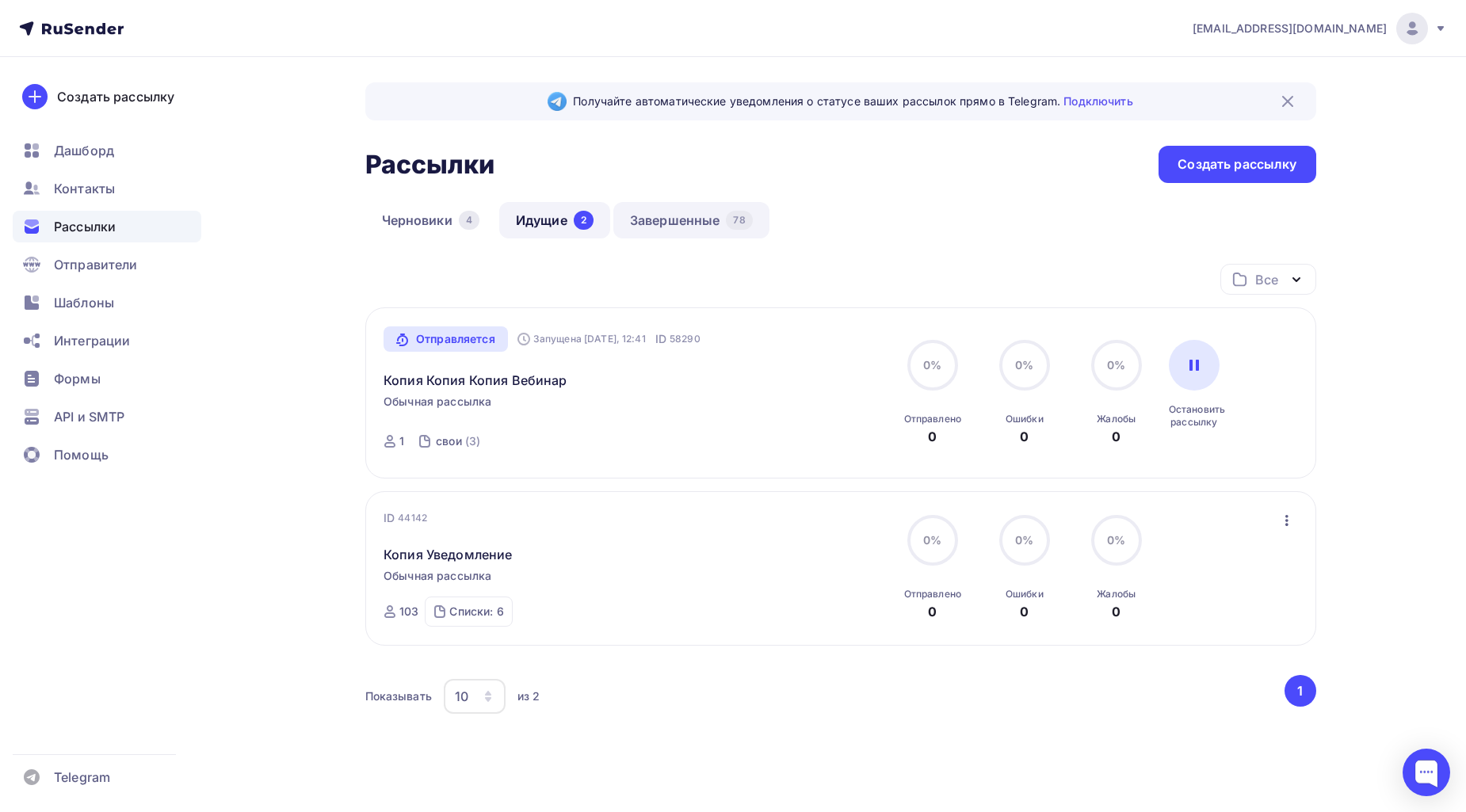
click at [708, 223] on link "Завершенные 78" at bounding box center [691, 220] width 156 height 36
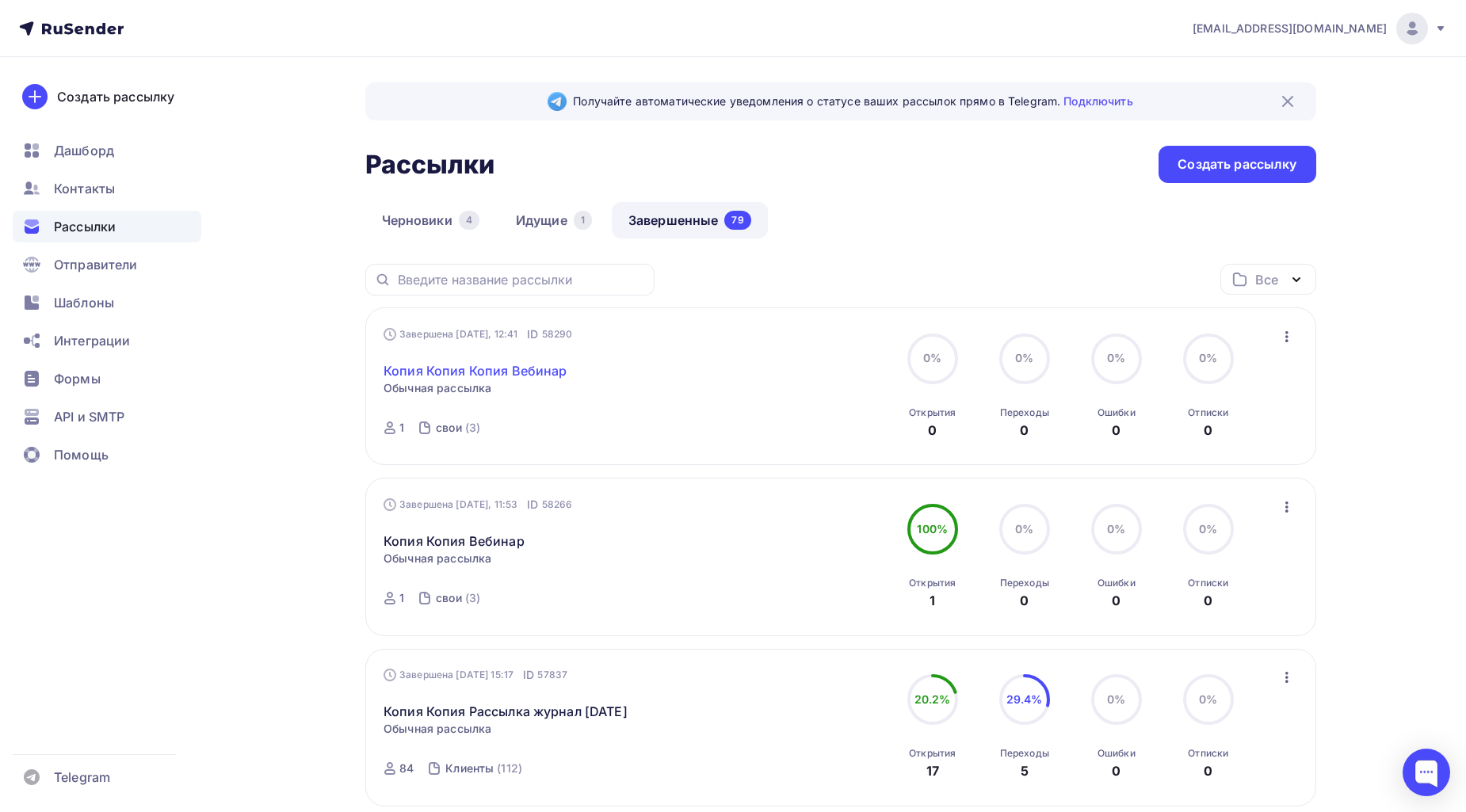
click at [536, 369] on link "Копия Копия Копия Вебинар" at bounding box center [475, 371] width 184 height 19
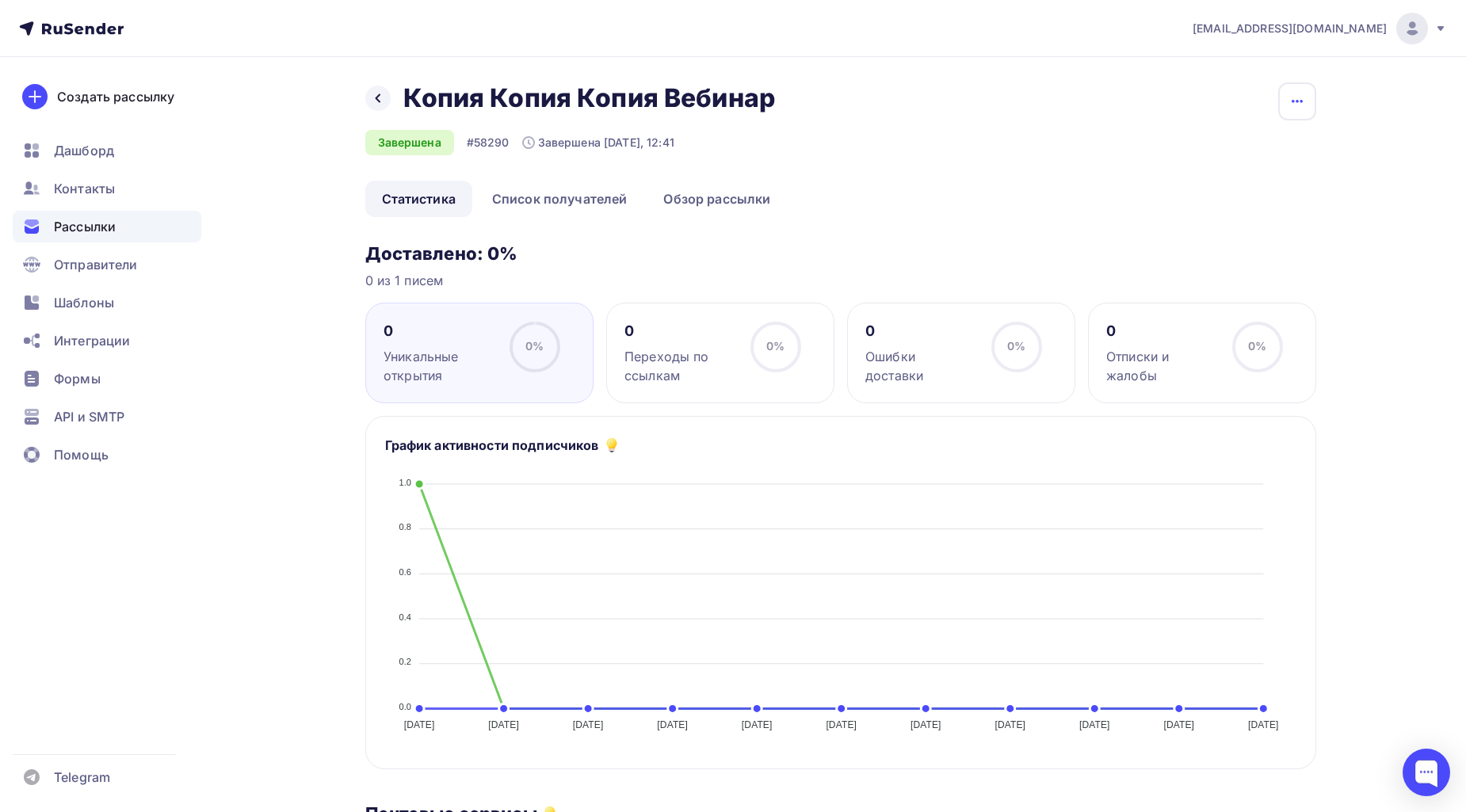
click at [1292, 109] on icon "button" at bounding box center [1297, 101] width 19 height 19
click at [1253, 148] on div "Копировать" at bounding box center [1237, 151] width 152 height 19
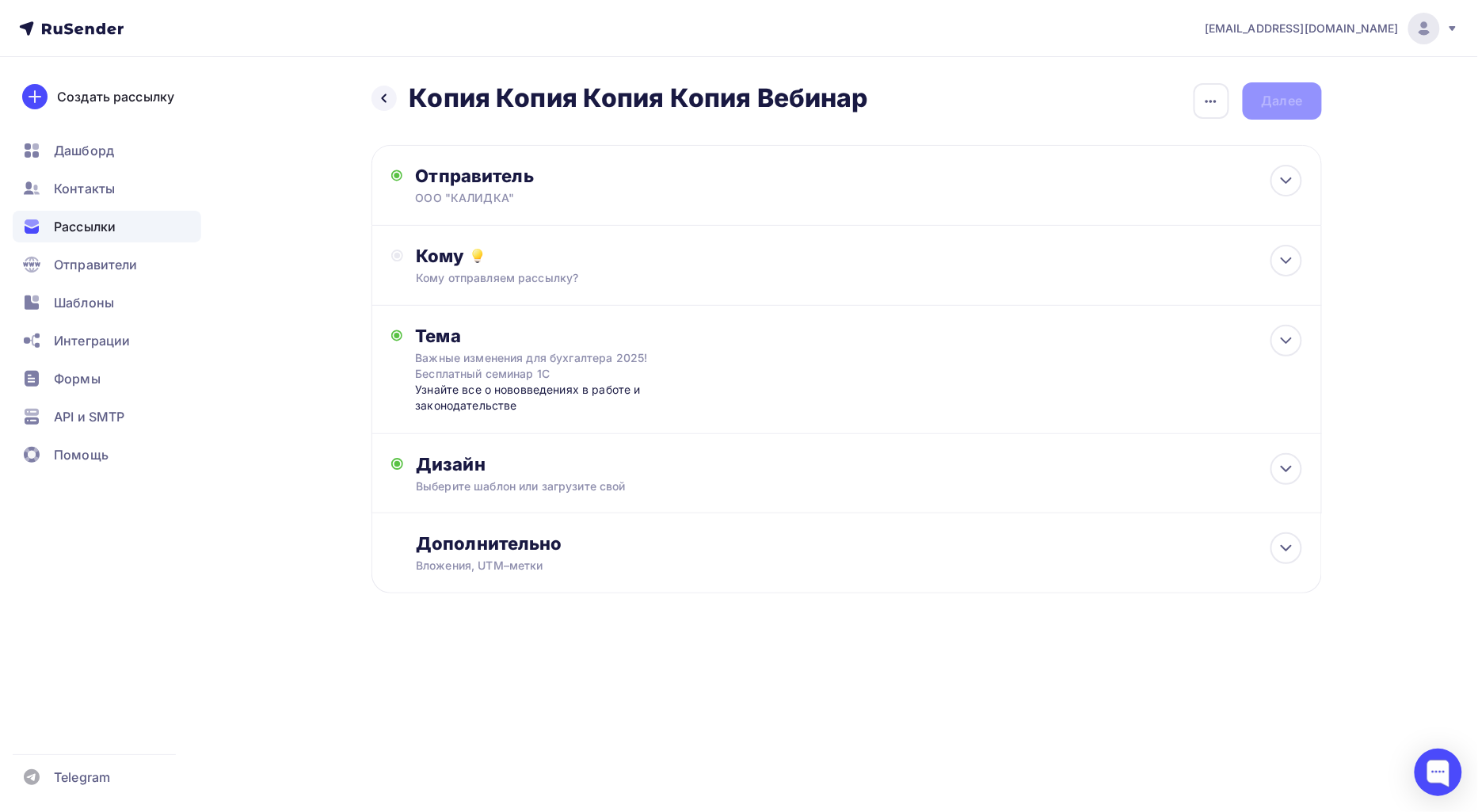
click at [750, 101] on h2 "Копия Копия Копия Копия Вебинар" at bounding box center [638, 98] width 459 height 32
click at [1217, 93] on icon "button" at bounding box center [1211, 101] width 19 height 19
click at [1125, 173] on div "Переименовать рассылку" at bounding box center [1127, 182] width 196 height 19
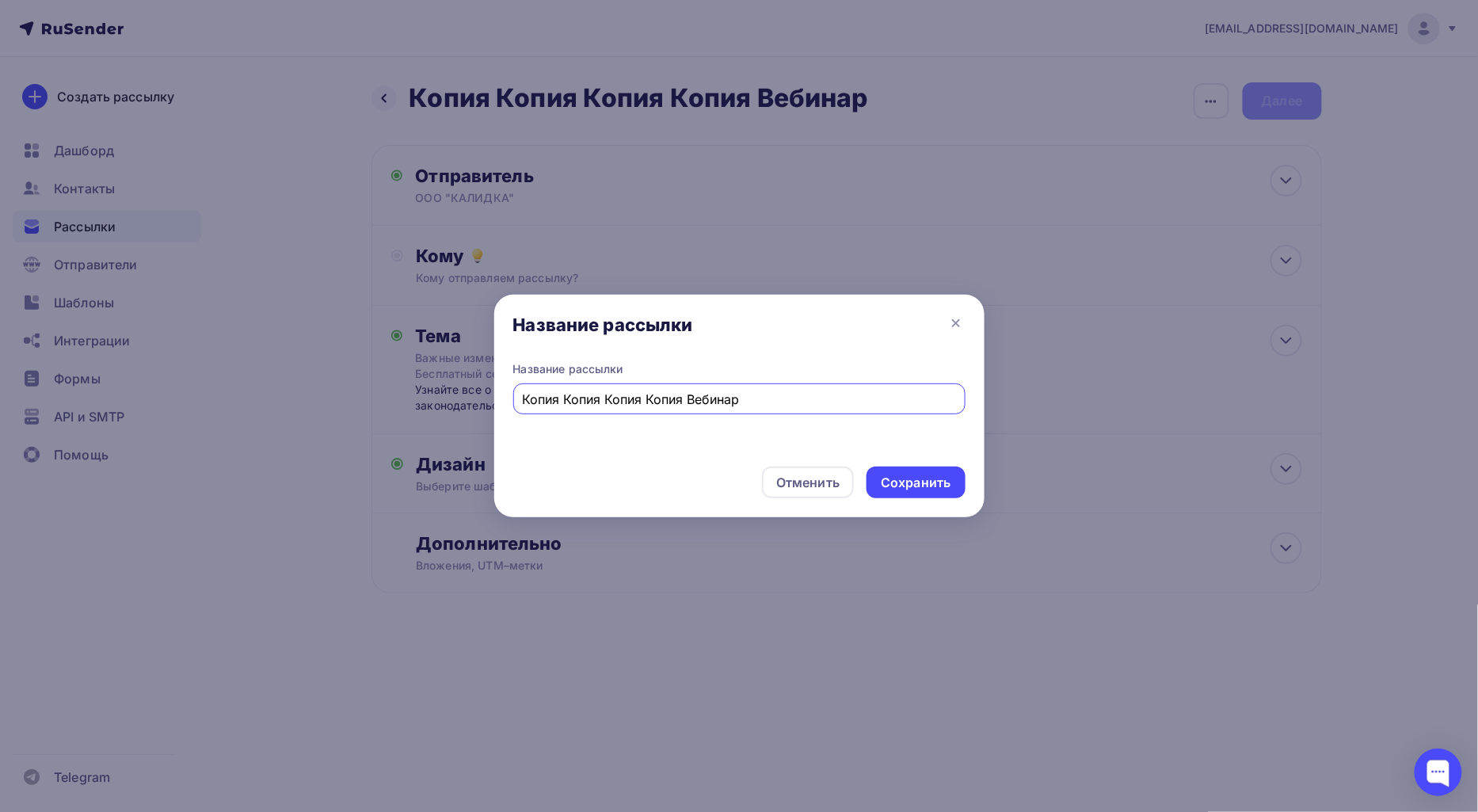
drag, startPoint x: 684, startPoint y: 396, endPoint x: 401, endPoint y: 396, distance: 283.0
click at [401, 396] on div "Название рассылки Название рассылки Копия Копия Копия Копия Вебинар Отменить Со…" at bounding box center [739, 406] width 1478 height 812
type input "Вебинар"
click at [917, 492] on div "Сохранить" at bounding box center [916, 482] width 70 height 18
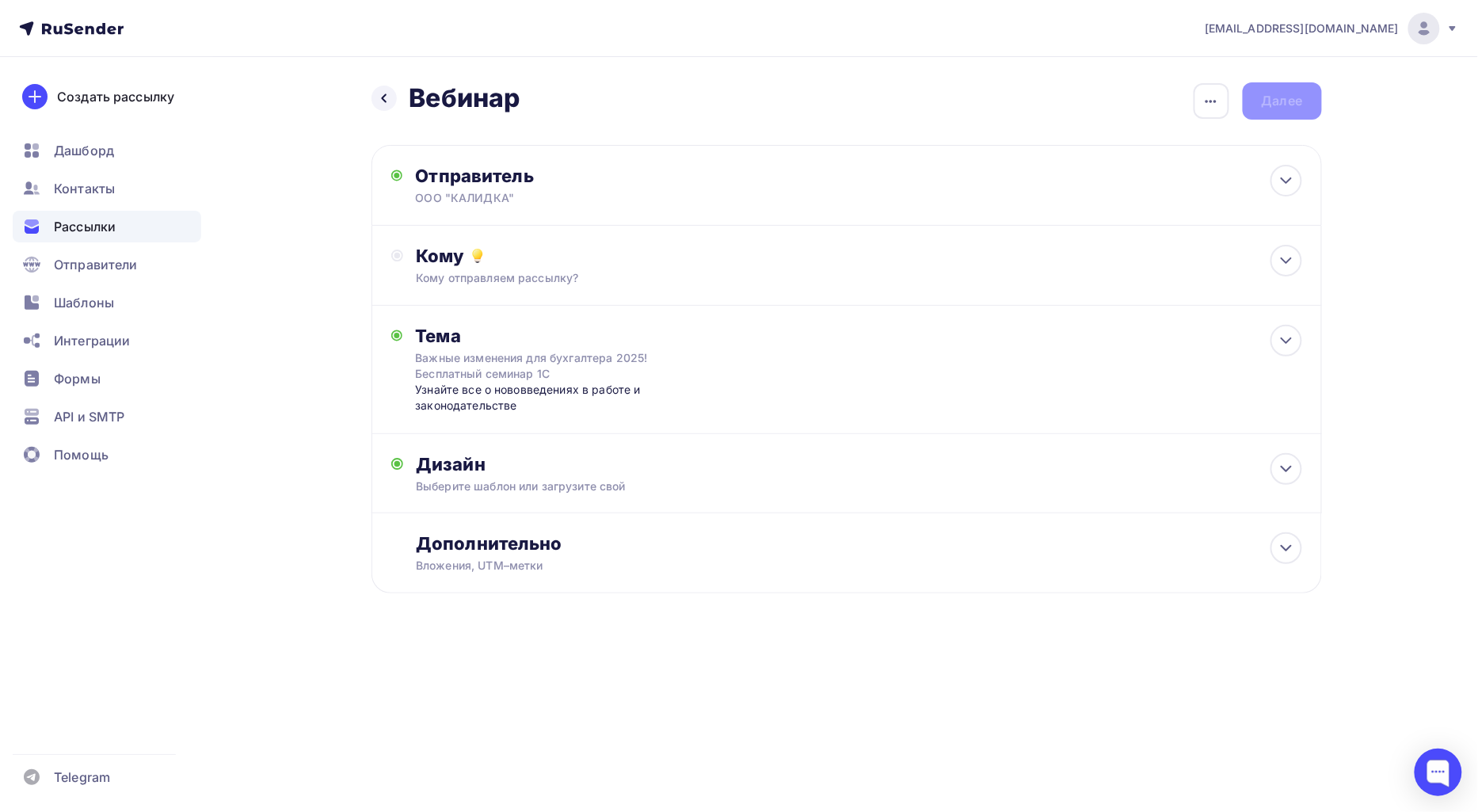
click at [561, 255] on div "Кому" at bounding box center [858, 256] width 885 height 22
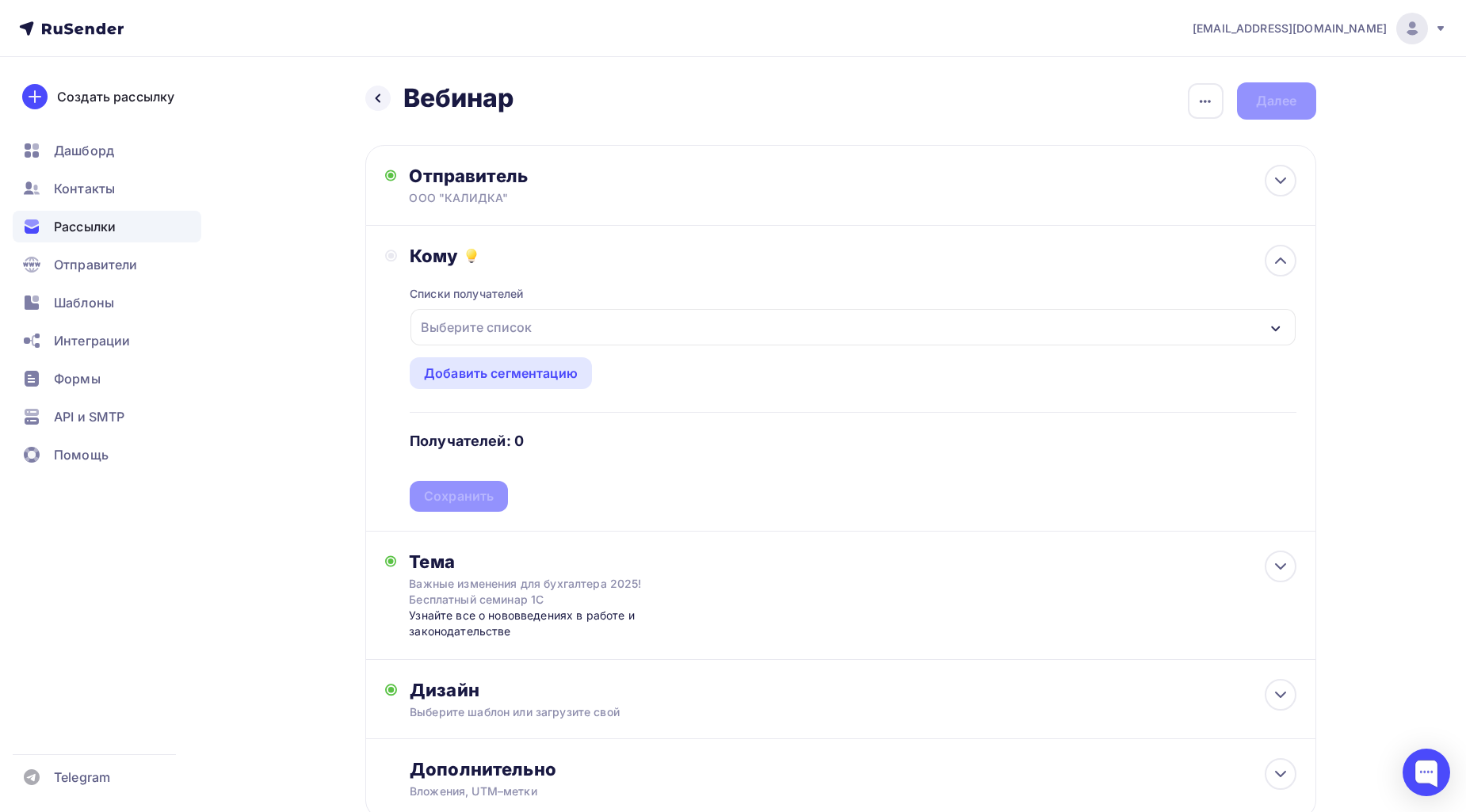
click at [454, 322] on div "Выберите список" at bounding box center [476, 327] width 124 height 29
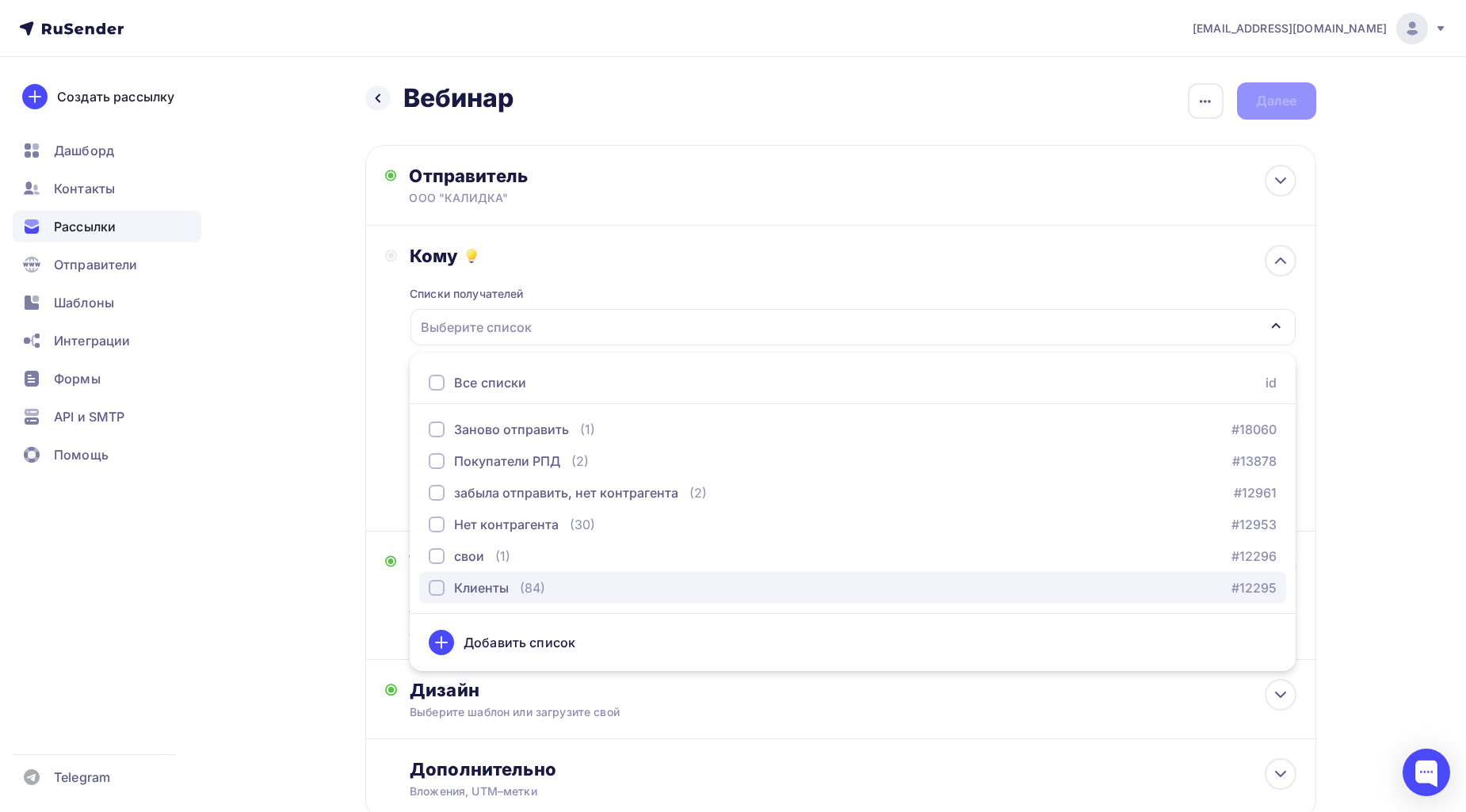
click at [507, 580] on div "Клиенты" at bounding box center [480, 587] width 54 height 19
click at [1368, 454] on div "Назад Вебинар [GEOGRAPHIC_DATA] Закончить позже Переименовать рассылку Удалить …" at bounding box center [733, 489] width 1298 height 865
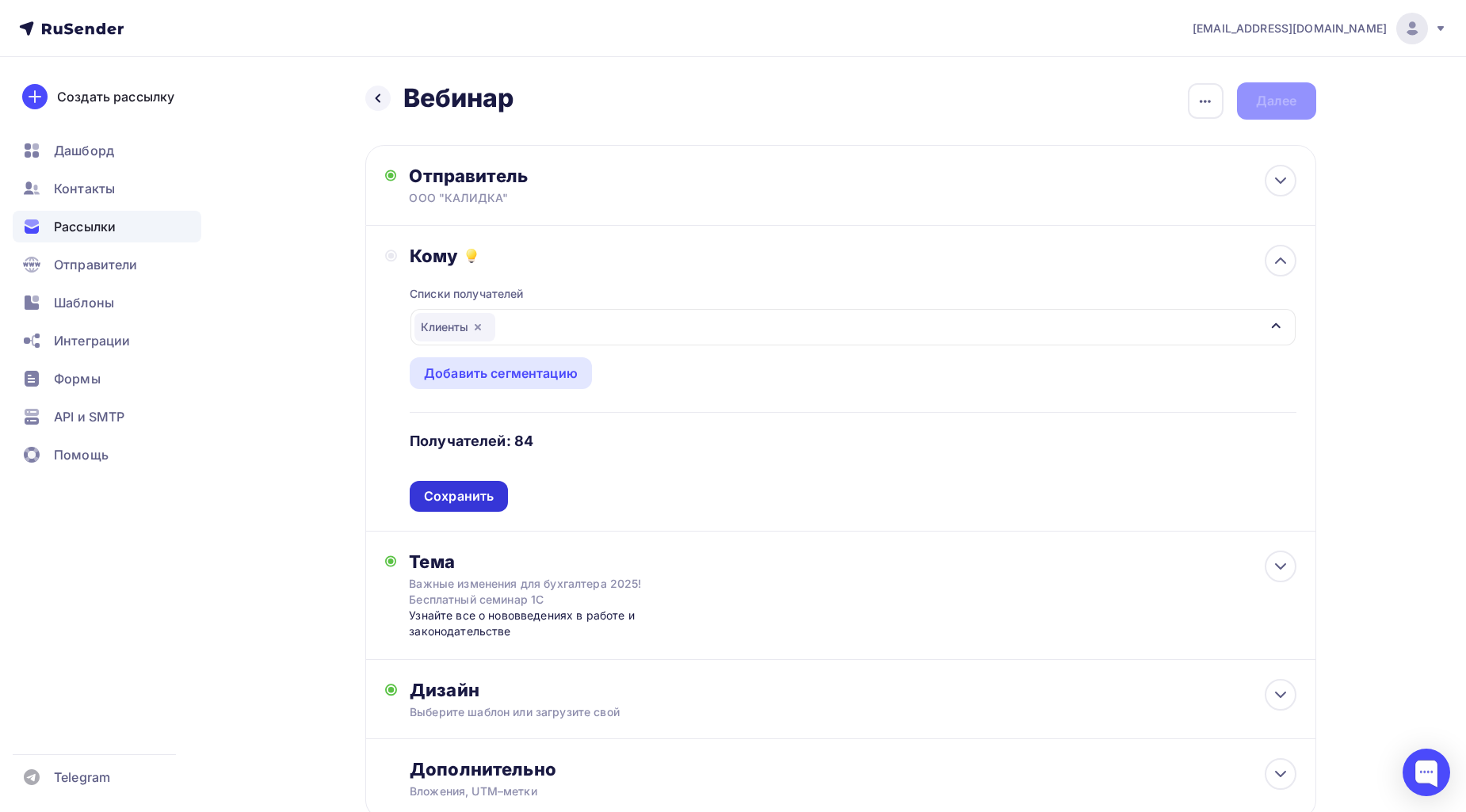
click at [454, 502] on div "Сохранить" at bounding box center [459, 496] width 70 height 18
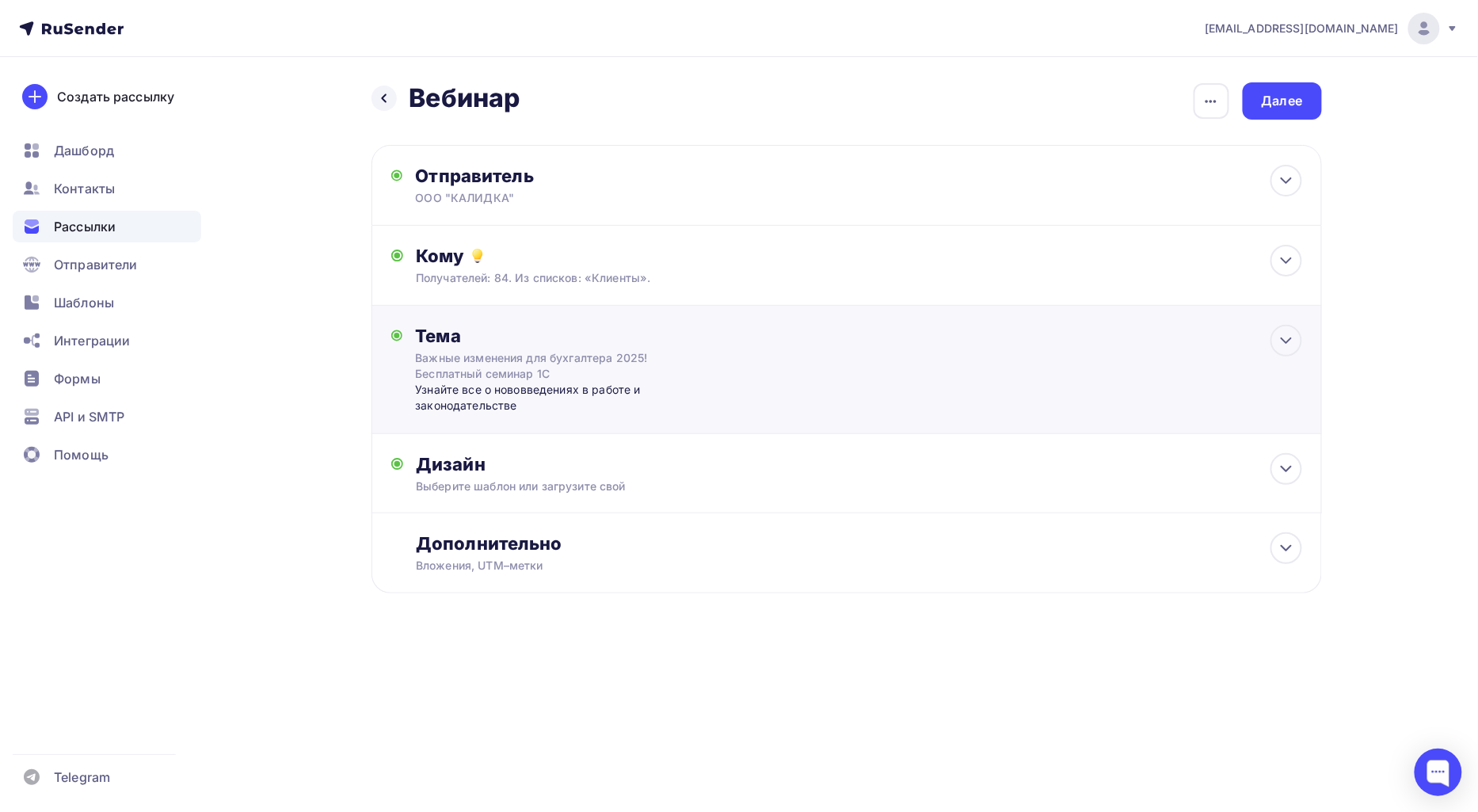
click at [1175, 403] on div "Тема Важные изменения для бухгалтера 2025! Бесплатный семинар 1С Узнайте все о …" at bounding box center [847, 370] width 950 height 129
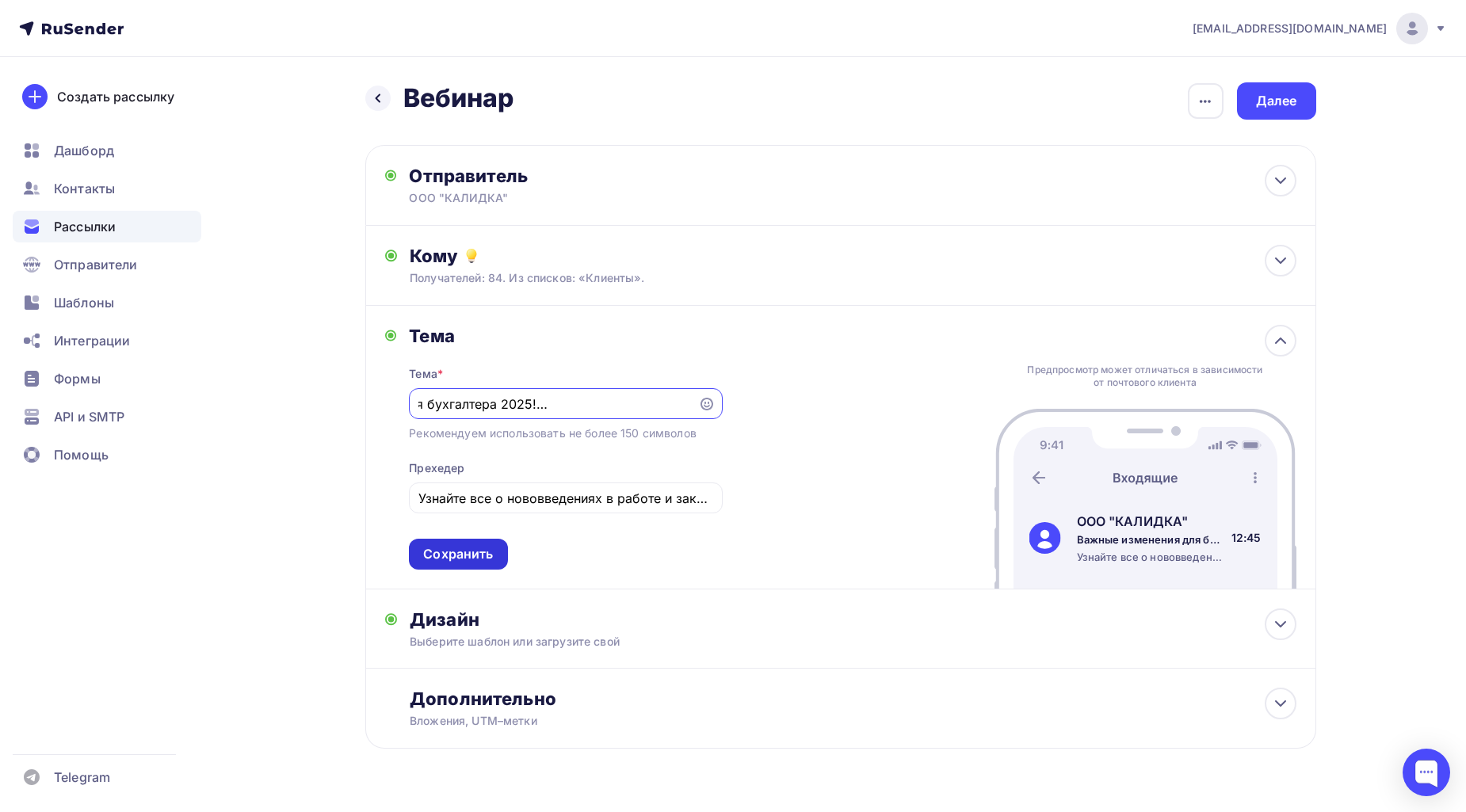
click at [482, 547] on div "Сохранить" at bounding box center [458, 554] width 70 height 18
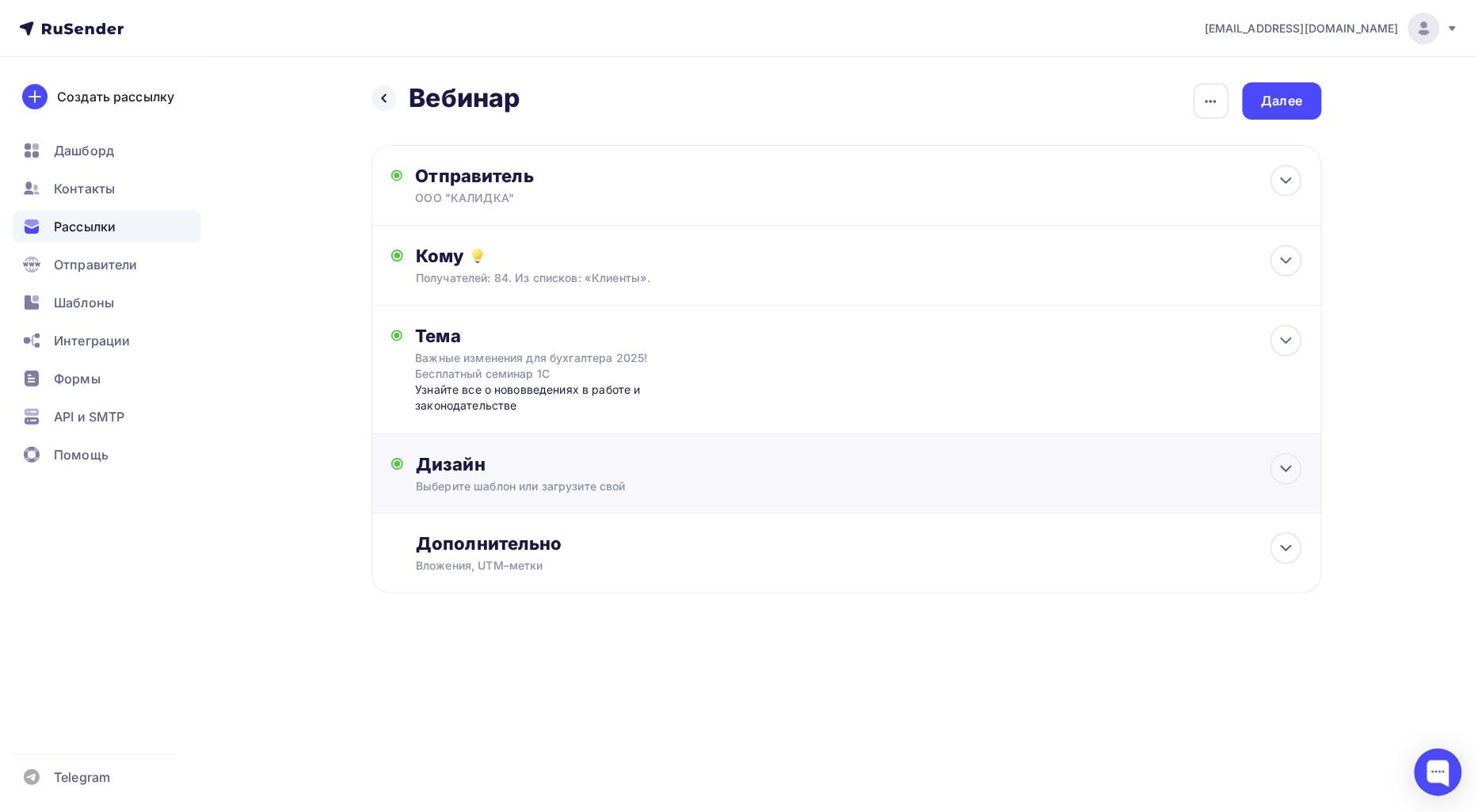
click at [730, 484] on div "Выберите шаблон или загрузите свой" at bounding box center [814, 486] width 797 height 16
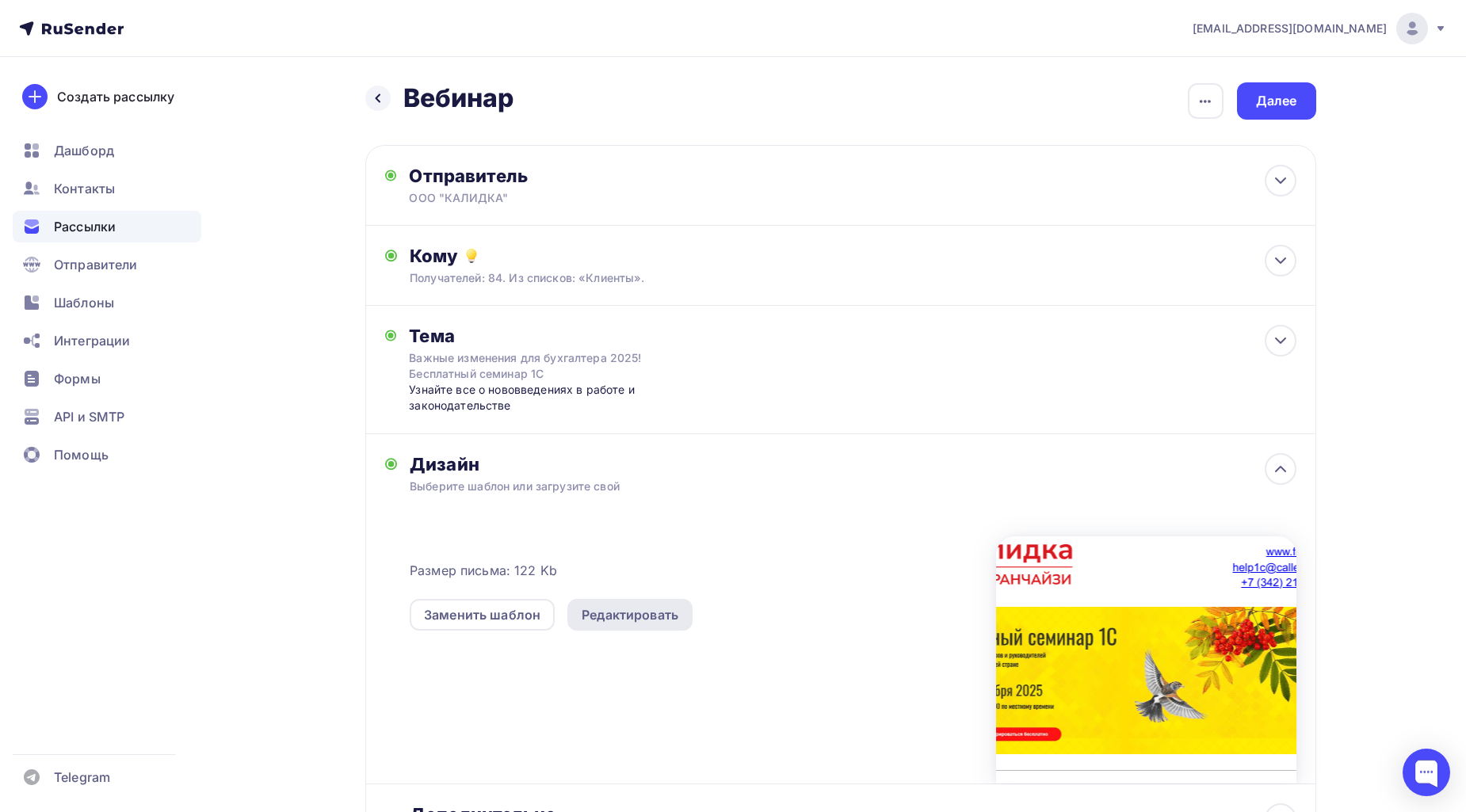
click at [632, 616] on div "Редактировать" at bounding box center [630, 615] width 97 height 19
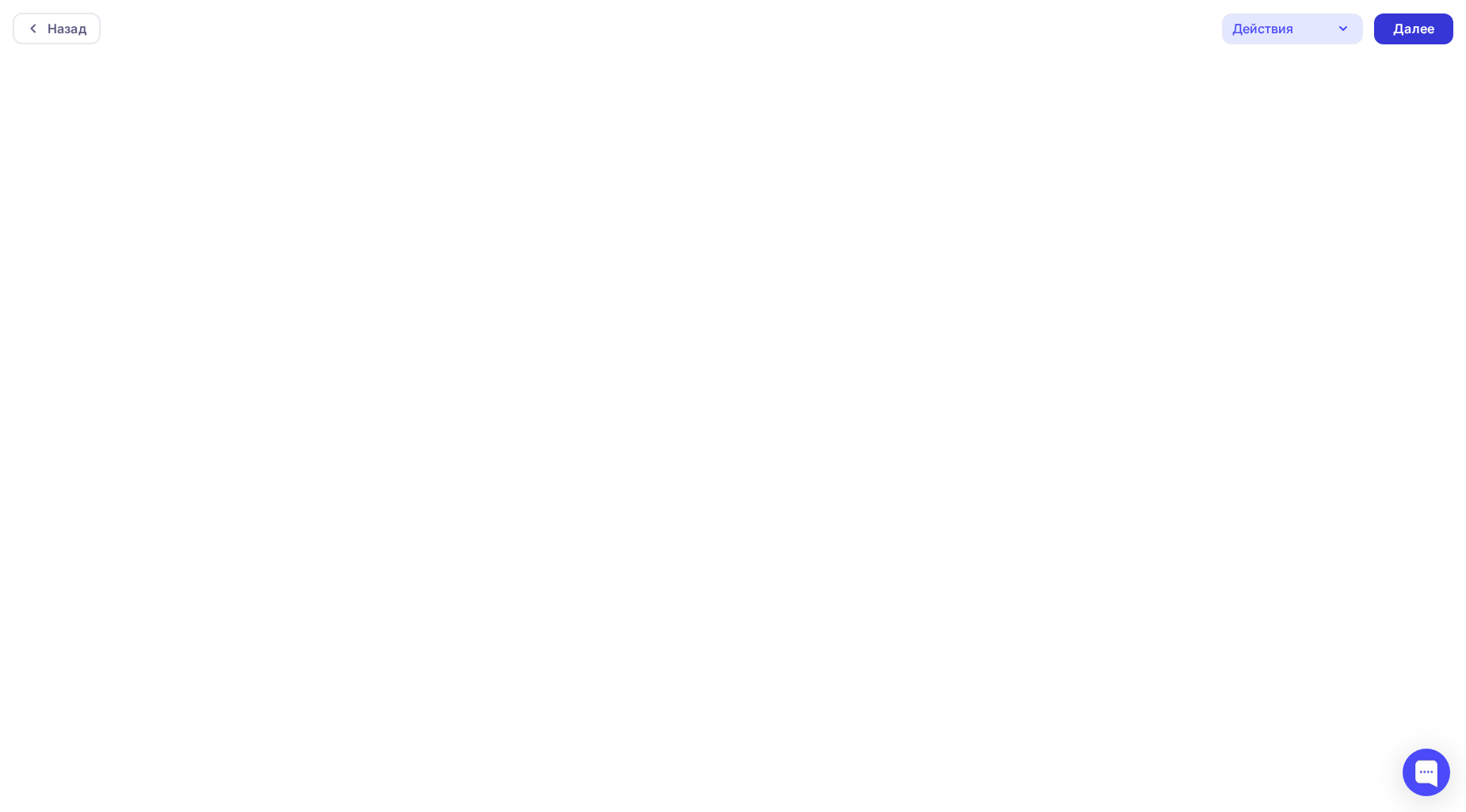
click at [1438, 21] on div "Далее" at bounding box center [1413, 29] width 79 height 31
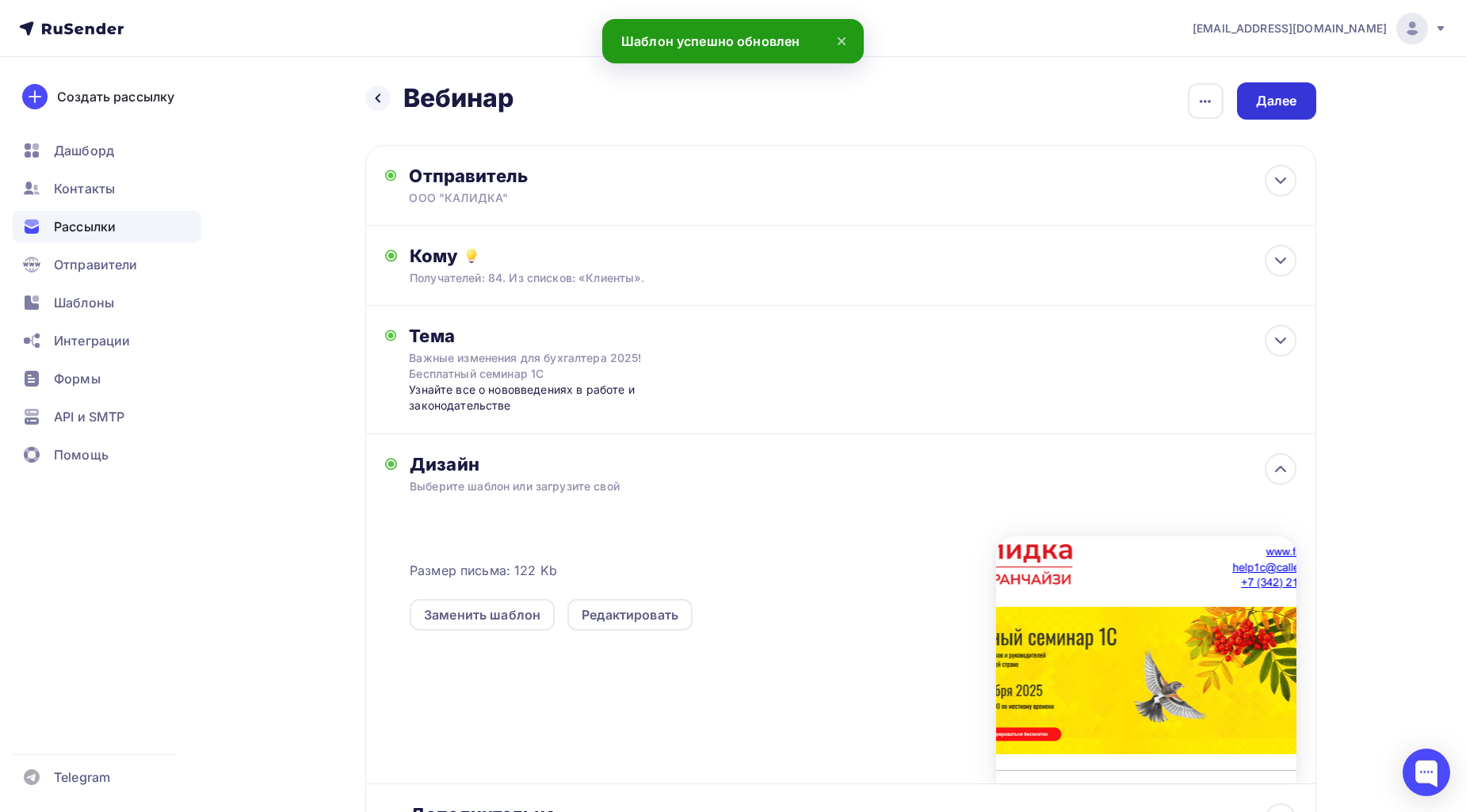
click at [1276, 101] on div "Далее" at bounding box center [1277, 100] width 41 height 18
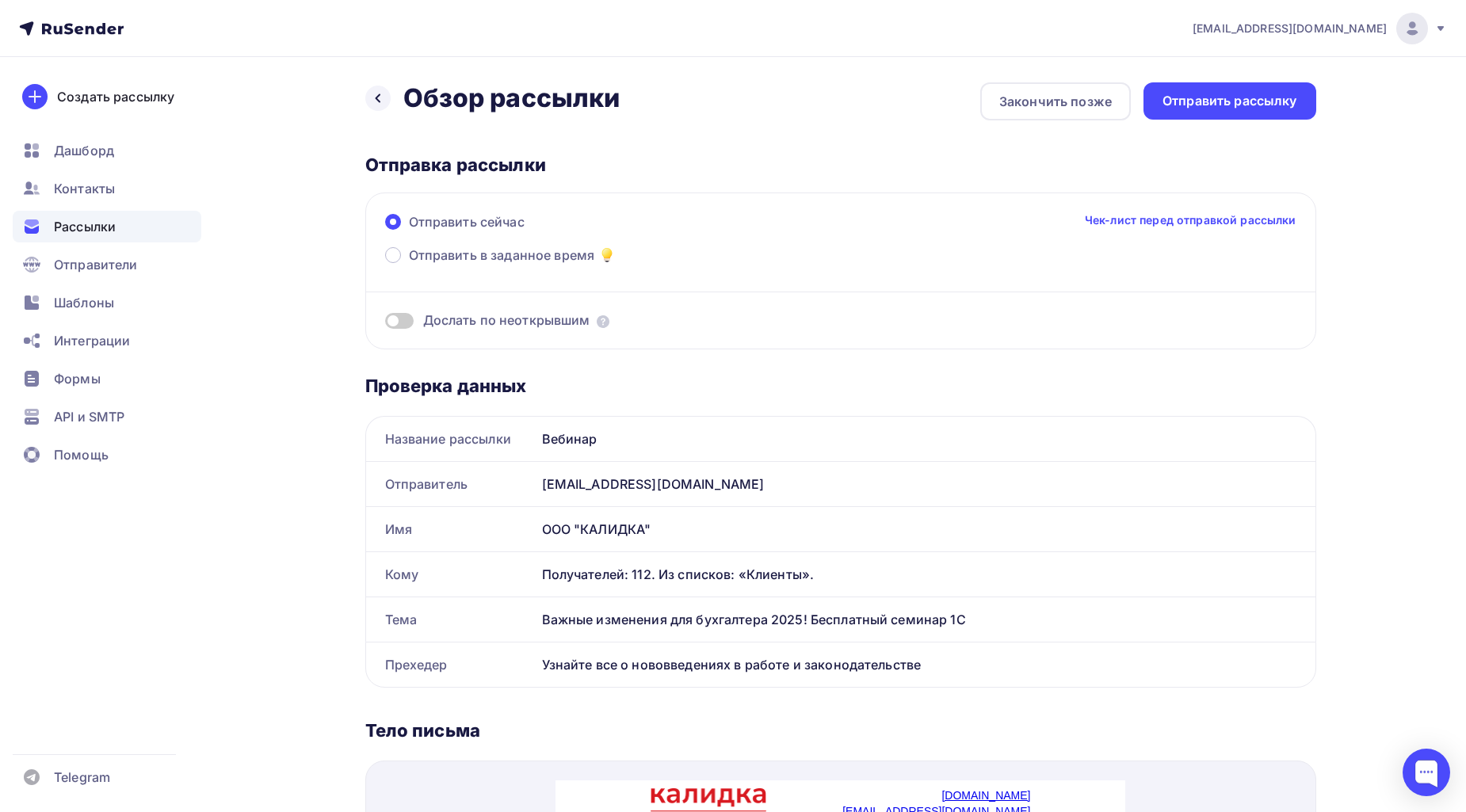
click at [1276, 101] on div "Отправить рассылку" at bounding box center [1229, 100] width 135 height 18
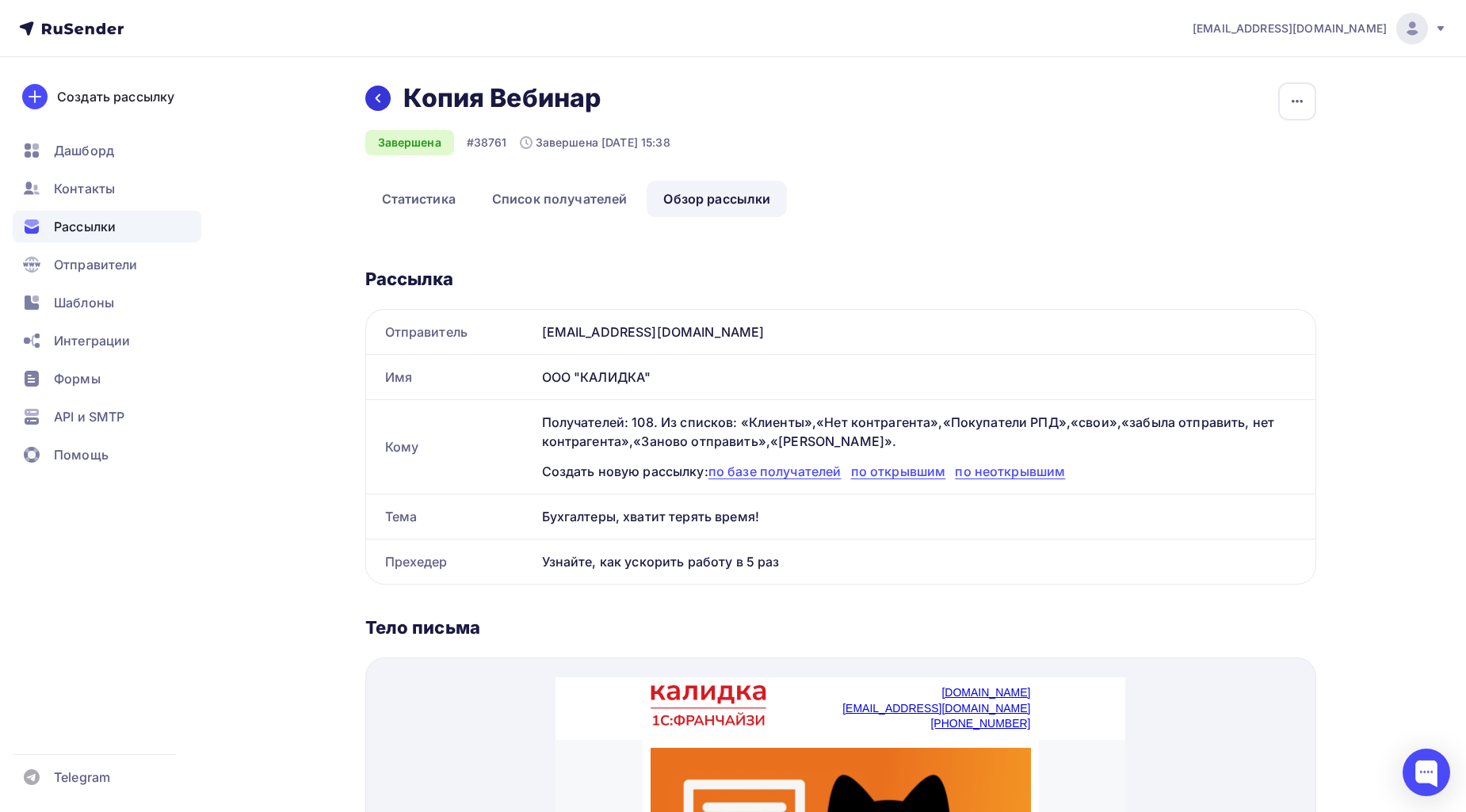
click at [386, 103] on div at bounding box center [378, 98] width 25 height 25
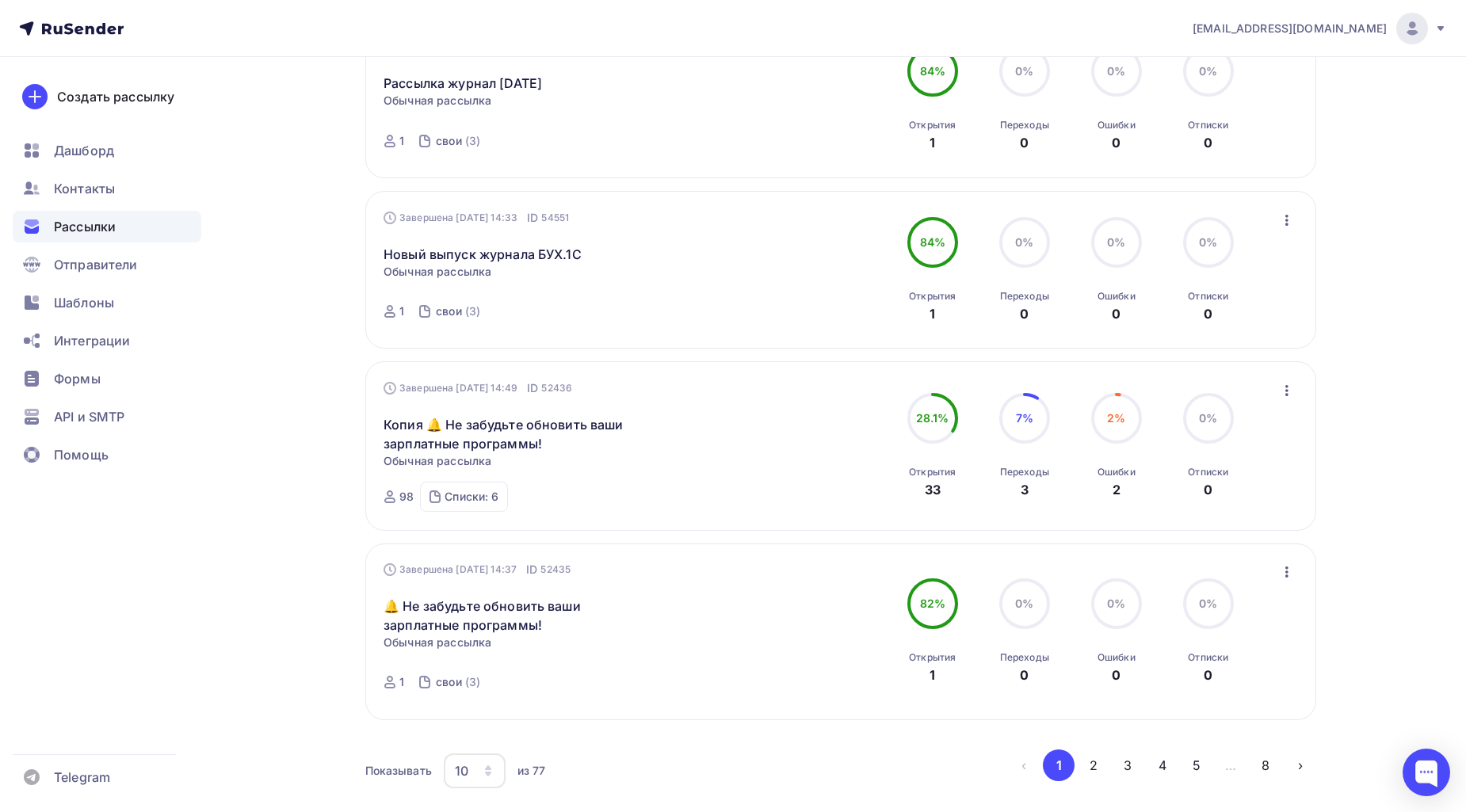
scroll to position [1467, 0]
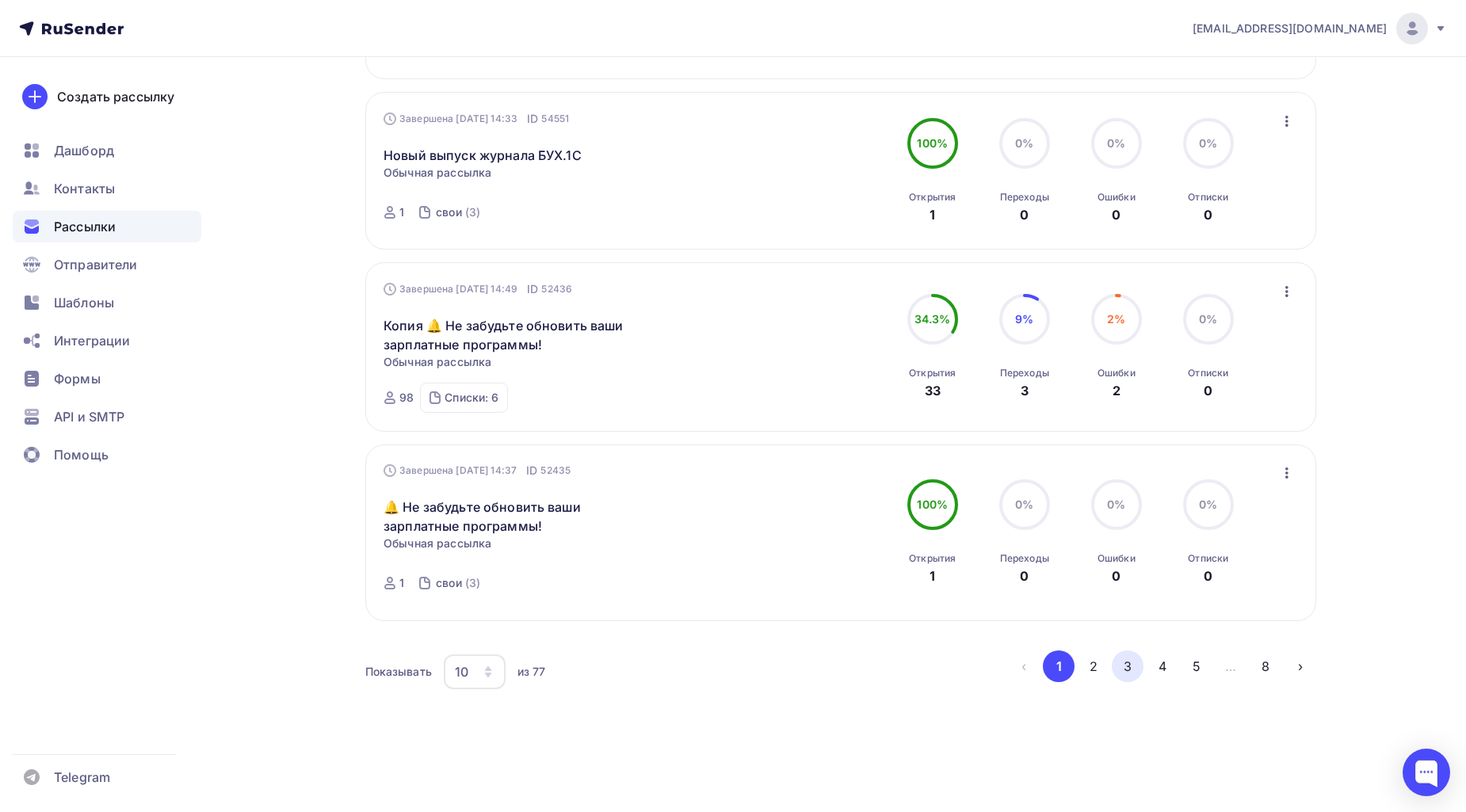
click at [1120, 667] on button "3" at bounding box center [1127, 666] width 32 height 32
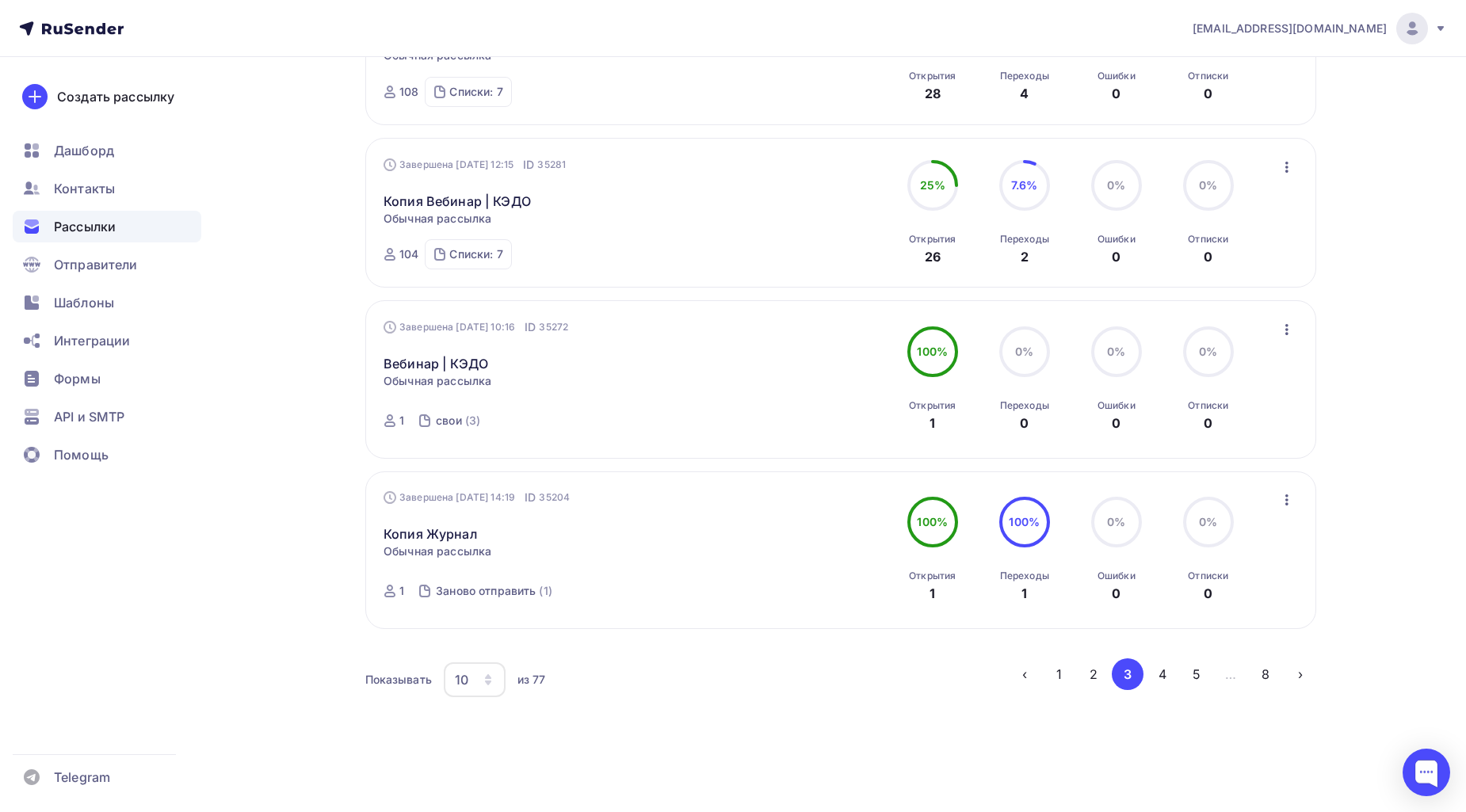
scroll to position [1342, 0]
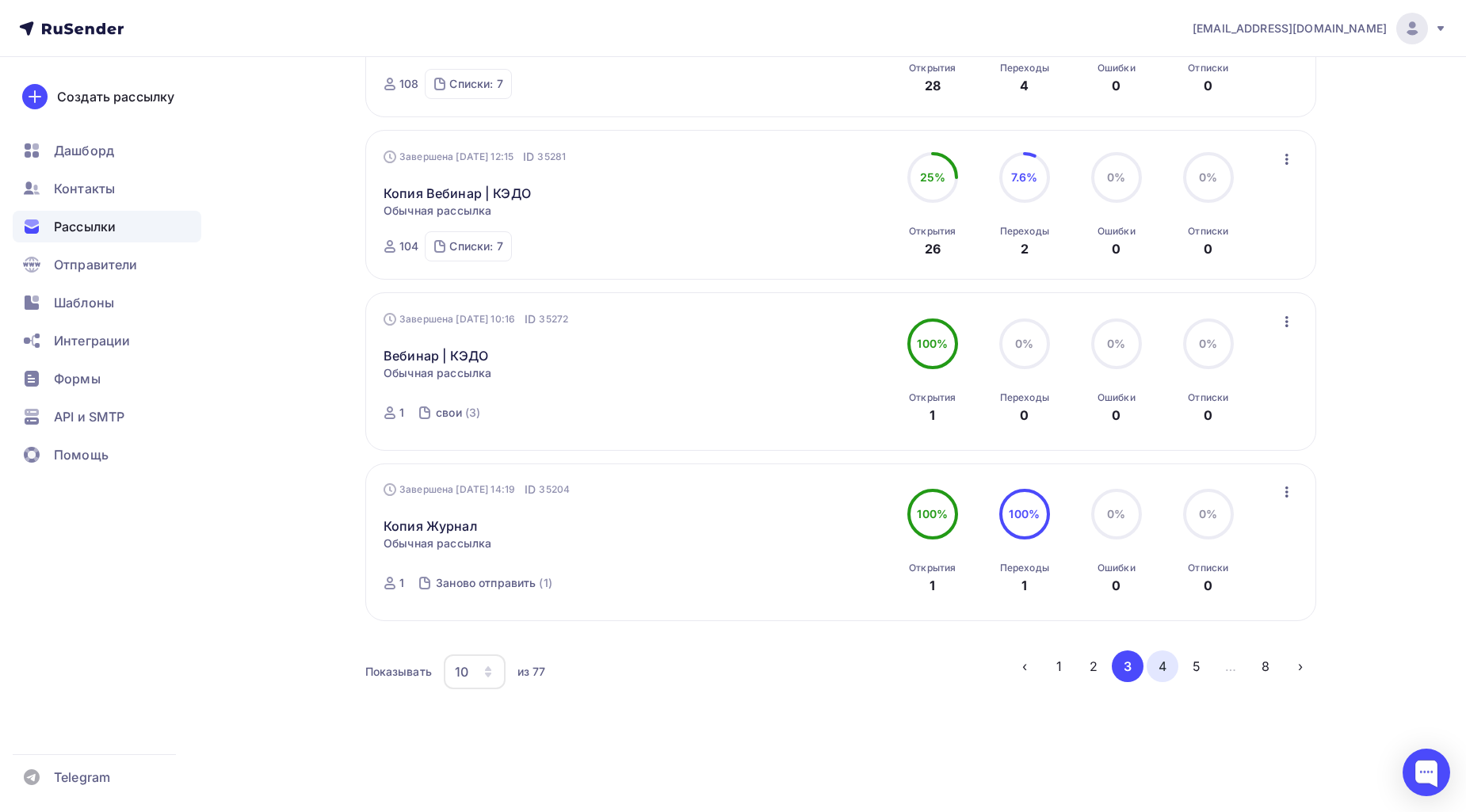
click at [1167, 667] on button "4" at bounding box center [1162, 666] width 32 height 32
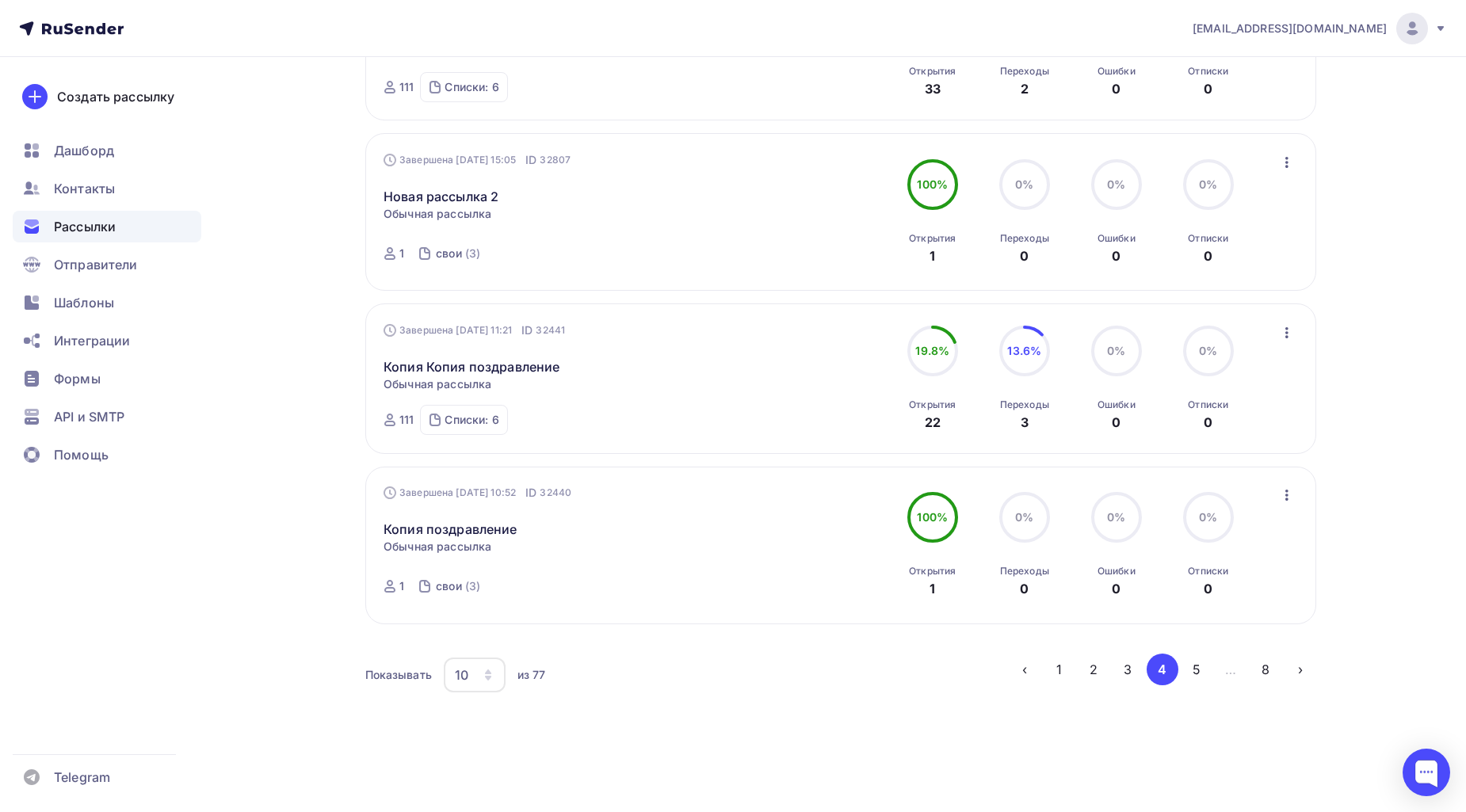
scroll to position [1380, 0]
click at [1126, 658] on button "3" at bounding box center [1127, 666] width 32 height 32
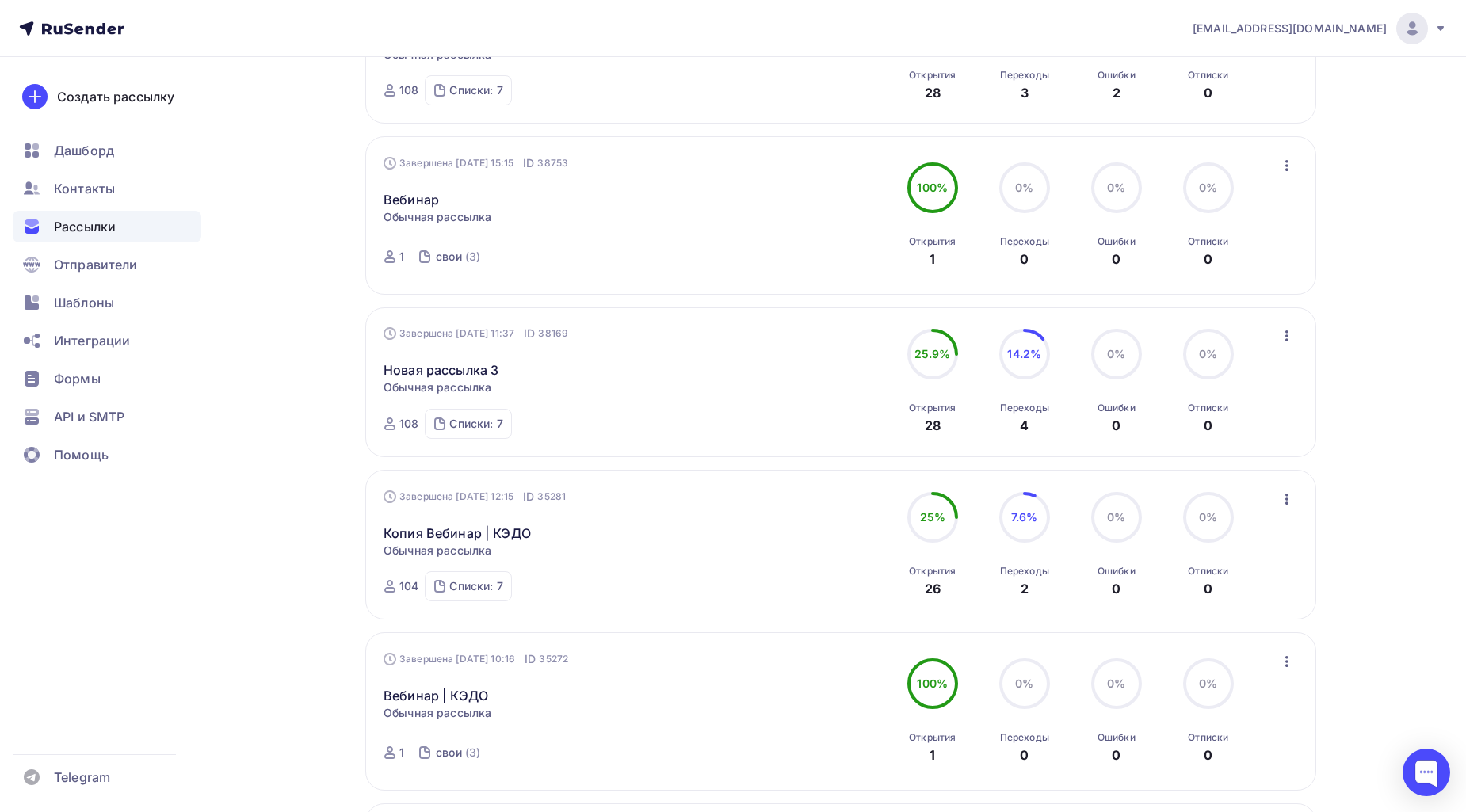
scroll to position [1085, 0]
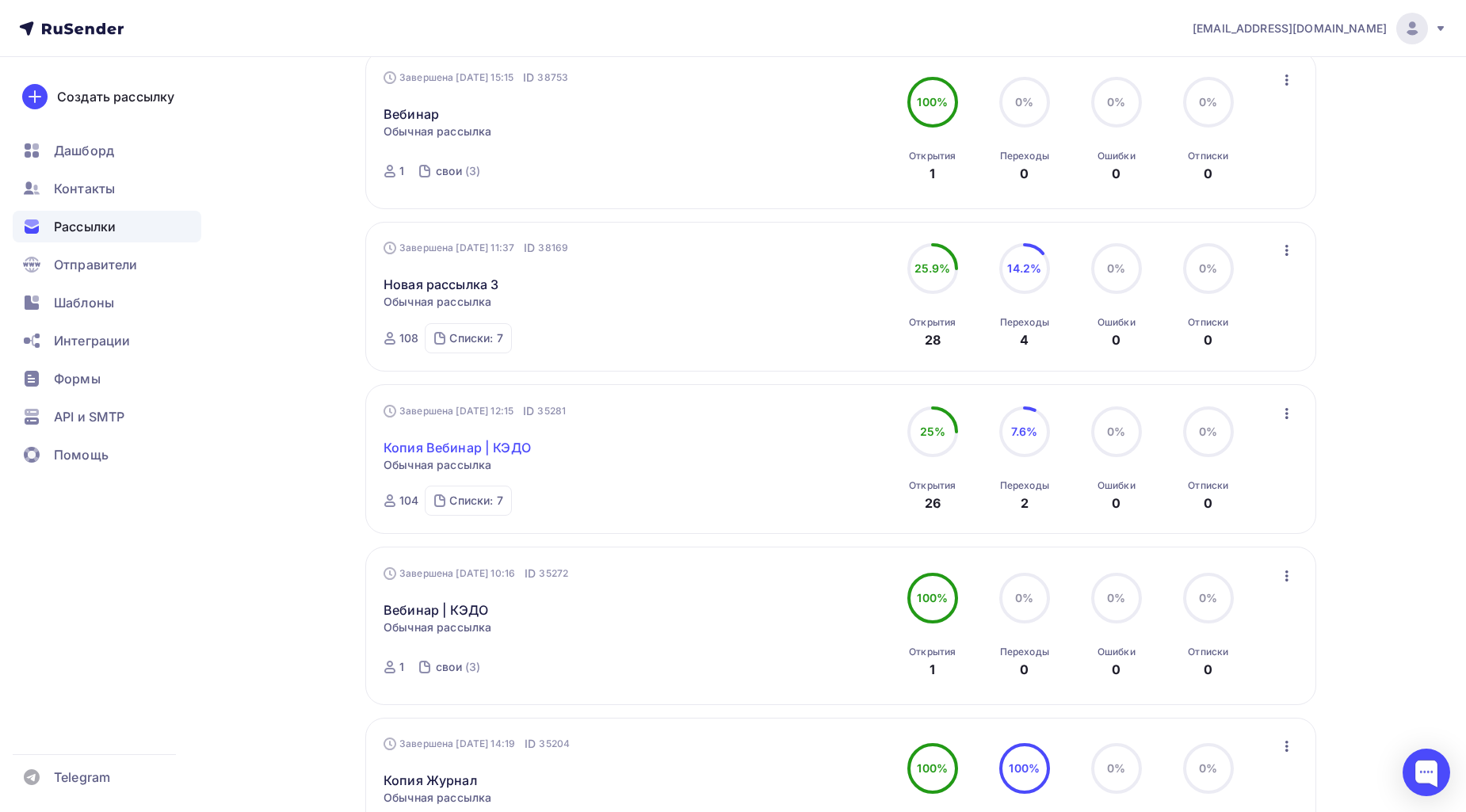
click at [498, 454] on link "Копия Вебинар | КЭДО" at bounding box center [457, 447] width 148 height 19
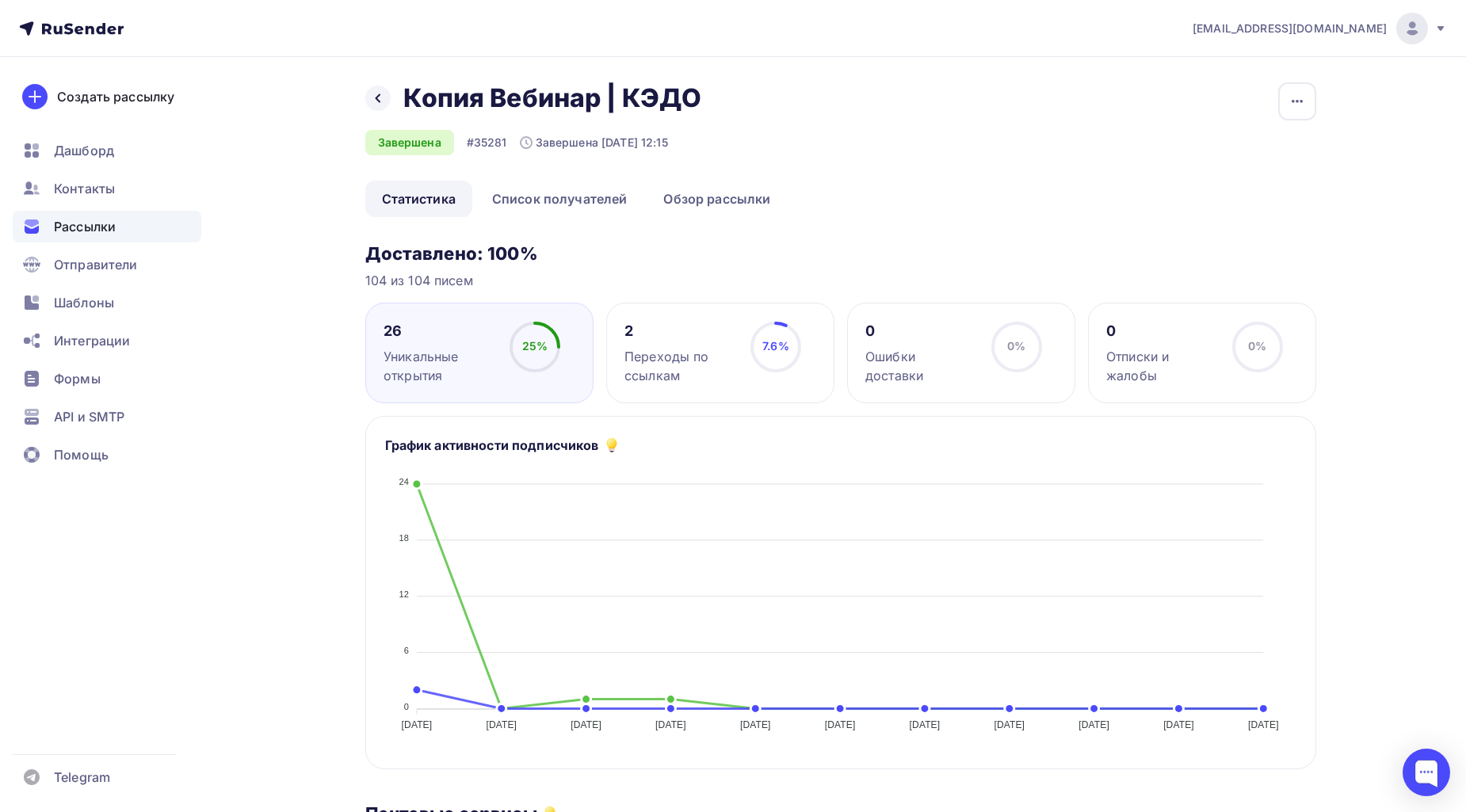
click at [687, 168] on div "Назад Копия Вебинар | КЭДО Копия Вебинар | КЭДО Завершена #35281 Завершена 07.0…" at bounding box center [841, 131] width 950 height 98
click at [694, 201] on link "Обзор рассылки" at bounding box center [716, 199] width 140 height 36
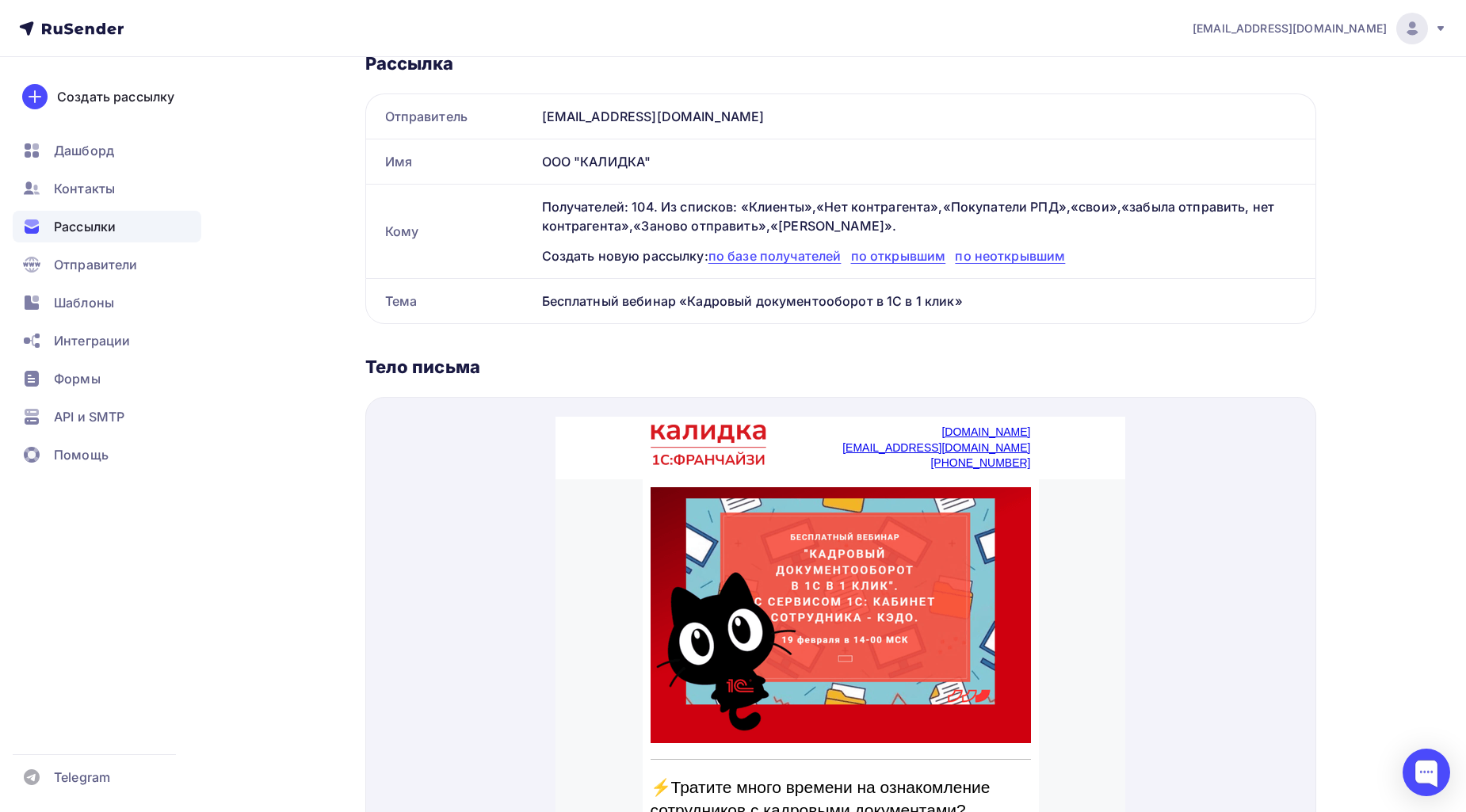
scroll to position [209, 0]
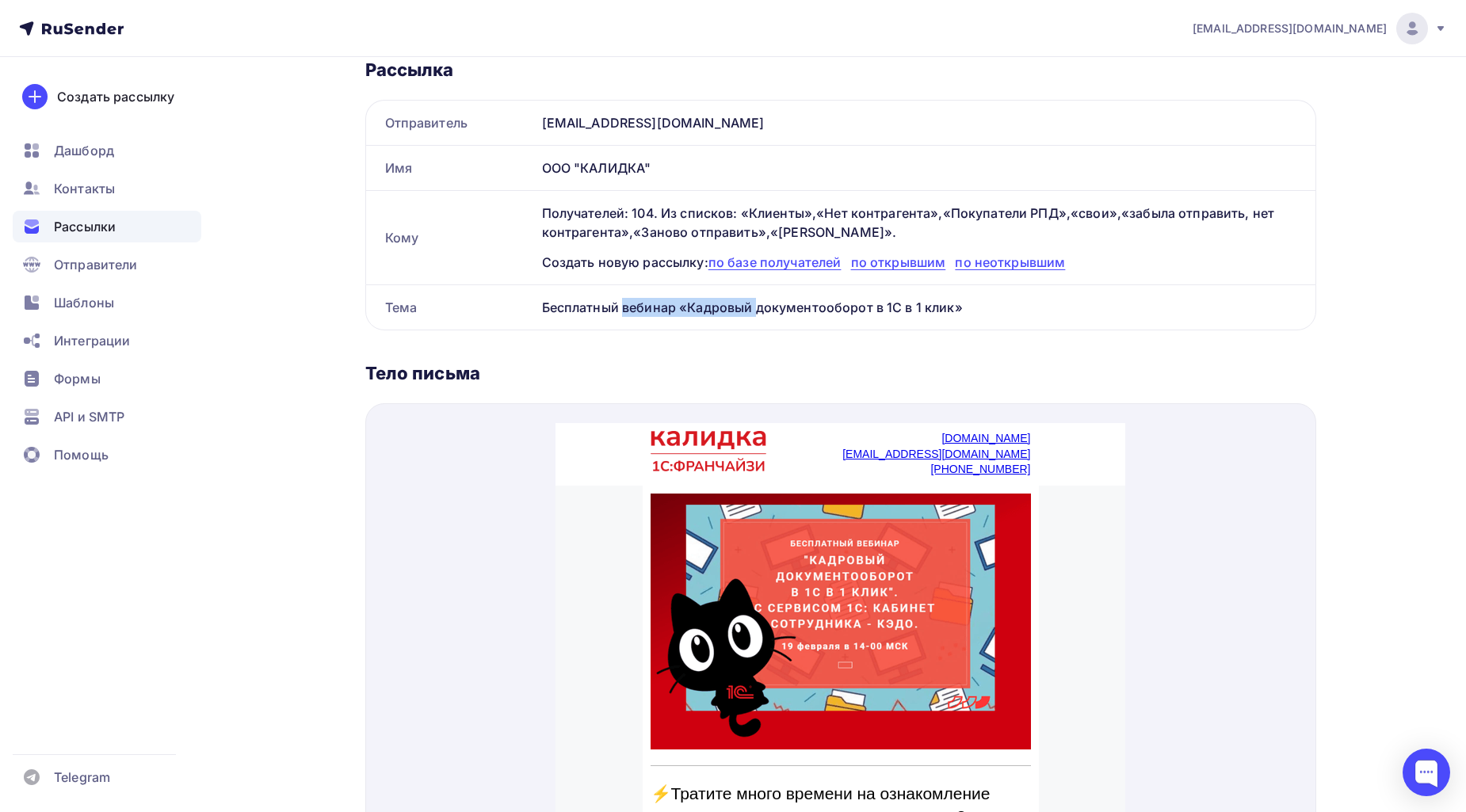
drag, startPoint x: 544, startPoint y: 305, endPoint x: 676, endPoint y: 314, distance: 132.3
click at [676, 314] on div "Бесплатный вебинар «Кадровый документооборот в 1С в 1 клик»" at bounding box center [925, 307] width 779 height 44
copy div "Бесплатный вебинар"
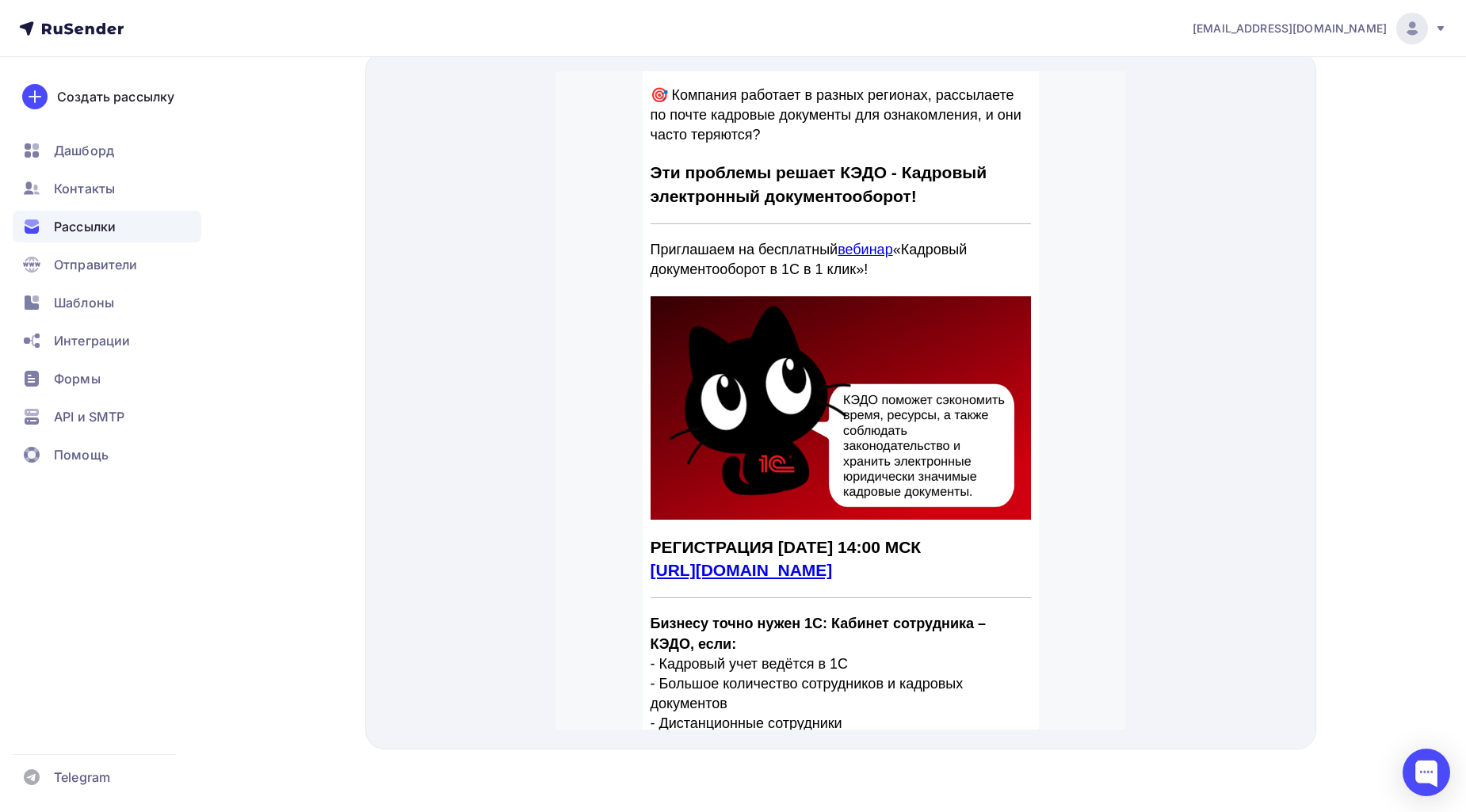
scroll to position [528, 0]
